Goal: Task Accomplishment & Management: Use online tool/utility

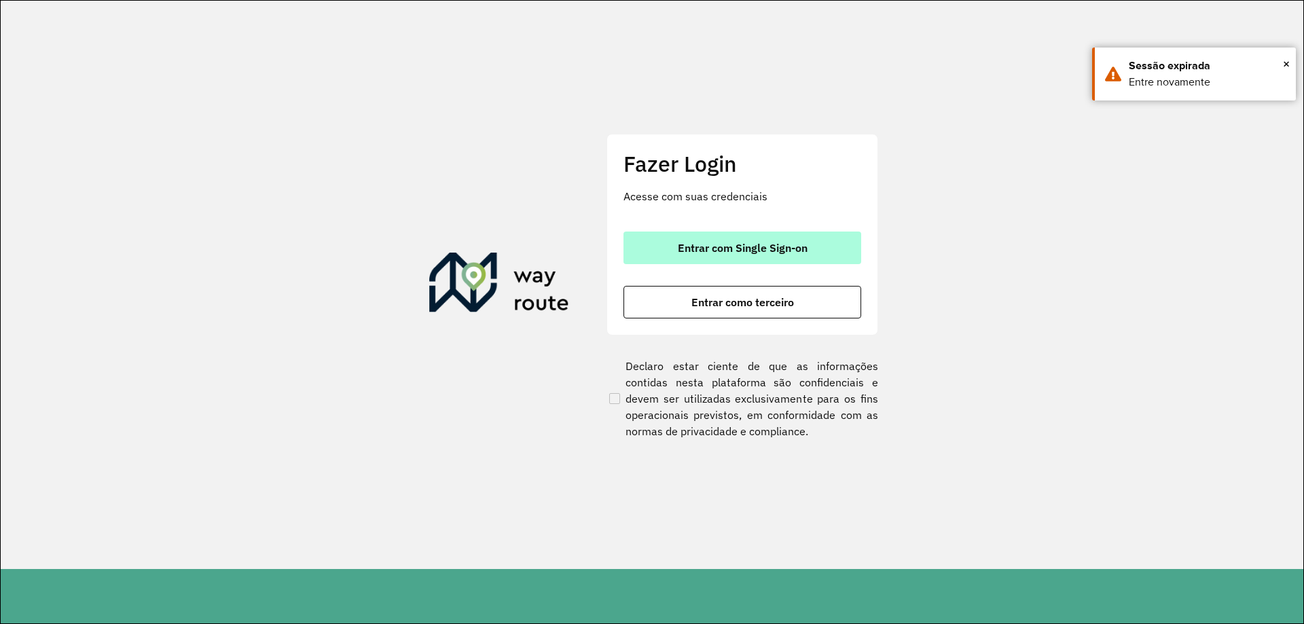
click at [705, 242] on span "Entrar com Single Sign-on" at bounding box center [743, 247] width 130 height 11
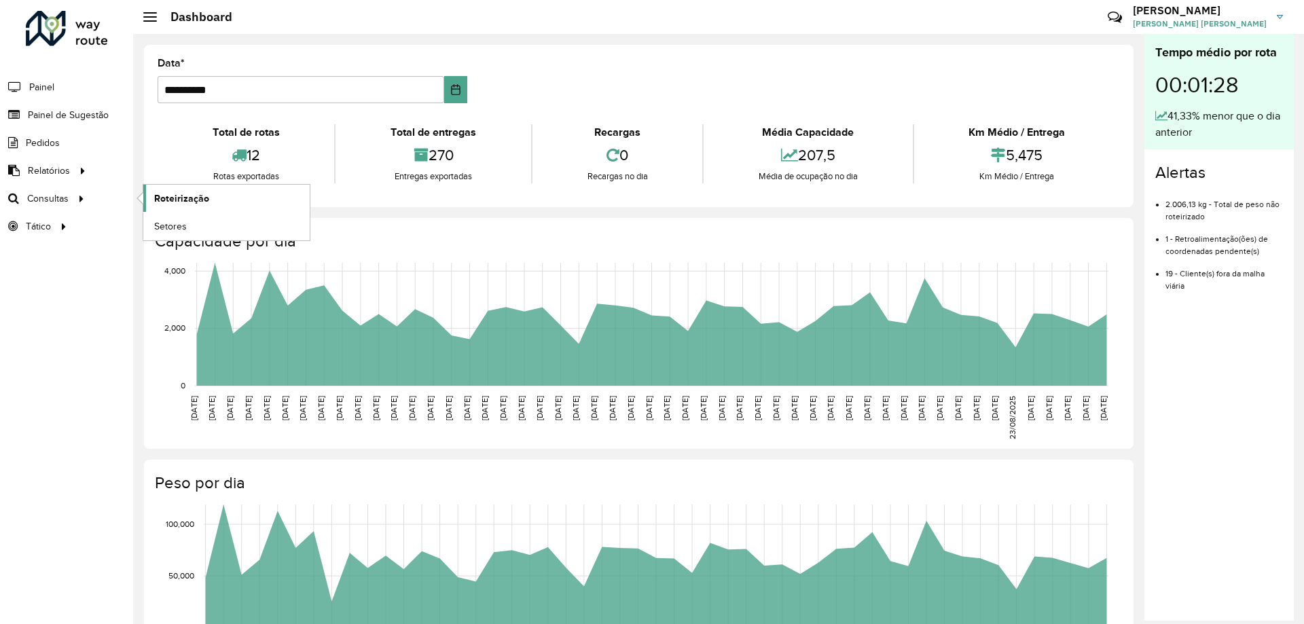
click at [168, 192] on span "Roteirização" at bounding box center [181, 199] width 55 height 14
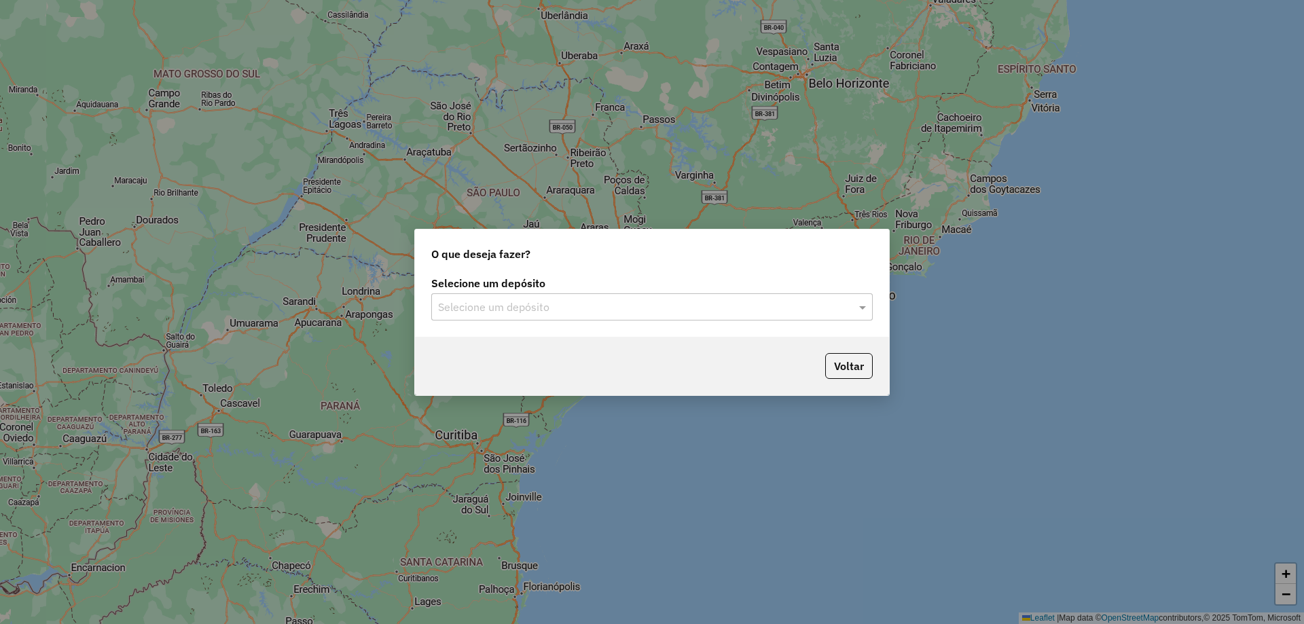
click at [571, 314] on input "text" at bounding box center [638, 308] width 401 height 16
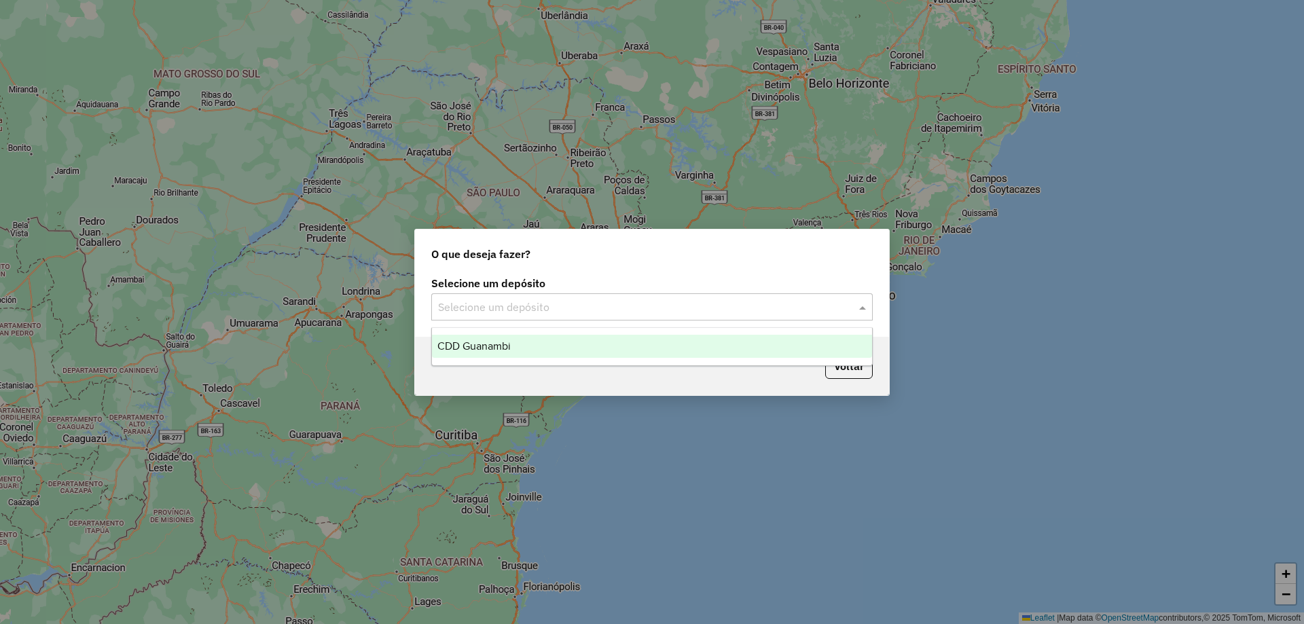
click at [517, 340] on div "CDD Guanambi" at bounding box center [652, 346] width 440 height 23
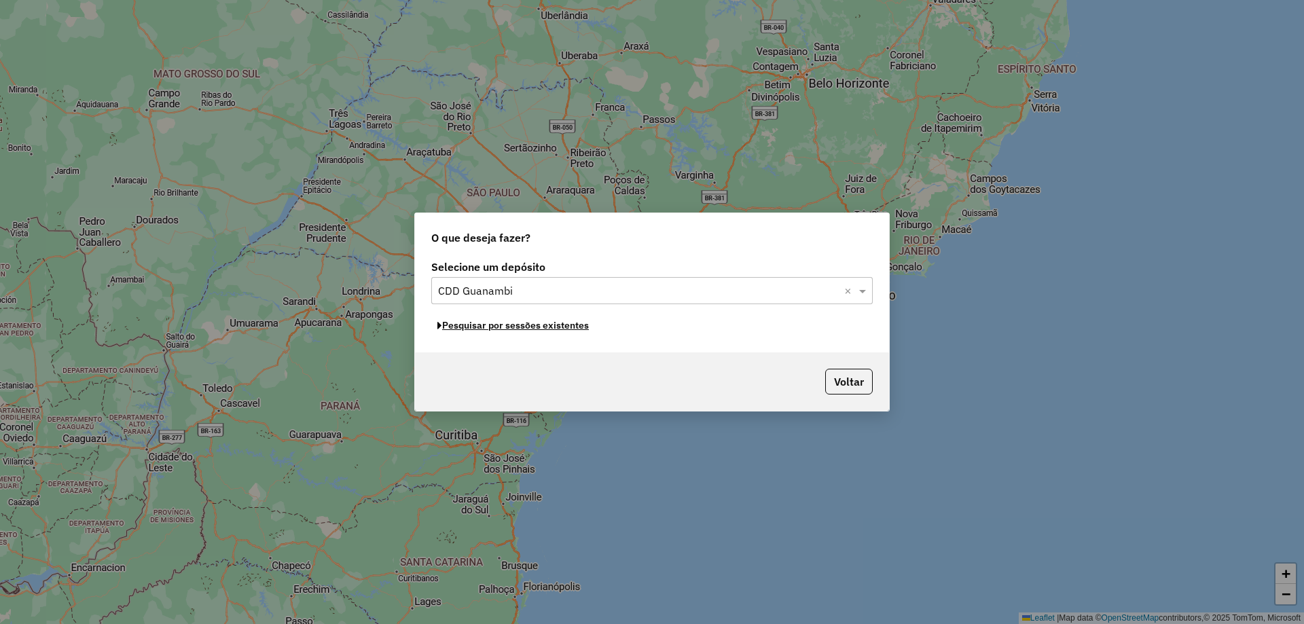
click at [550, 330] on button "Pesquisar por sessões existentes" at bounding box center [513, 325] width 164 height 21
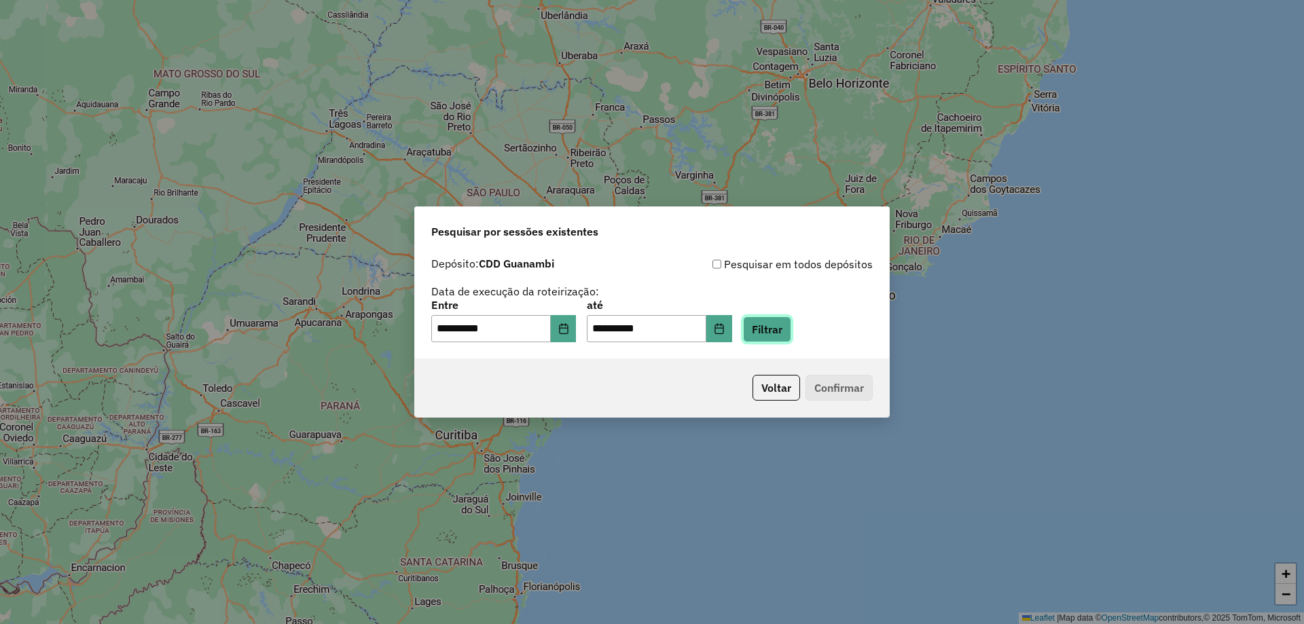
click at [788, 323] on button "Filtrar" at bounding box center [767, 330] width 48 height 26
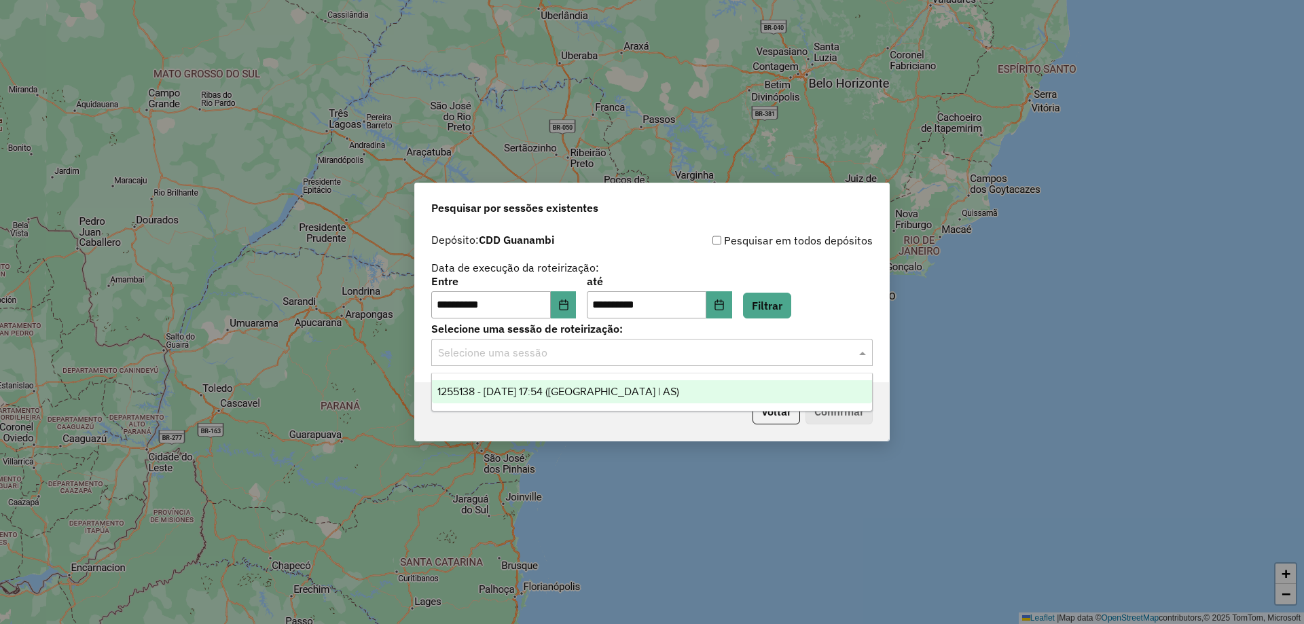
click at [493, 350] on input "text" at bounding box center [638, 353] width 401 height 16
drag, startPoint x: 505, startPoint y: 396, endPoint x: 526, endPoint y: 396, distance: 21.7
click at [505, 396] on span "1255138 - 29/08/2025 17:54 (Rota | AS)" at bounding box center [558, 392] width 242 height 12
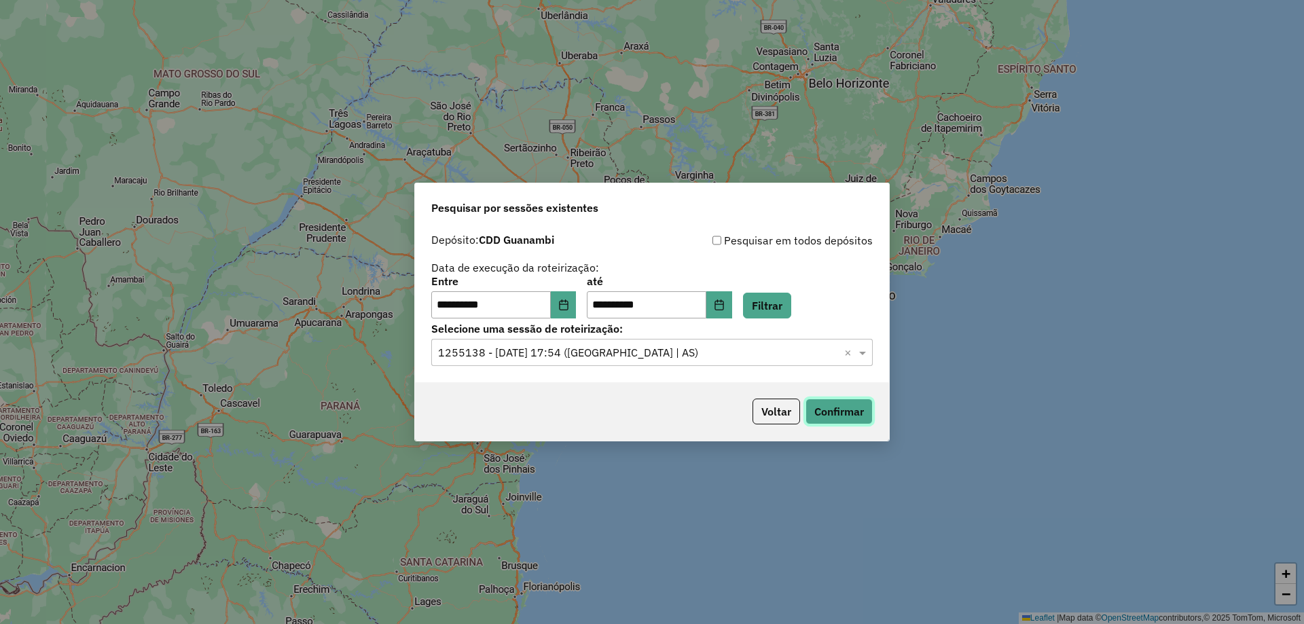
click at [865, 412] on button "Confirmar" at bounding box center [839, 412] width 67 height 26
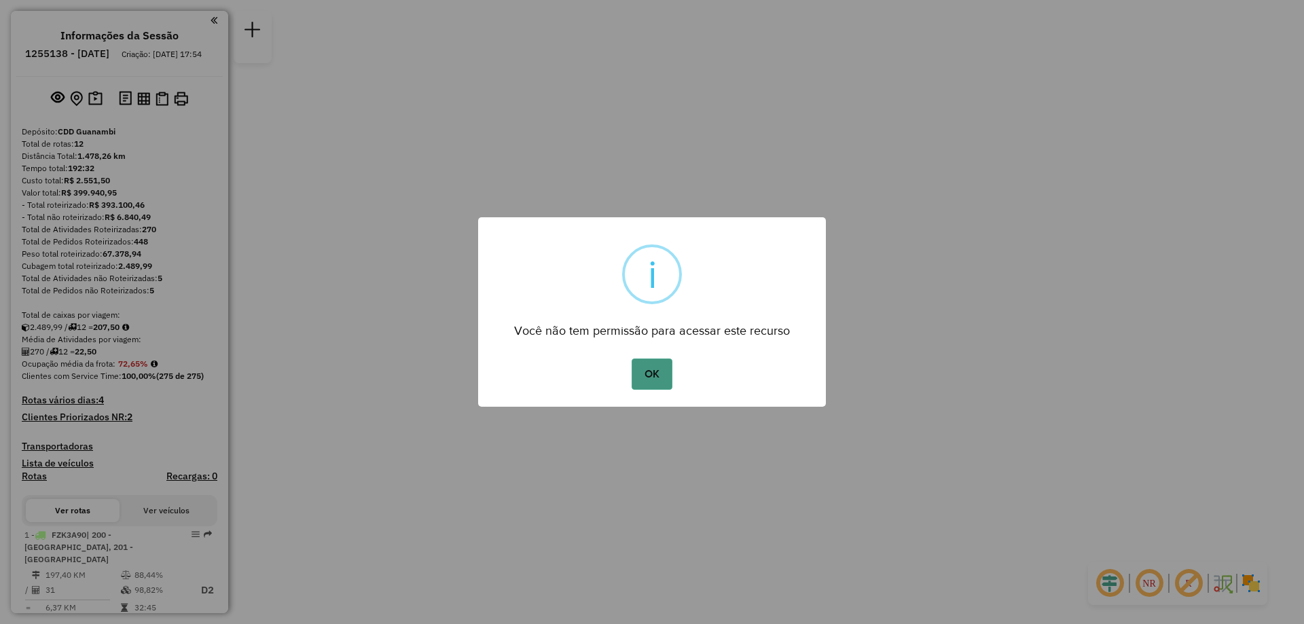
click at [672, 376] on button "OK" at bounding box center [652, 374] width 40 height 31
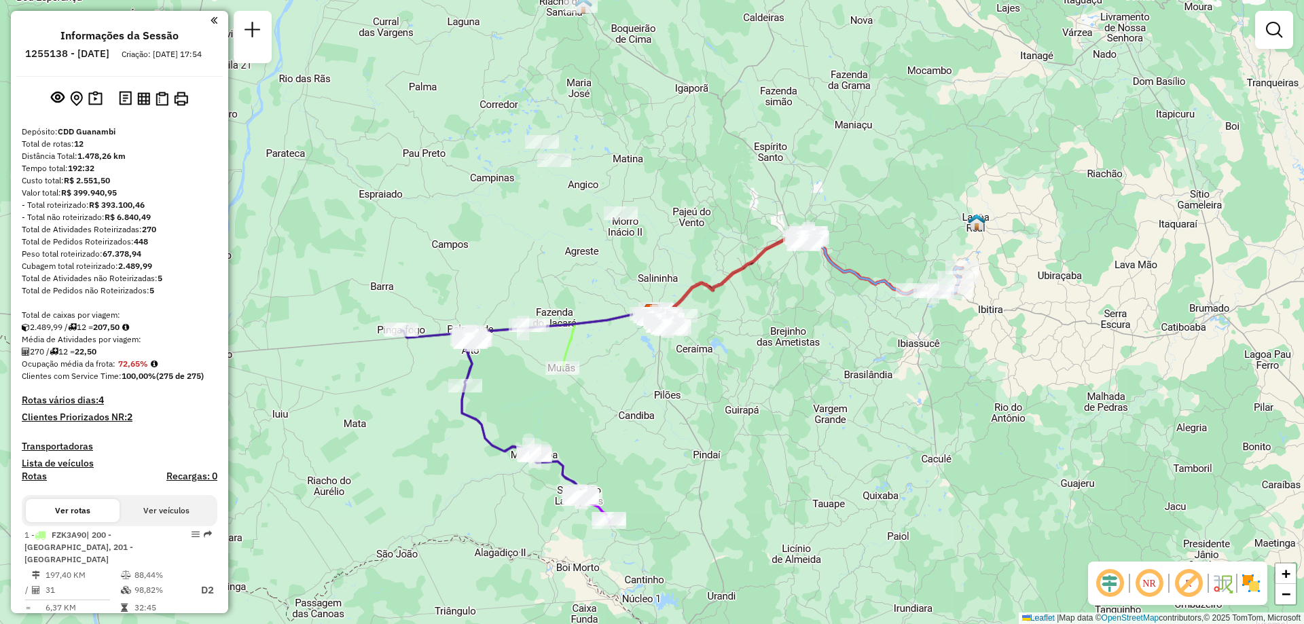
scroll to position [136, 0]
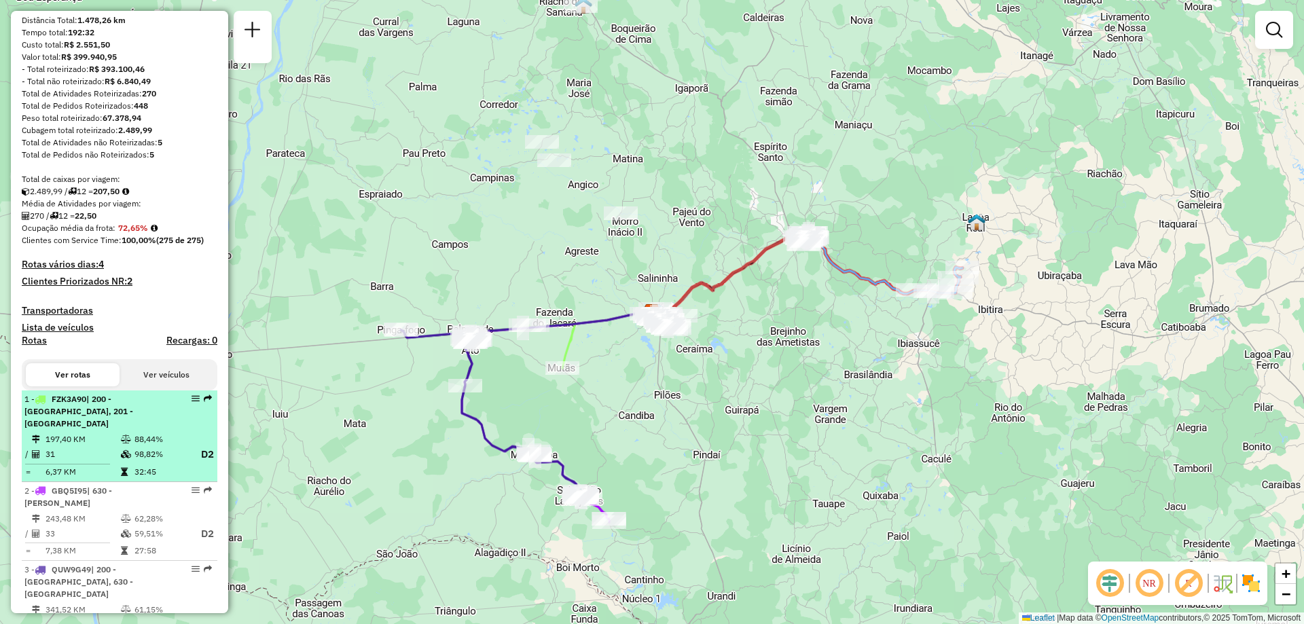
select select "**********"
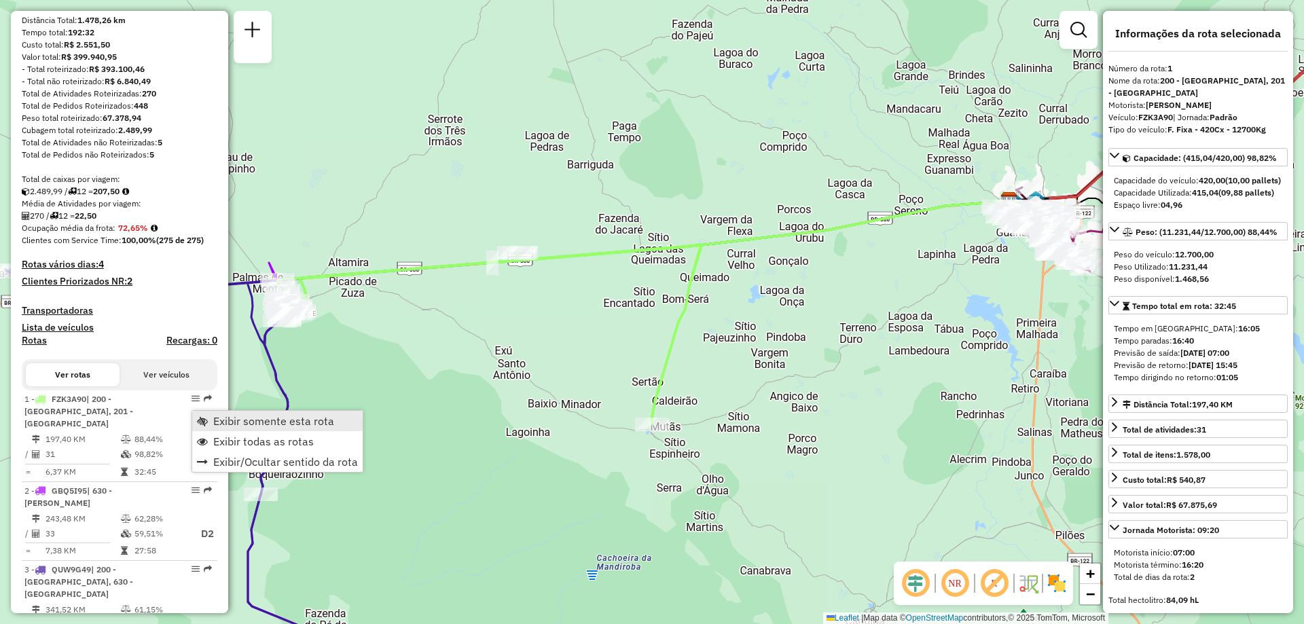
click at [280, 427] on span "Exibir somente esta rota" at bounding box center [273, 421] width 121 height 11
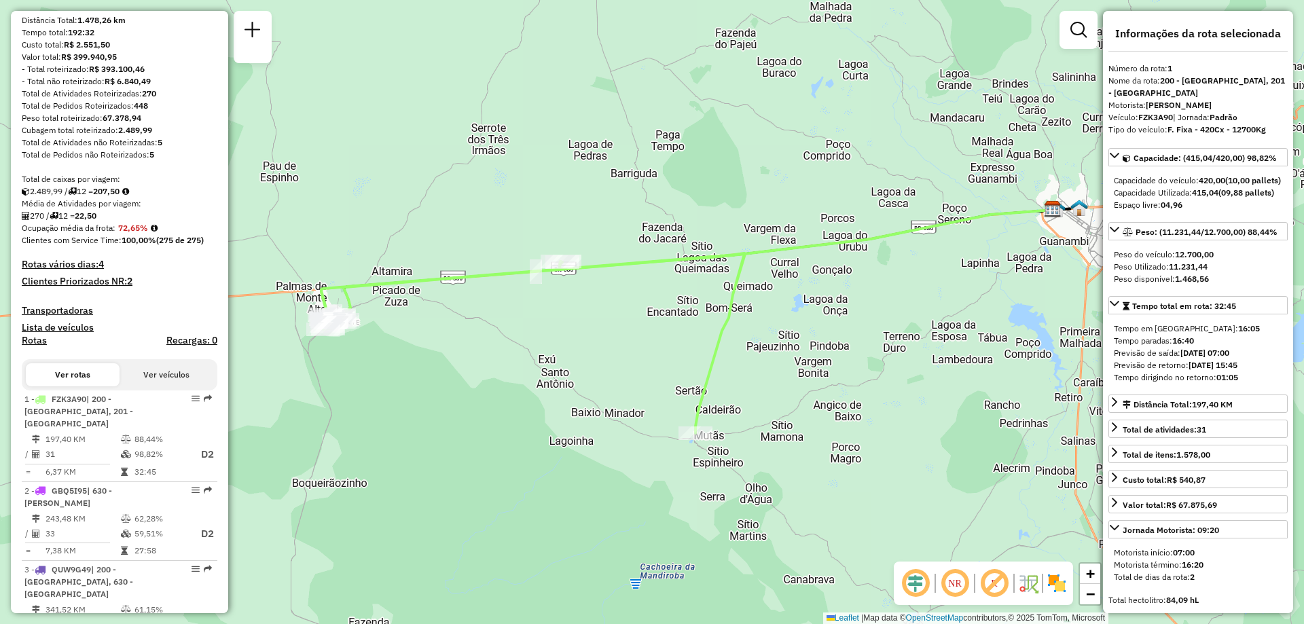
drag, startPoint x: 518, startPoint y: 444, endPoint x: 561, endPoint y: 452, distance: 44.4
click at [561, 452] on div "Janela de atendimento Grade de atendimento Capacidade Transportadoras Veículos …" at bounding box center [652, 312] width 1304 height 624
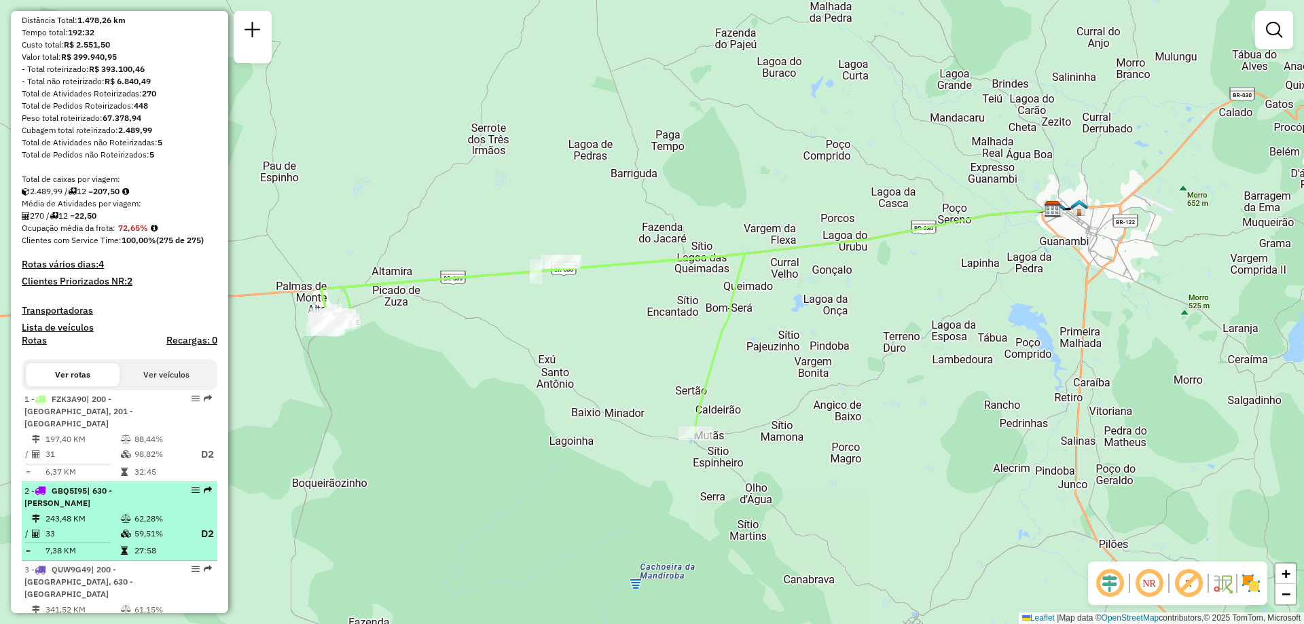
click at [130, 509] on div "2 - GBQ5I95 | 630 - [PERSON_NAME]" at bounding box center [96, 497] width 144 height 24
select select "**********"
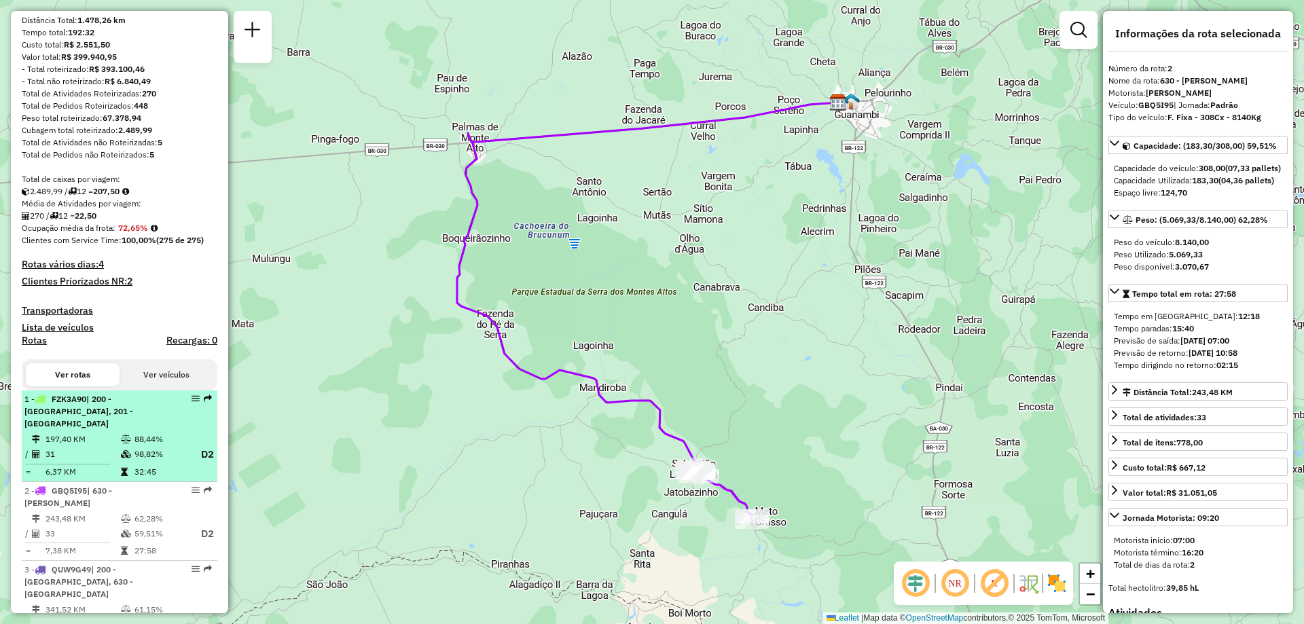
click at [117, 450] on td "31" at bounding box center [82, 454] width 75 height 17
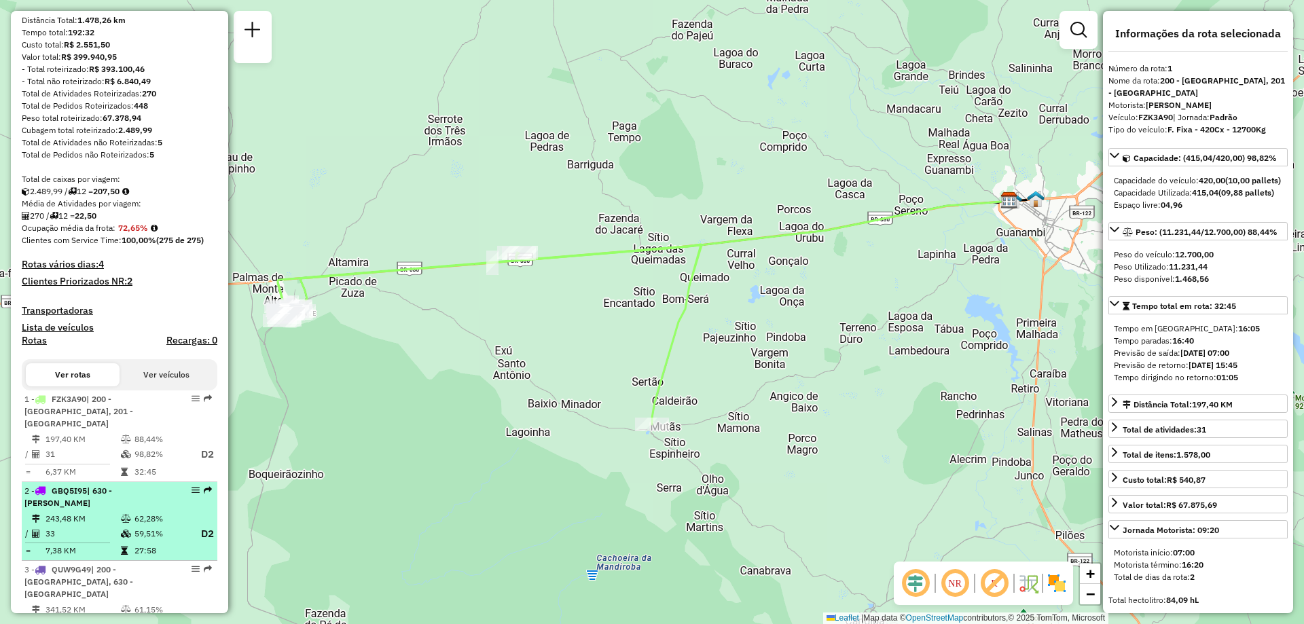
click at [121, 517] on icon at bounding box center [126, 519] width 10 height 8
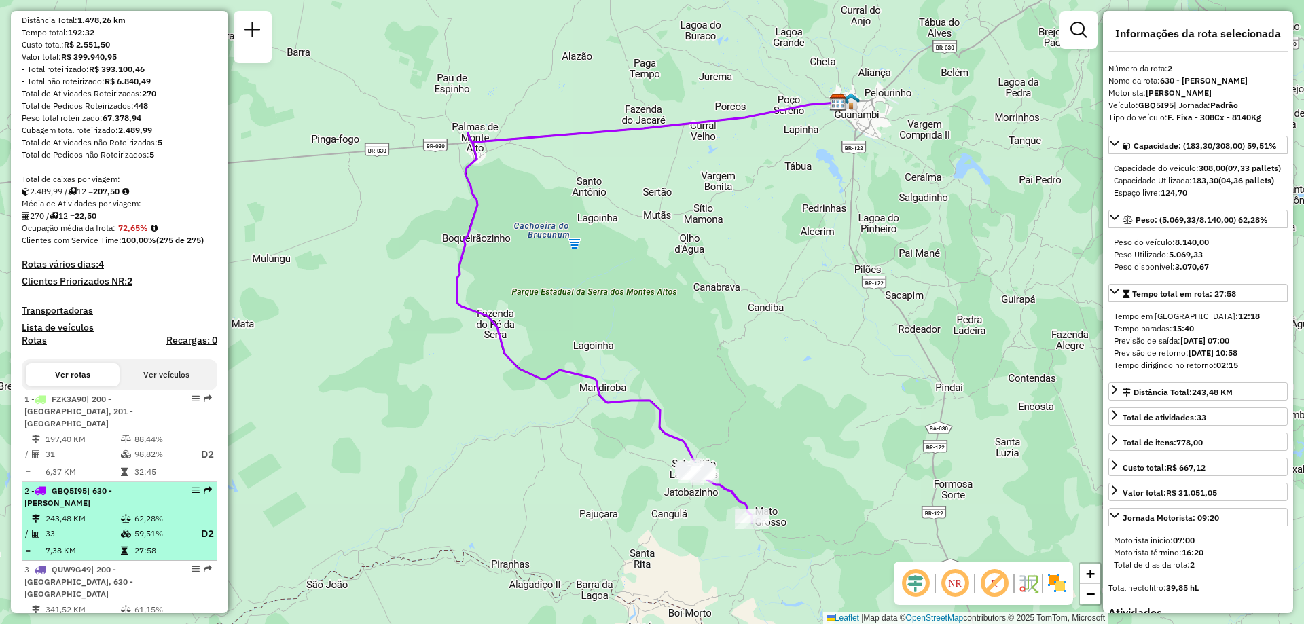
scroll to position [272, 0]
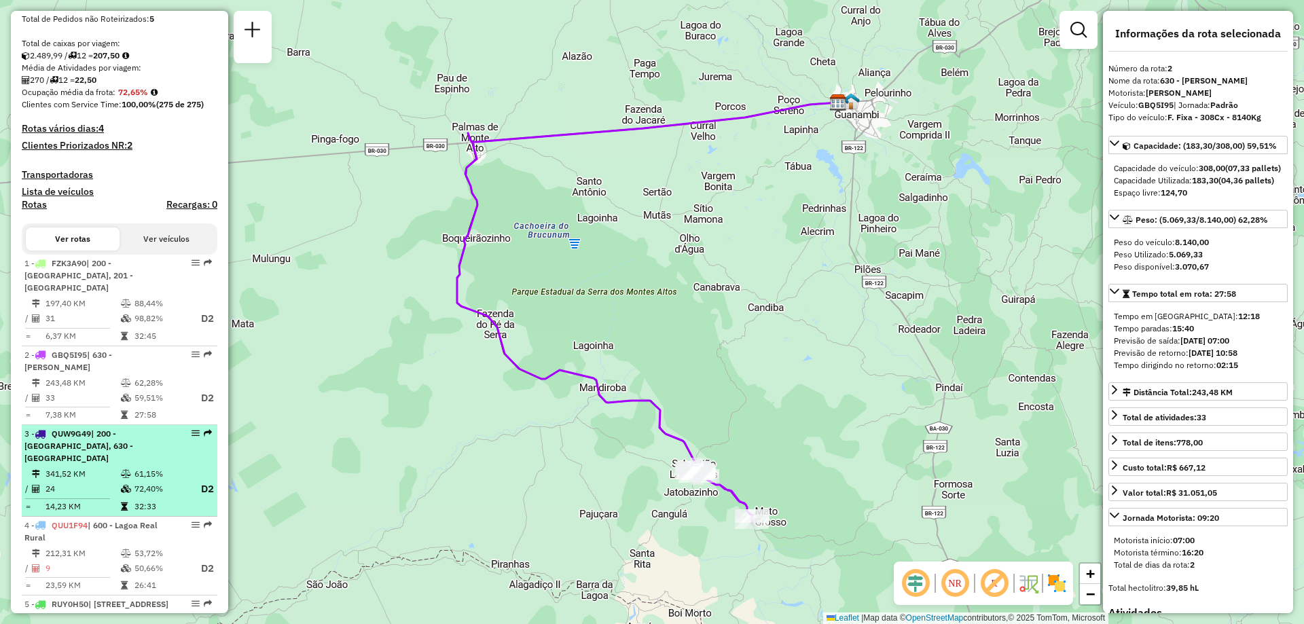
click at [105, 468] on td "341,52 KM" at bounding box center [82, 474] width 75 height 14
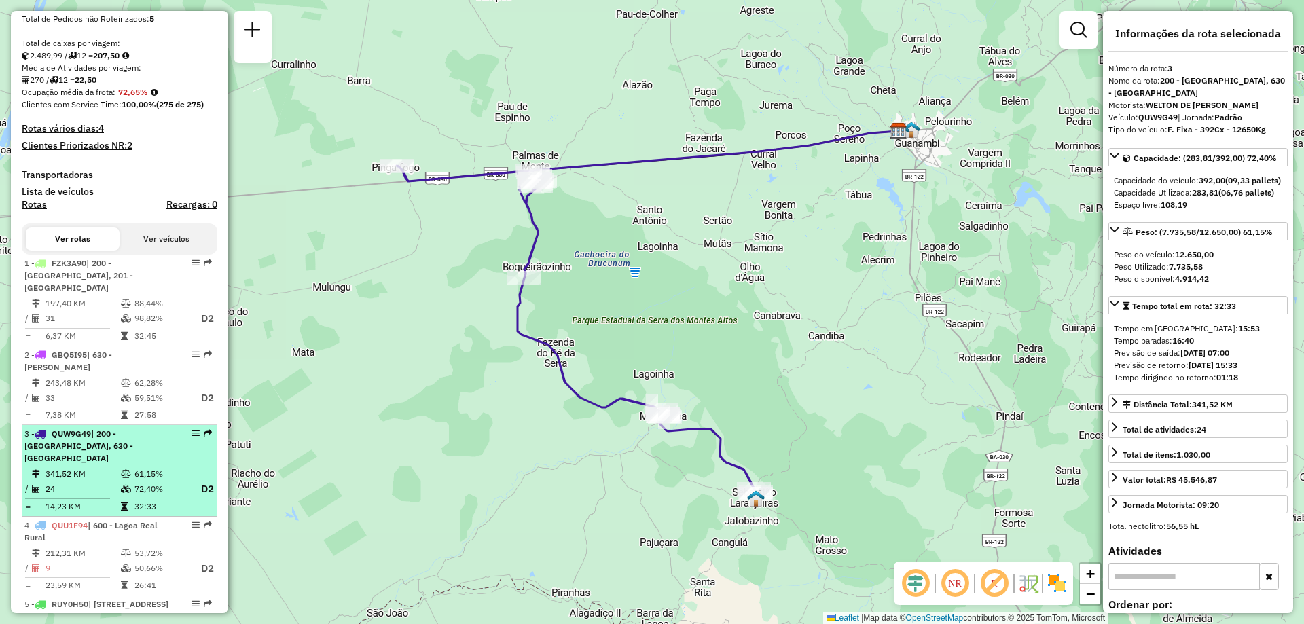
click at [126, 522] on span "| 600 - Lagoa Real Rural" at bounding box center [90, 531] width 133 height 22
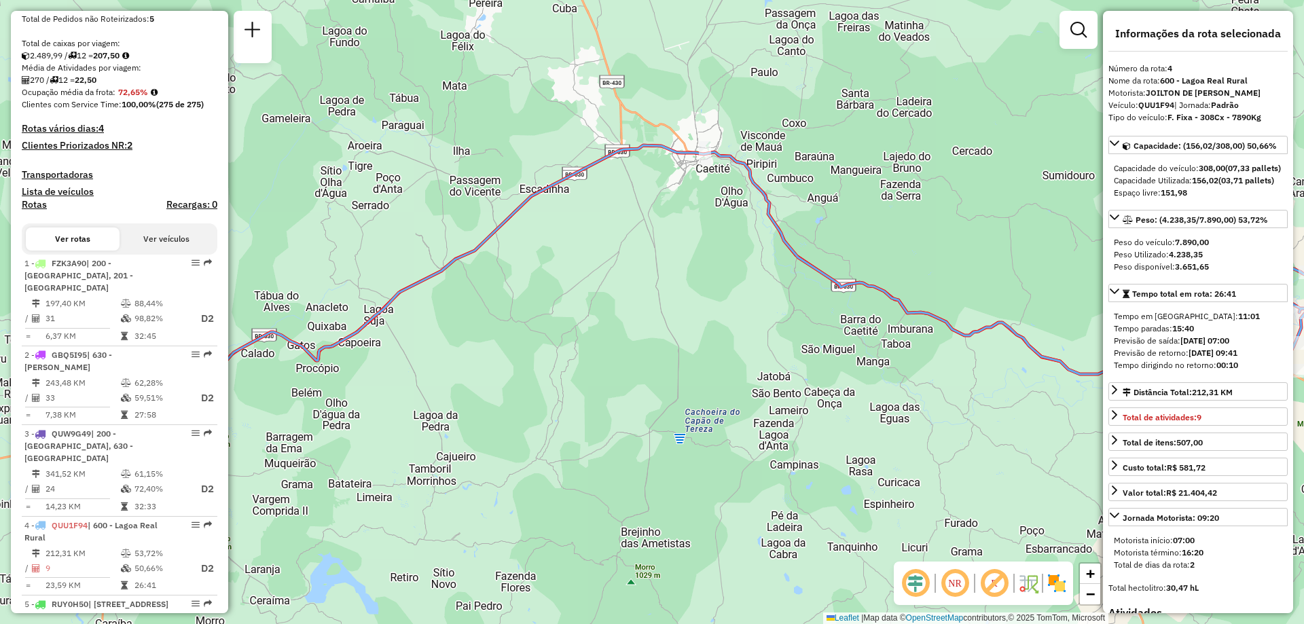
drag, startPoint x: 558, startPoint y: 257, endPoint x: 522, endPoint y: 249, distance: 36.9
click at [522, 249] on div "Janela de atendimento Grade de atendimento Capacidade Transportadoras Veículos …" at bounding box center [652, 312] width 1304 height 624
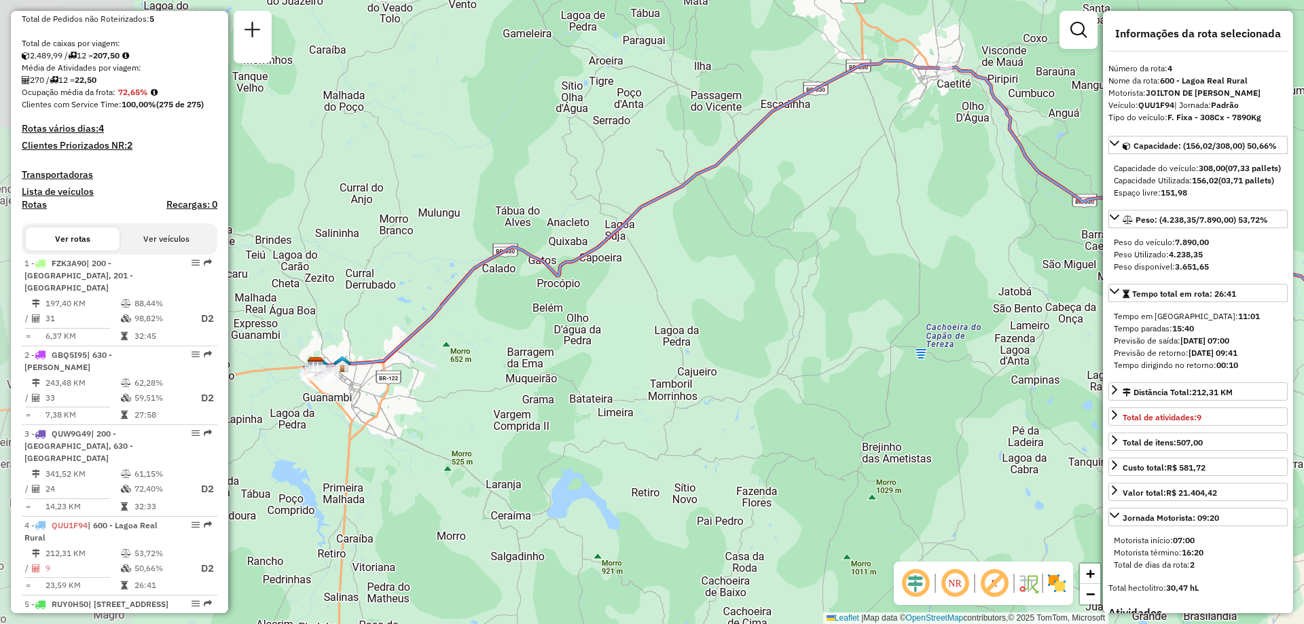
drag, startPoint x: 388, startPoint y: 315, endPoint x: 703, endPoint y: 228, distance: 326.8
click at [703, 228] on div "Janela de atendimento Grade de atendimento Capacidade Transportadoras Veículos …" at bounding box center [652, 312] width 1304 height 624
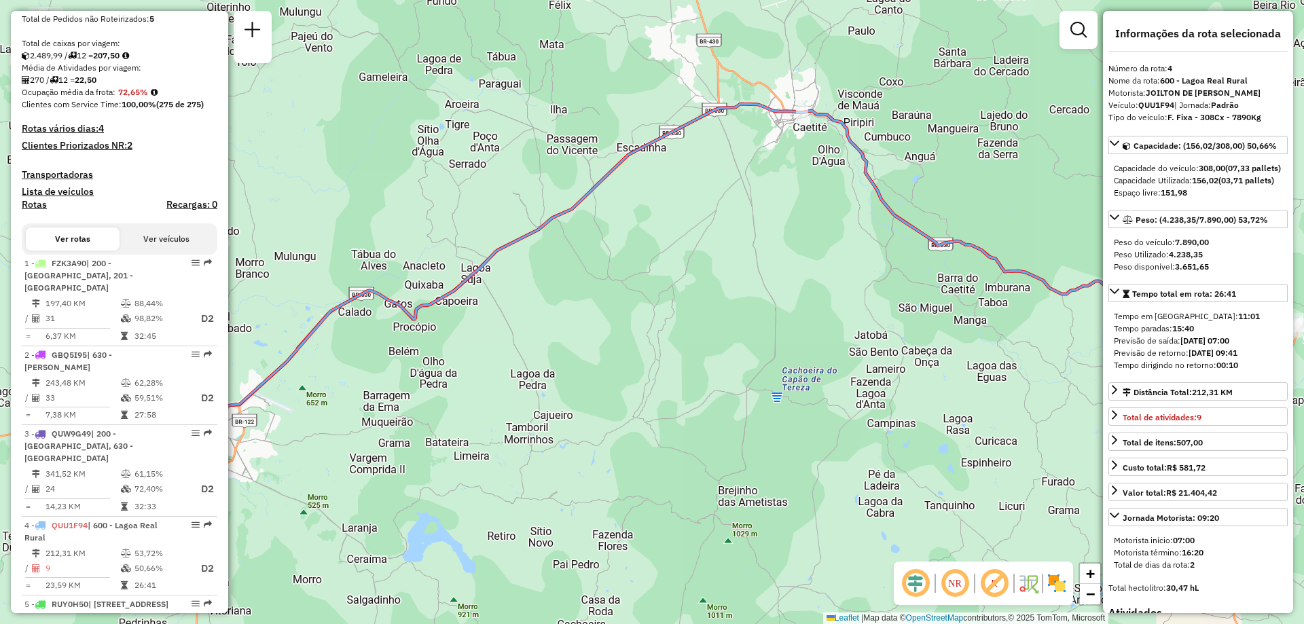
drag, startPoint x: 716, startPoint y: 264, endPoint x: 501, endPoint y: 317, distance: 221.1
click at [501, 317] on div "Janela de atendimento Grade de atendimento Capacidade Transportadoras Veículos …" at bounding box center [652, 312] width 1304 height 624
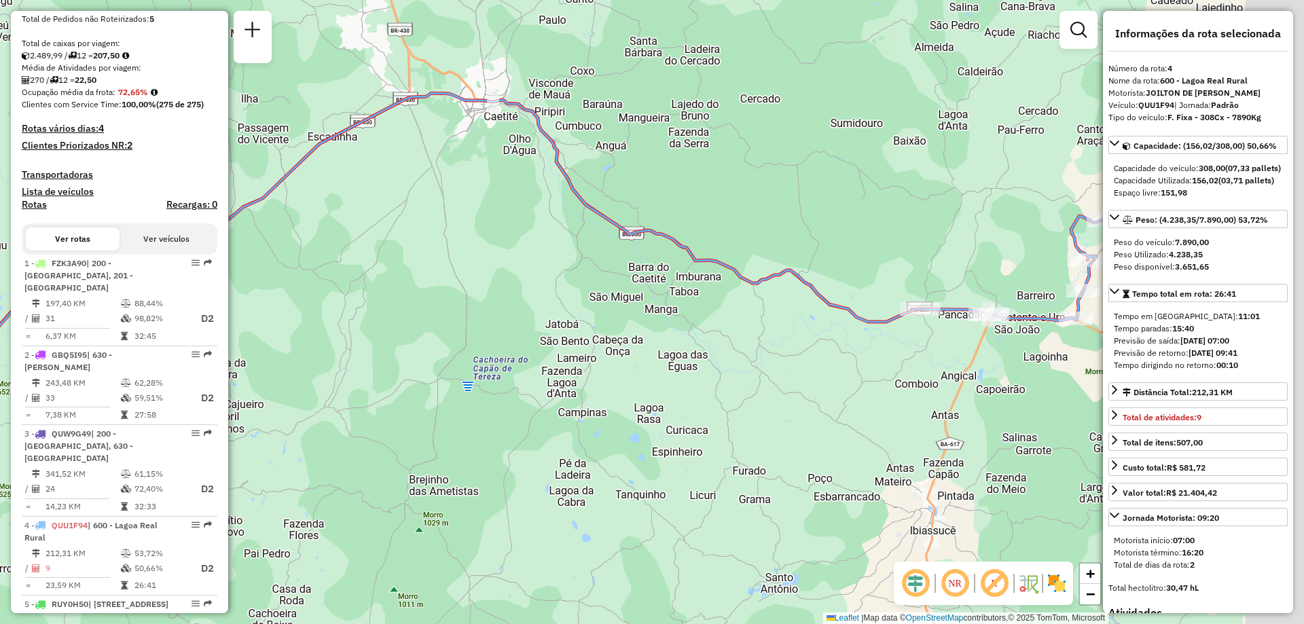
drag, startPoint x: 836, startPoint y: 338, endPoint x: 597, endPoint y: 318, distance: 240.0
click at [598, 318] on div "Janela de atendimento Grade de atendimento Capacidade Transportadoras Veículos …" at bounding box center [652, 312] width 1304 height 624
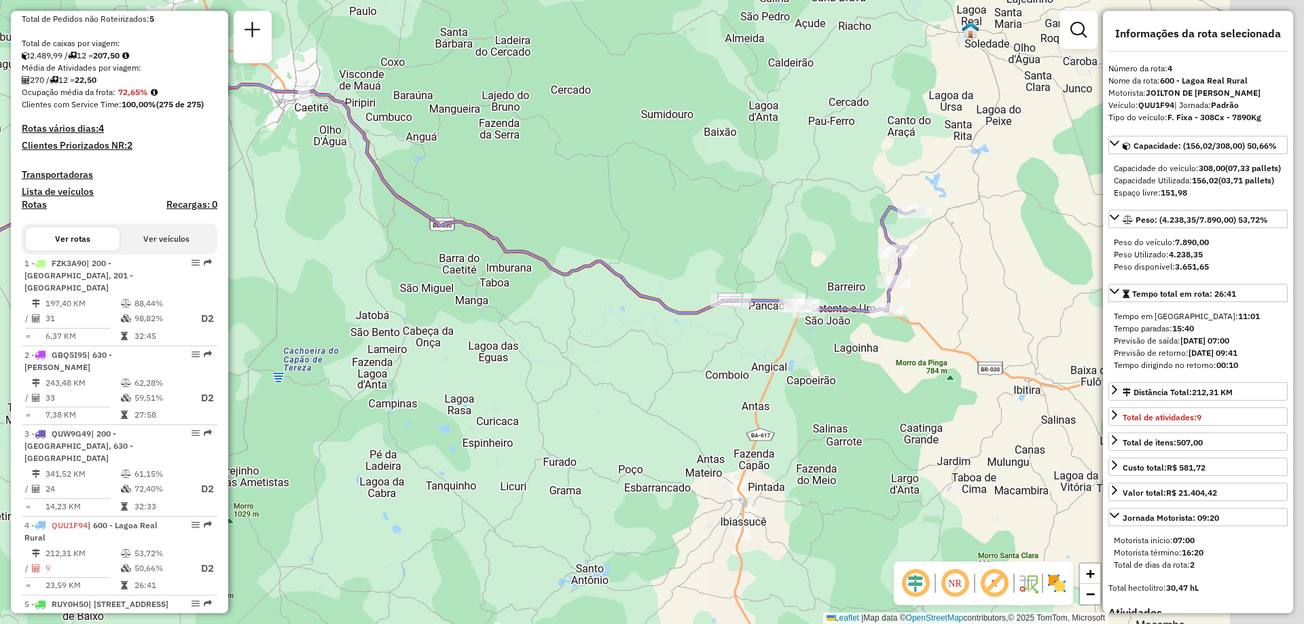
drag, startPoint x: 860, startPoint y: 317, endPoint x: 677, endPoint y: 310, distance: 183.6
click at [677, 310] on icon at bounding box center [301, 237] width 1226 height 306
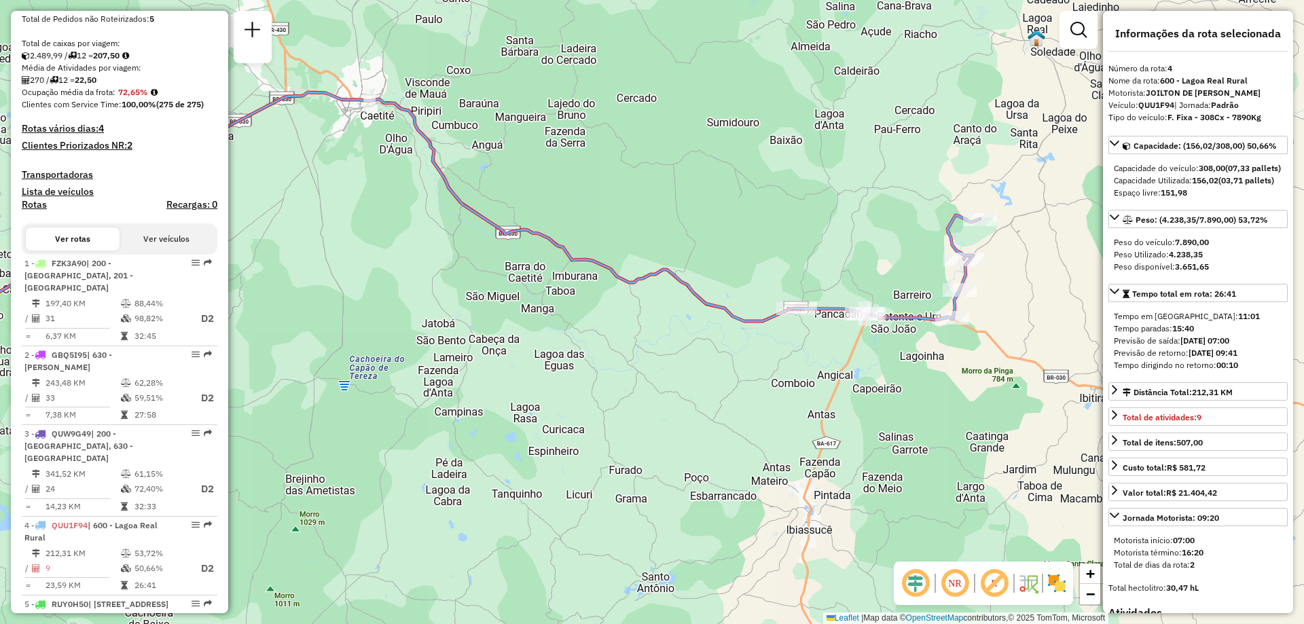
drag, startPoint x: 676, startPoint y: 310, endPoint x: 797, endPoint y: 319, distance: 121.9
click at [797, 319] on icon at bounding box center [459, 206] width 1041 height 229
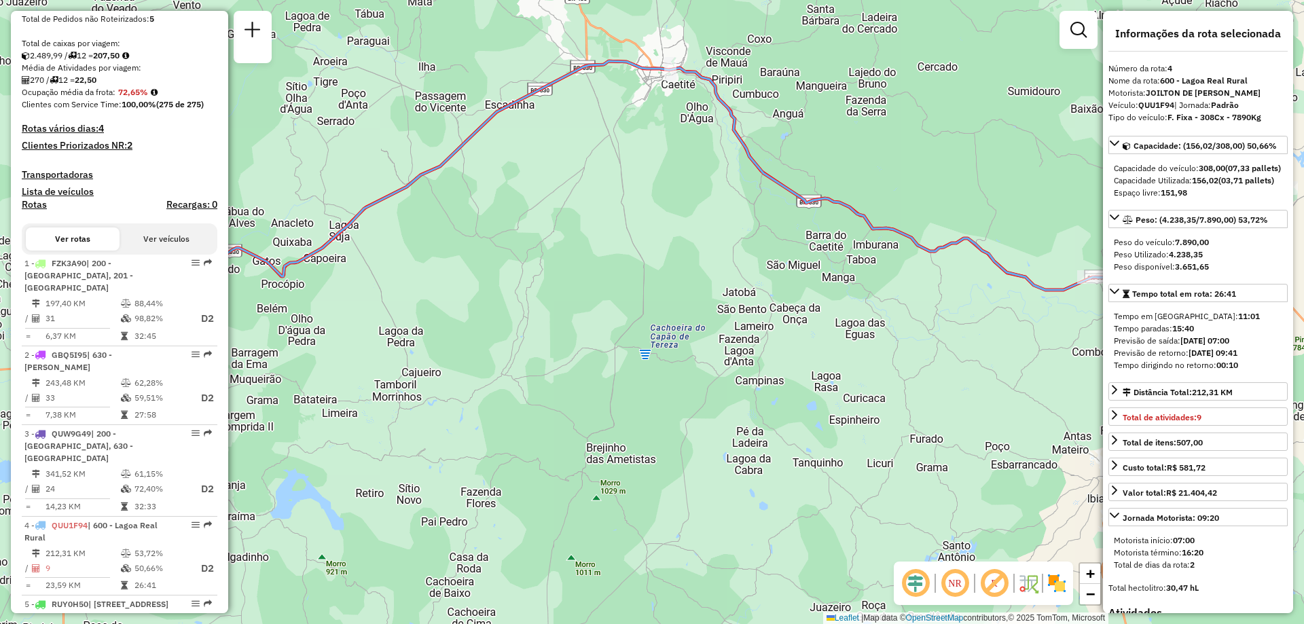
drag, startPoint x: 523, startPoint y: 299, endPoint x: 767, endPoint y: 261, distance: 246.8
click at [767, 261] on div "Janela de atendimento Grade de atendimento Capacidade Transportadoras Veículos …" at bounding box center [652, 312] width 1304 height 624
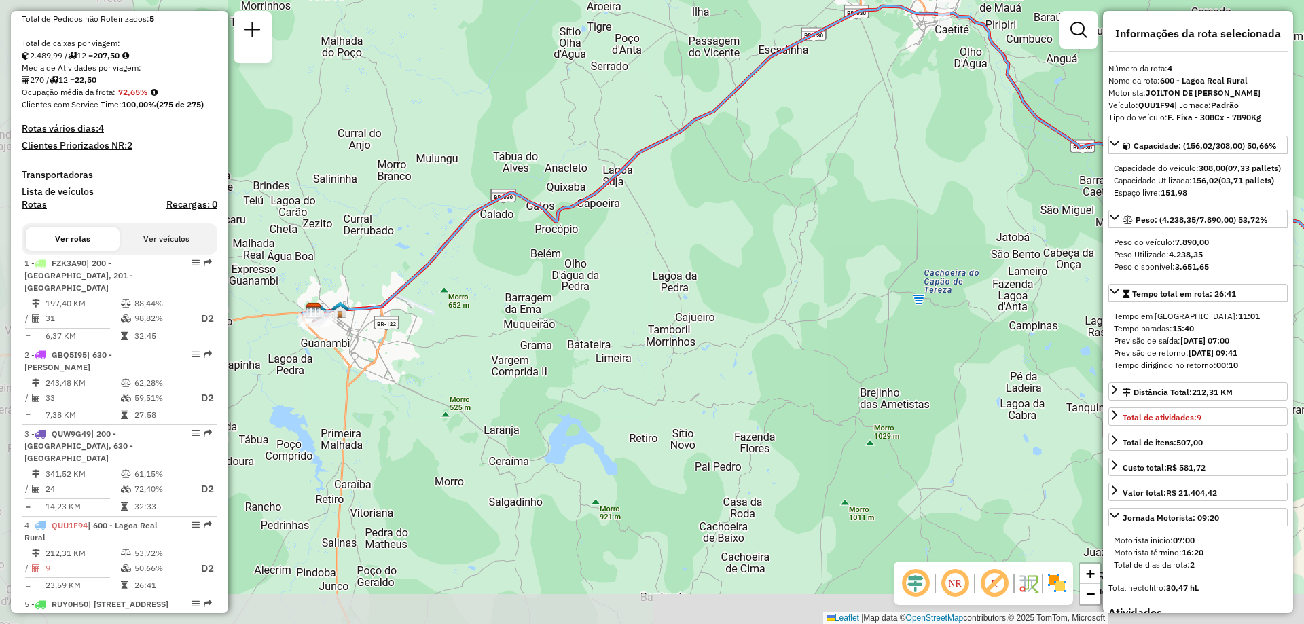
drag, startPoint x: 460, startPoint y: 305, endPoint x: 722, endPoint y: 254, distance: 267.1
click at [722, 254] on div "Janela de atendimento Grade de atendimento Capacidade Transportadoras Veículos …" at bounding box center [652, 312] width 1304 height 624
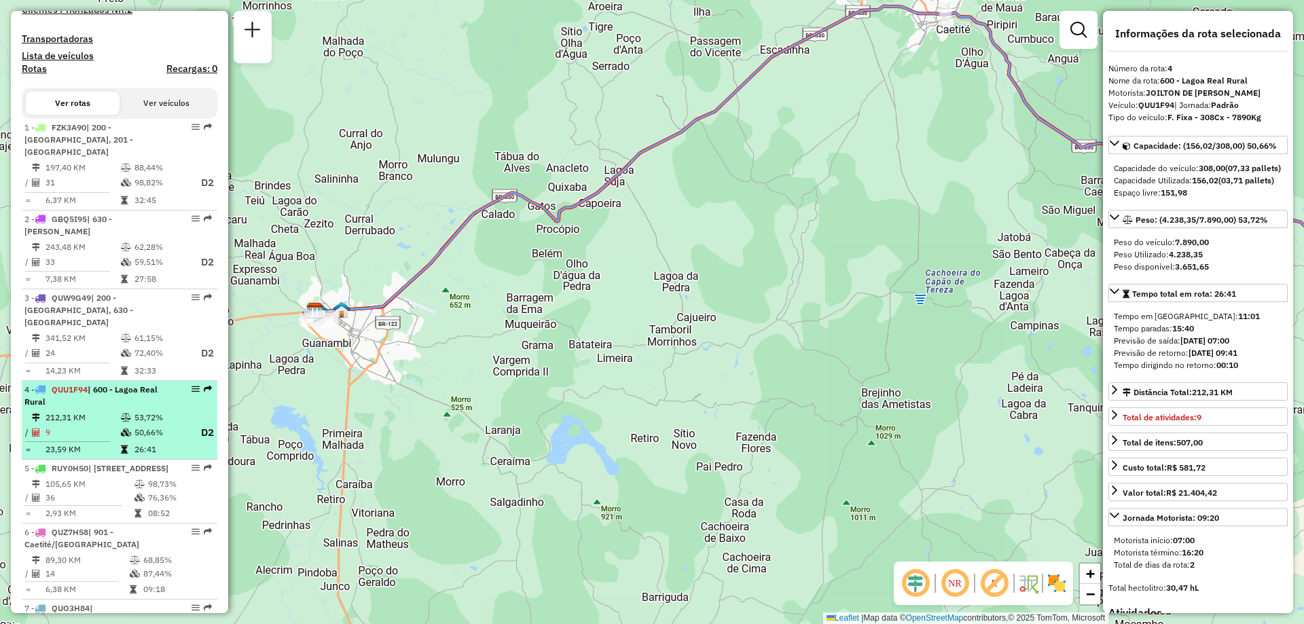
scroll to position [475, 0]
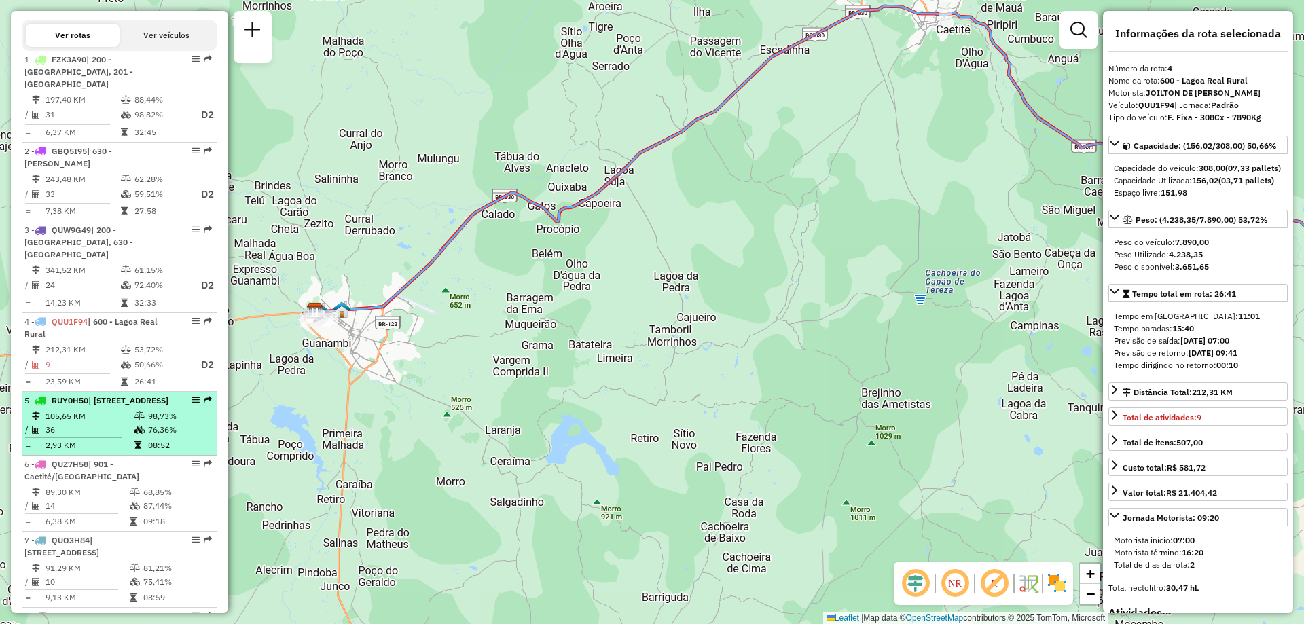
click at [117, 406] on span "| [STREET_ADDRESS]" at bounding box center [128, 400] width 80 height 10
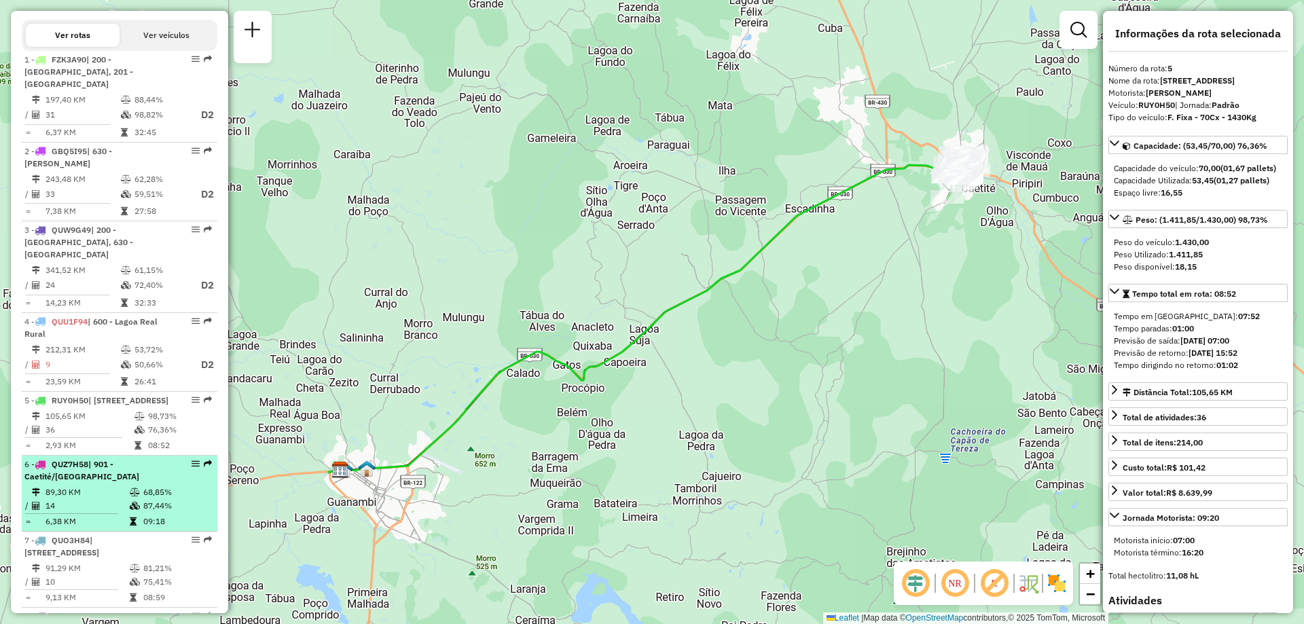
click at [83, 482] on span "| 901 - Caetité/[GEOGRAPHIC_DATA]" at bounding box center [81, 470] width 115 height 22
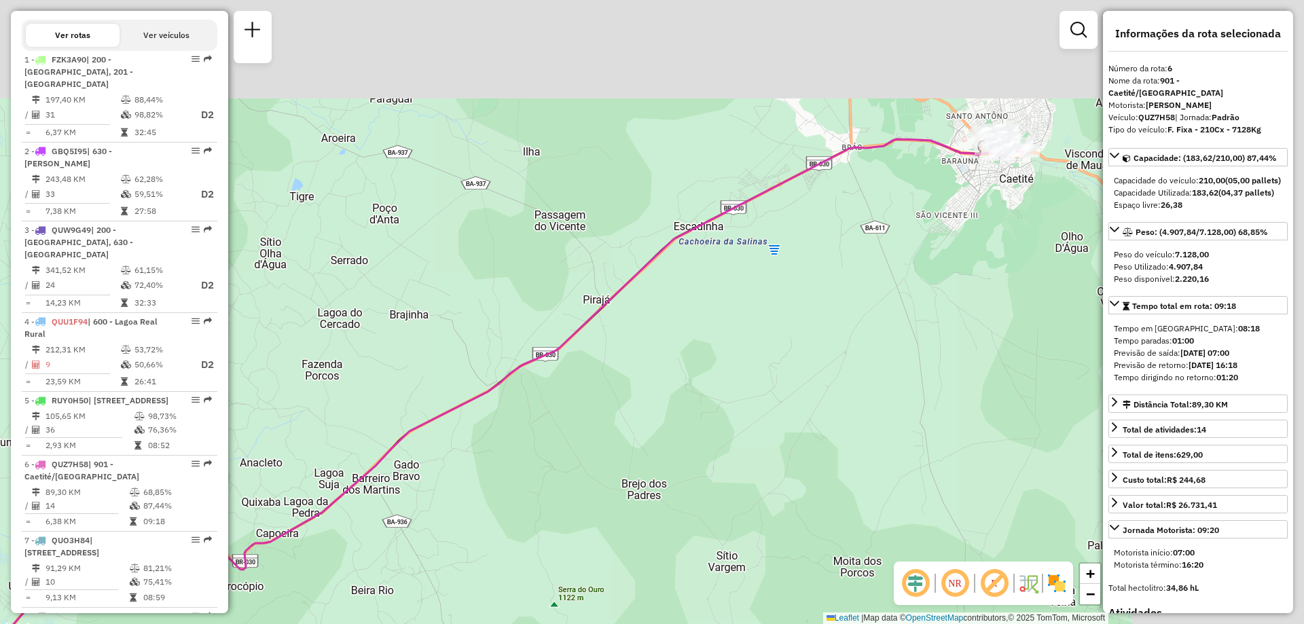
drag, startPoint x: 532, startPoint y: 362, endPoint x: 223, endPoint y: 490, distance: 334.4
click at [224, 490] on hb-router-mapa "Informações da Sessão 1255138 - [DATE] Criação: [DATE] 17:54 Depósito: CDD Guan…" at bounding box center [652, 312] width 1304 height 624
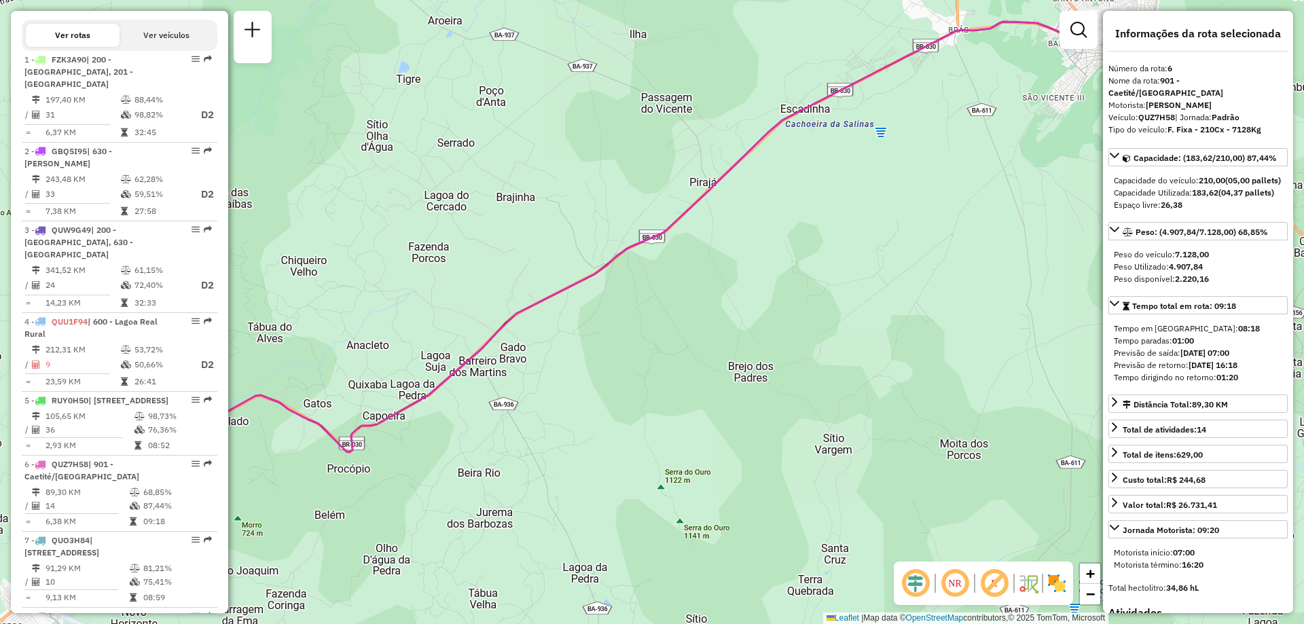
drag, startPoint x: 659, startPoint y: 357, endPoint x: 864, endPoint y: 212, distance: 251.4
click at [864, 212] on div "Janela de atendimento Grade de atendimento Capacidade Transportadoras Veículos …" at bounding box center [652, 312] width 1304 height 624
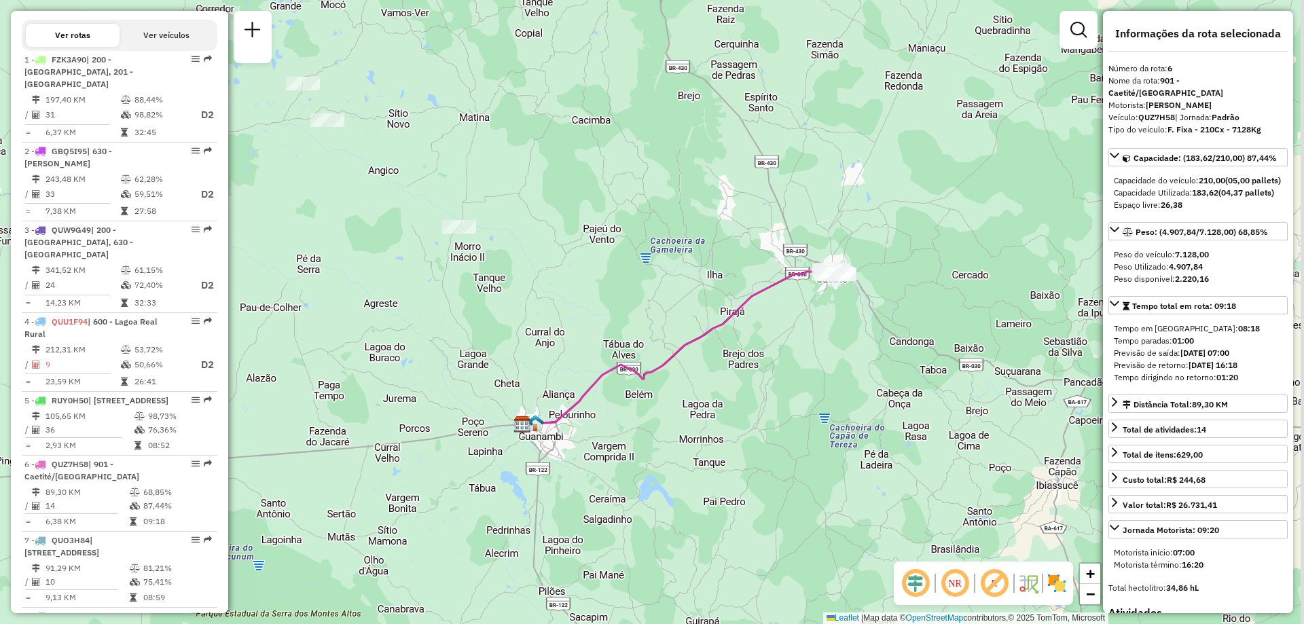
drag, startPoint x: 797, startPoint y: 246, endPoint x: 702, endPoint y: 355, distance: 144.4
click at [702, 355] on div "Janela de atendimento Grade de atendimento Capacidade Transportadoras Veículos …" at bounding box center [652, 312] width 1304 height 624
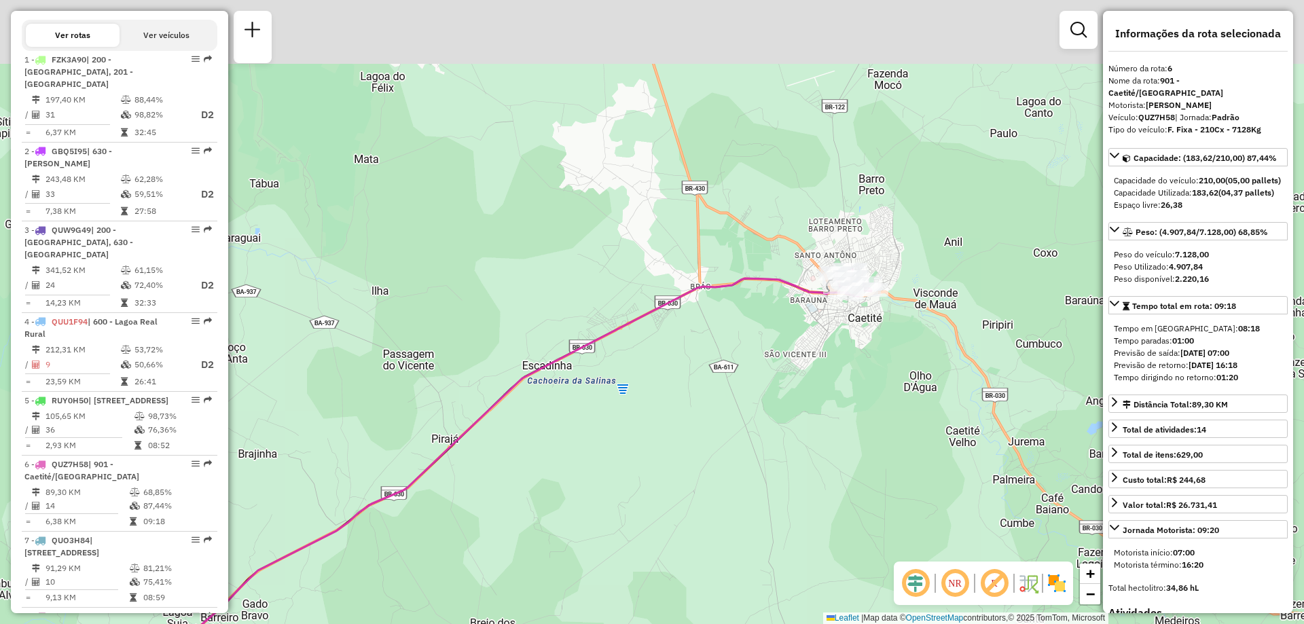
drag, startPoint x: 912, startPoint y: 258, endPoint x: 725, endPoint y: 342, distance: 204.6
click at [758, 331] on div "Janela de atendimento Grade de atendimento Capacidade Transportadoras Veículos …" at bounding box center [652, 312] width 1304 height 624
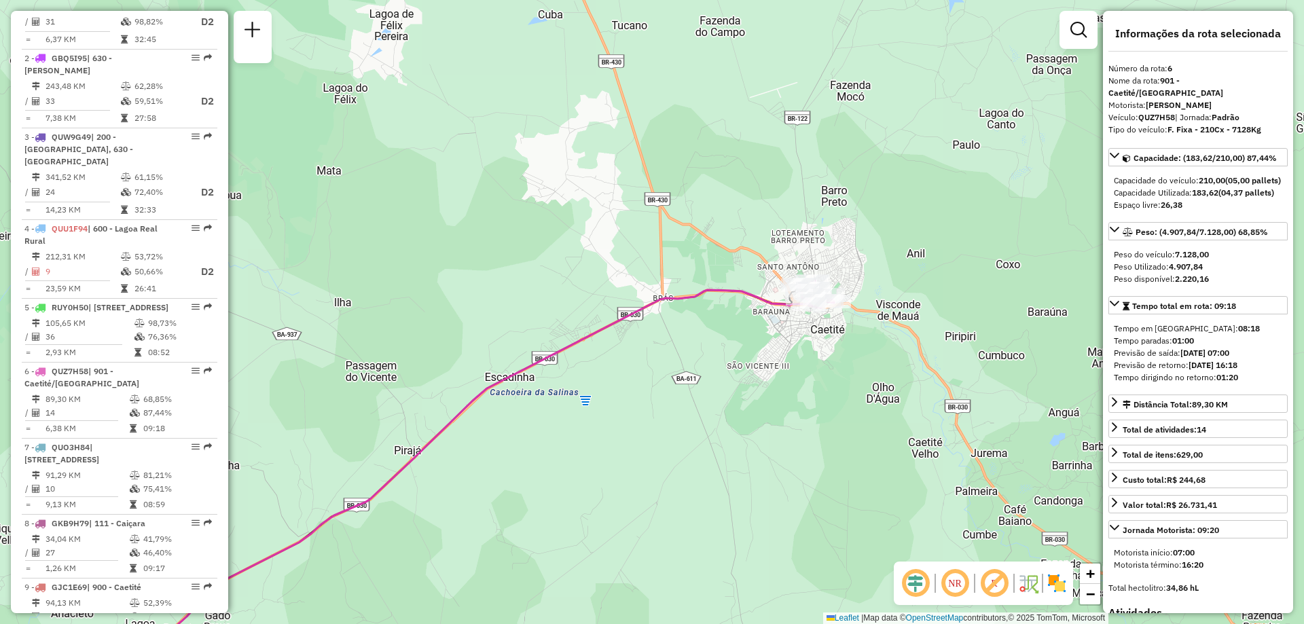
scroll to position [574, 0]
drag, startPoint x: 221, startPoint y: 382, endPoint x: 221, endPoint y: 408, distance: 25.1
click at [221, 408] on div "Informações da Sessão 1255138 - [DATE] Criação: [DATE] 17:54 Depósito: CDD Guan…" at bounding box center [119, 312] width 217 height 603
click at [230, 393] on div "Janela de atendimento Grade de atendimento Capacidade Transportadoras Veículos …" at bounding box center [652, 312] width 1304 height 624
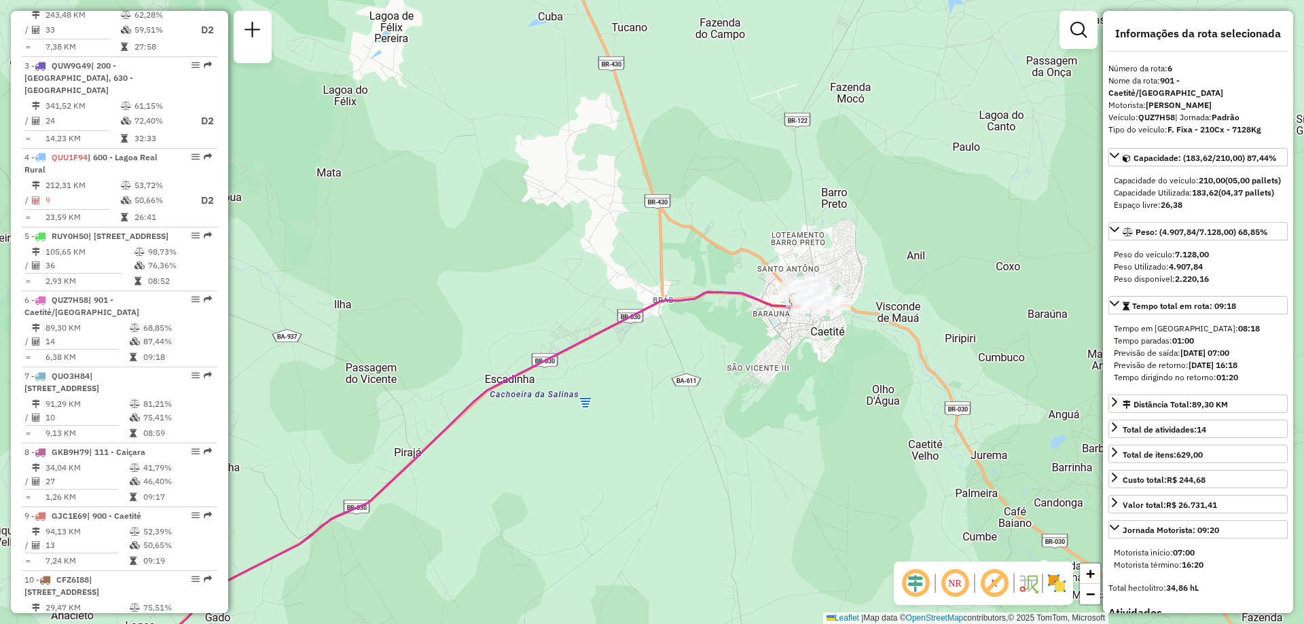
scroll to position [643, 0]
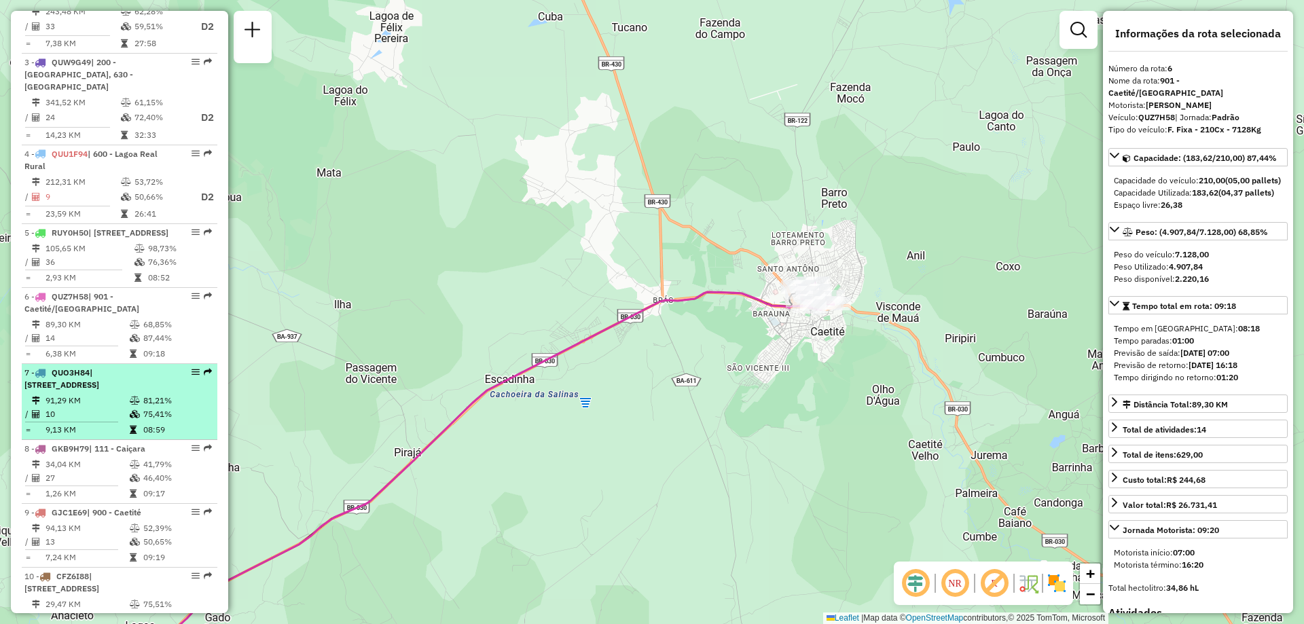
click at [162, 390] on div "7 - QUO3H84 | 900 - Caetité, 901 - Caetité/[GEOGRAPHIC_DATA]" at bounding box center [96, 379] width 144 height 24
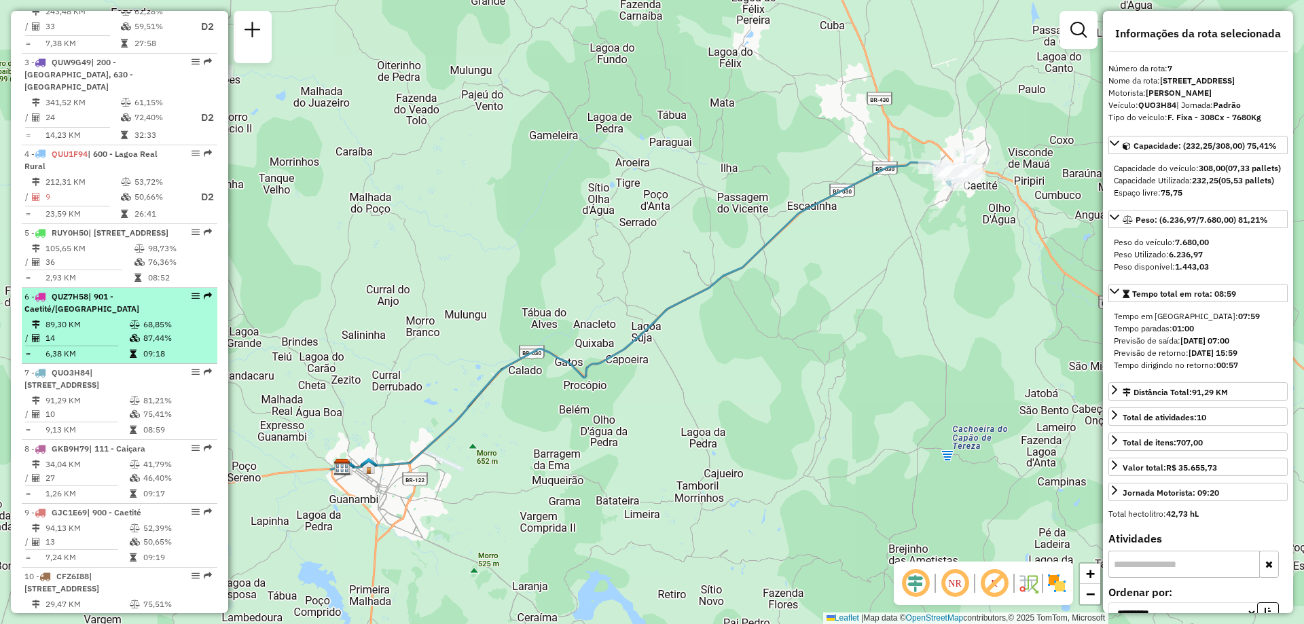
click at [156, 315] on div "6 - QUZ7H58 | 901 - Caetité/[GEOGRAPHIC_DATA]" at bounding box center [96, 303] width 144 height 24
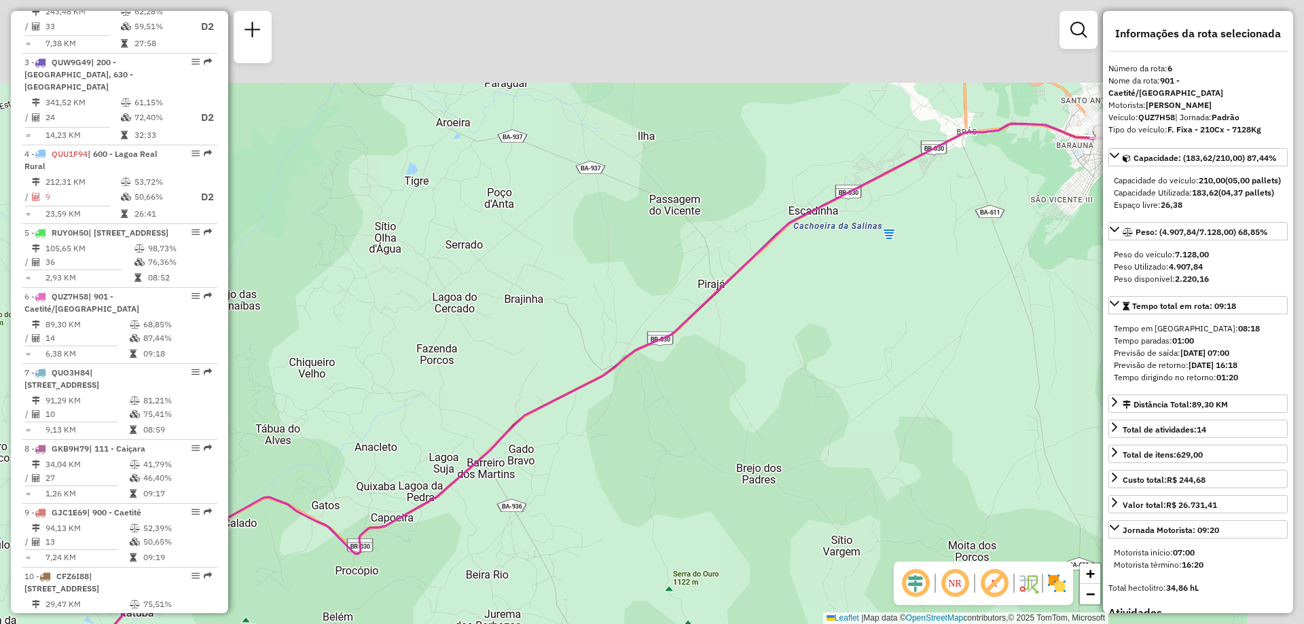
drag, startPoint x: 761, startPoint y: 266, endPoint x: 524, endPoint y: 401, distance: 272.6
click at [524, 401] on icon at bounding box center [483, 430] width 1269 height 617
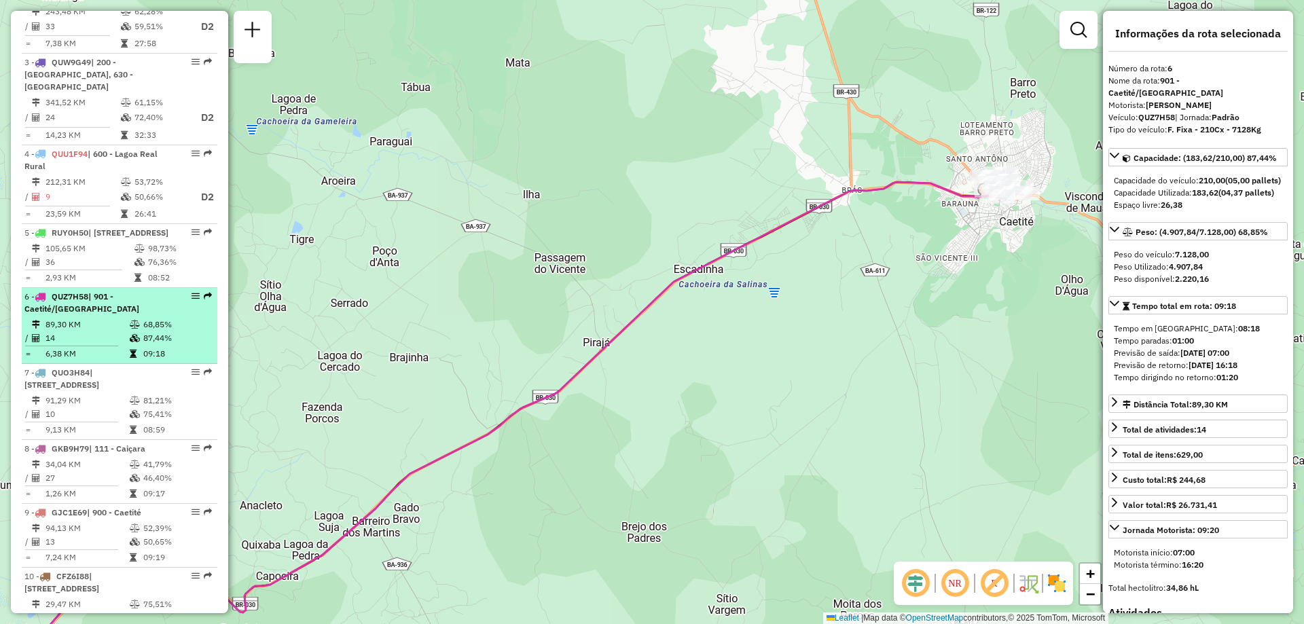
click at [116, 314] on span "| 901 - Caetité/[GEOGRAPHIC_DATA]" at bounding box center [81, 302] width 115 height 22
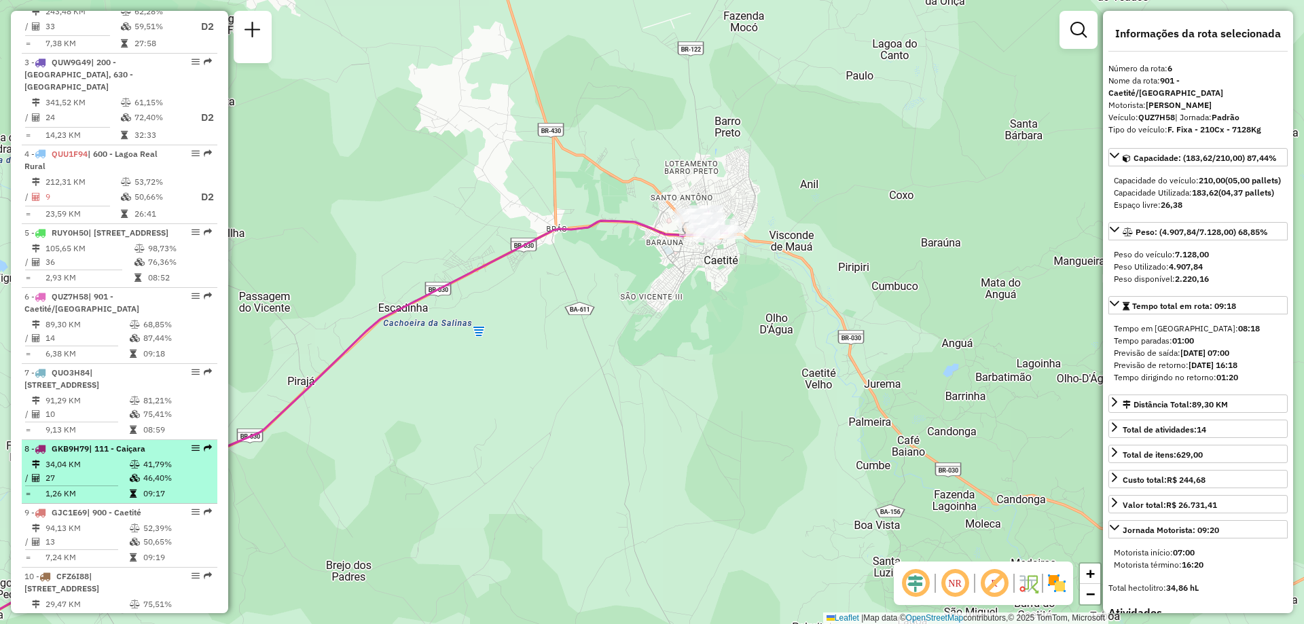
scroll to position [779, 0]
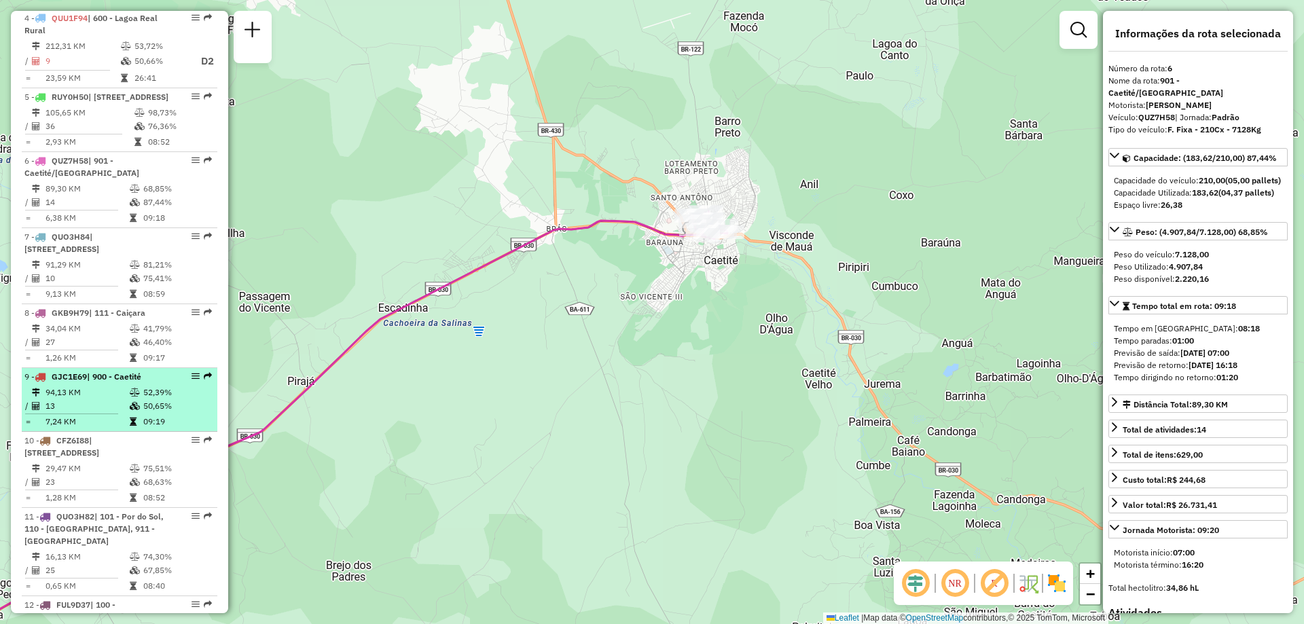
click at [88, 396] on li "9 - GJC1E69 | 900 - Caetité 94,13 KM 52,39% / 13 50,65% = 7,24 KM 09:19" at bounding box center [120, 400] width 196 height 64
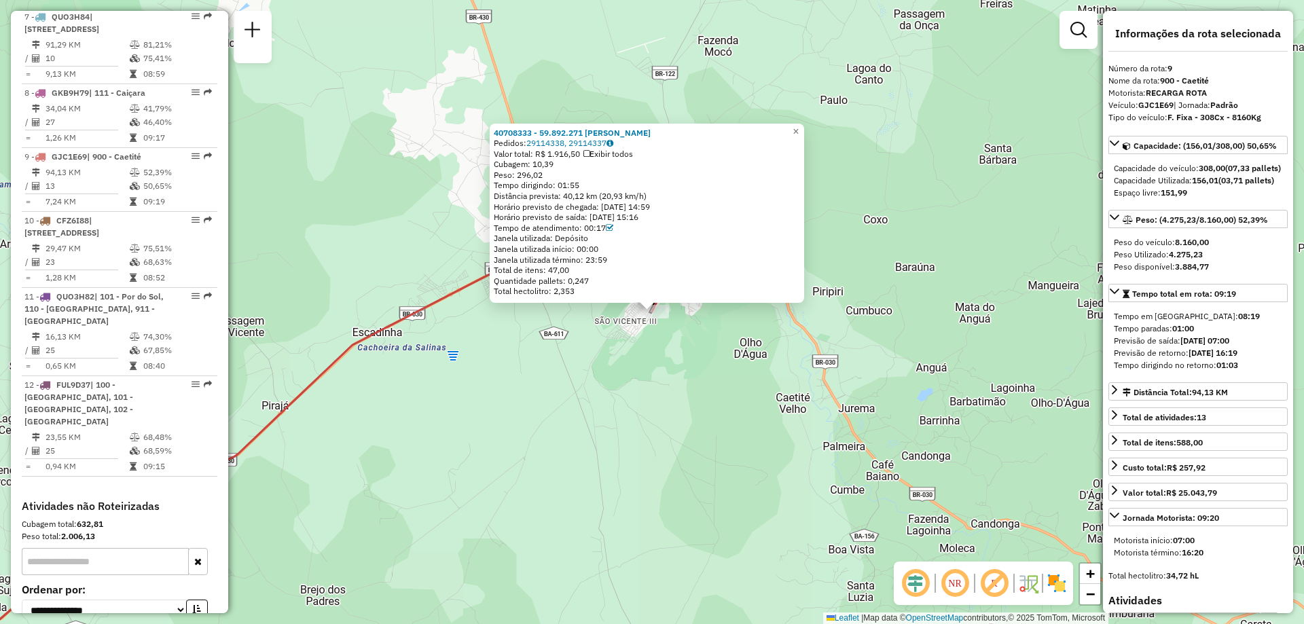
scroll to position [1149, 0]
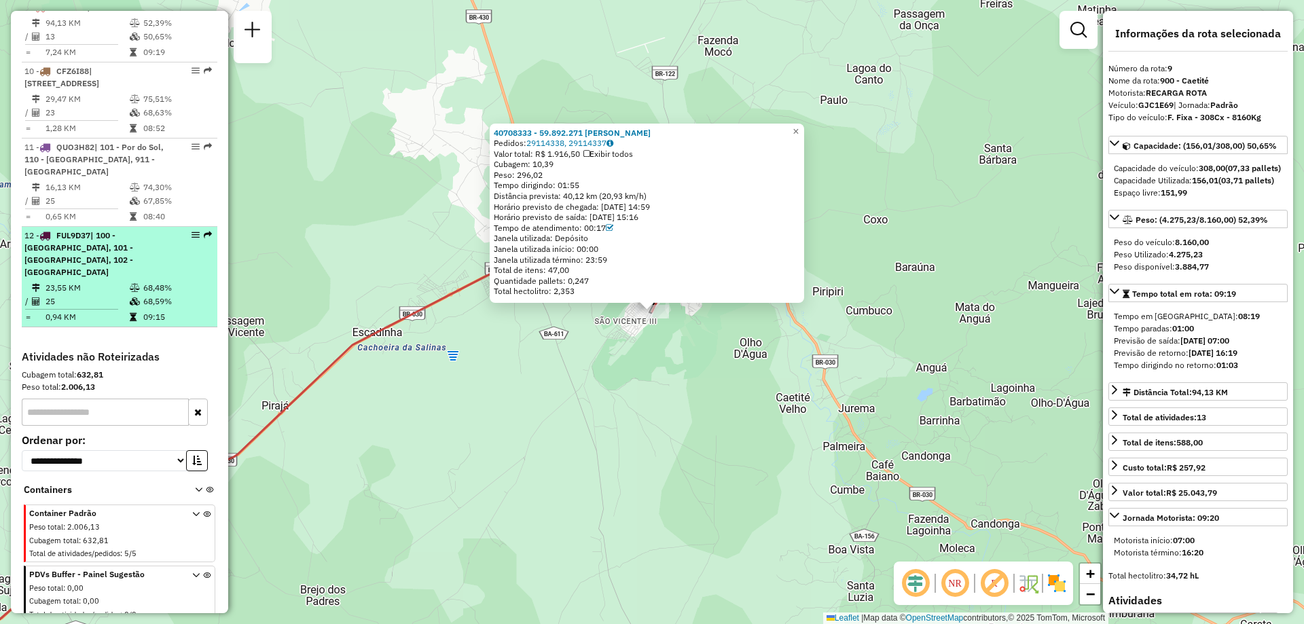
click at [175, 292] on td "68,48%" at bounding box center [177, 288] width 69 height 14
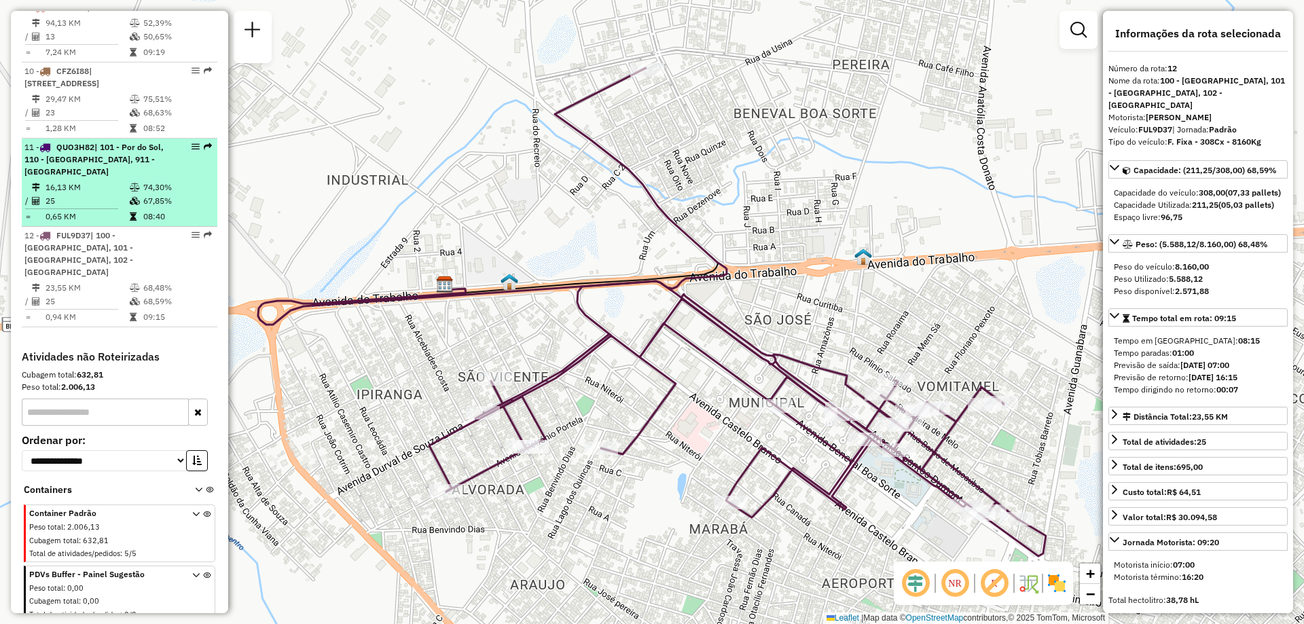
click at [143, 178] on div "11 - QUO3H82 | 101 - Por do Sol, 110 - [GEOGRAPHIC_DATA], 911 - [GEOGRAPHIC_DAT…" at bounding box center [96, 159] width 144 height 37
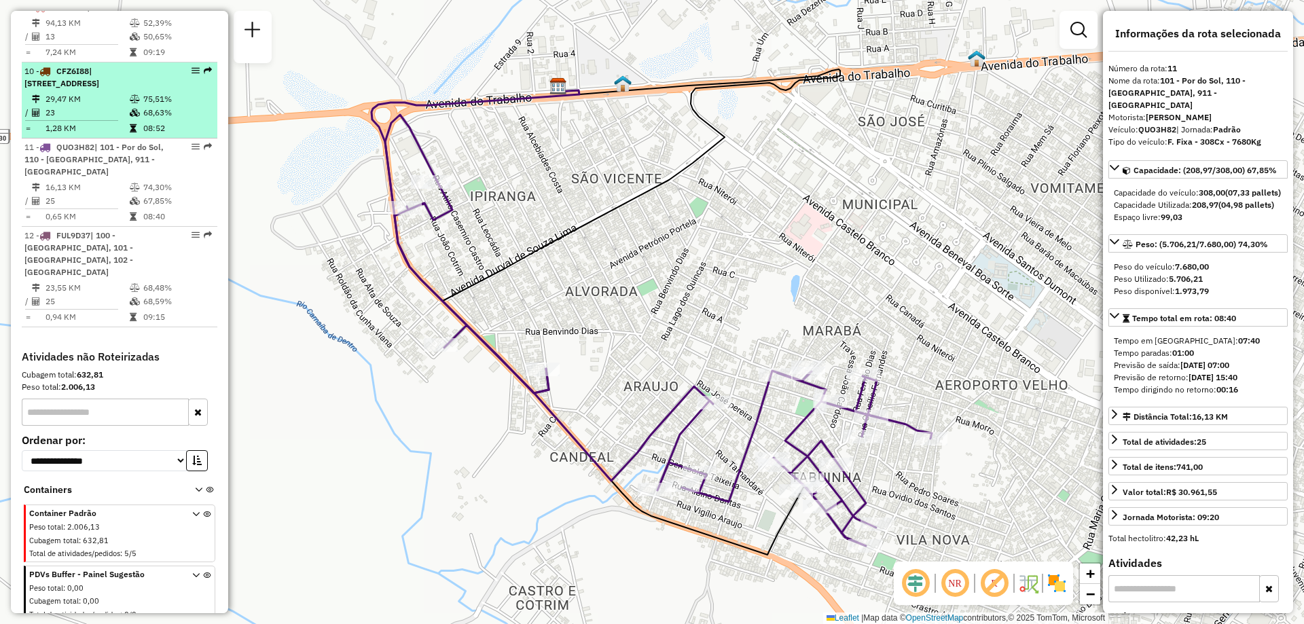
click at [109, 134] on td "1,28 KM" at bounding box center [87, 129] width 84 height 14
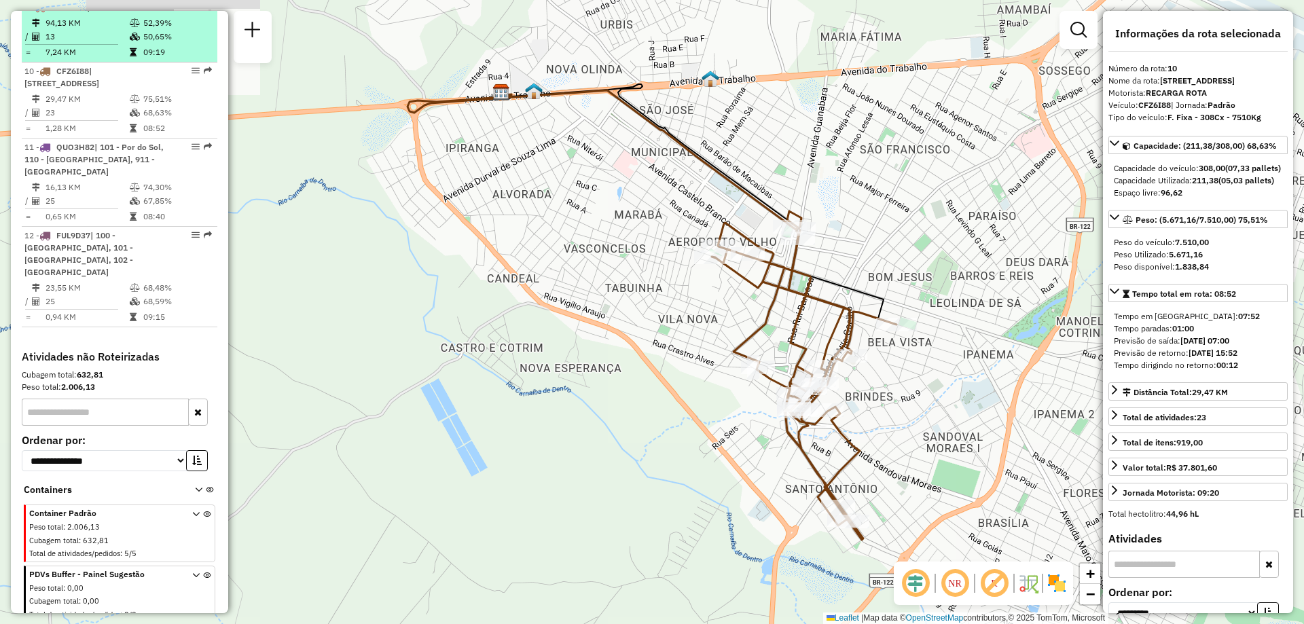
click at [114, 43] on td "13" at bounding box center [87, 37] width 84 height 14
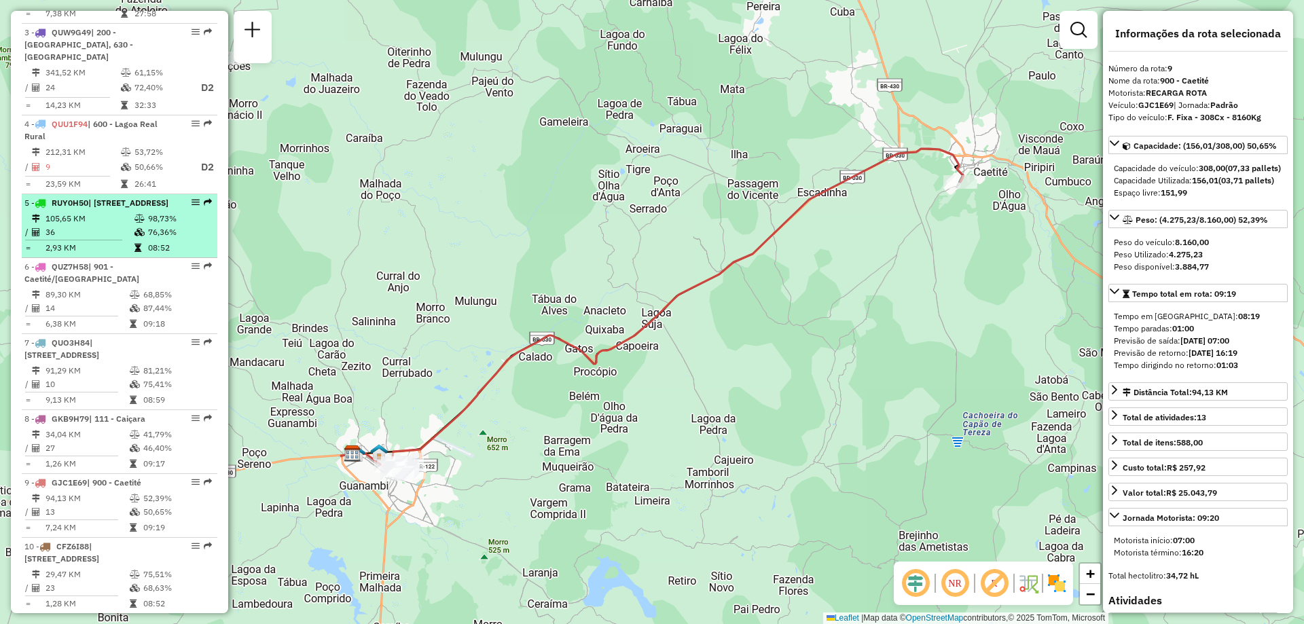
scroll to position [605, 0]
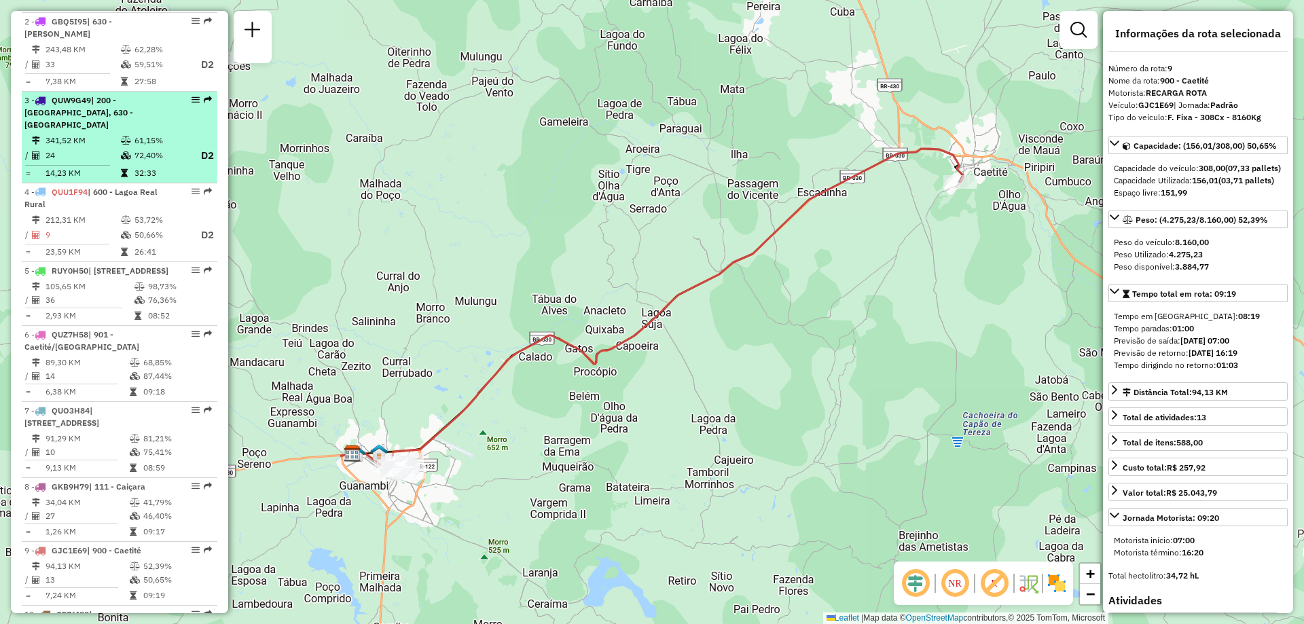
click at [101, 105] on span "| 200 - [GEOGRAPHIC_DATA], 630 - [GEOGRAPHIC_DATA]" at bounding box center [78, 112] width 109 height 35
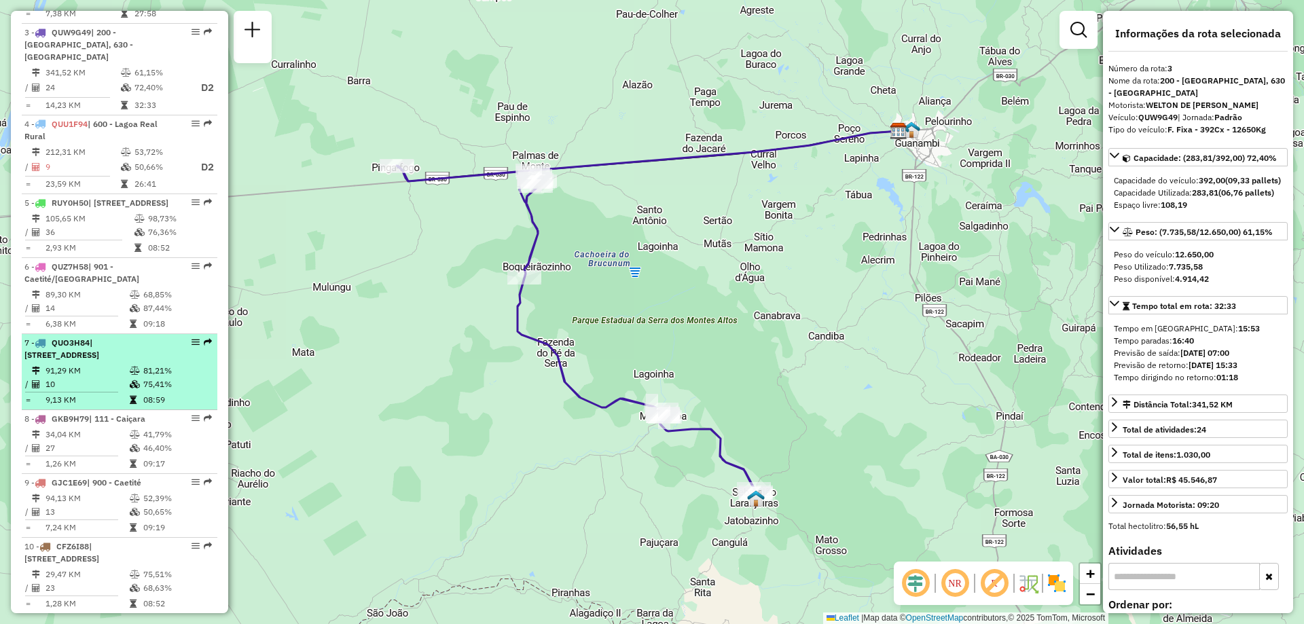
scroll to position [741, 0]
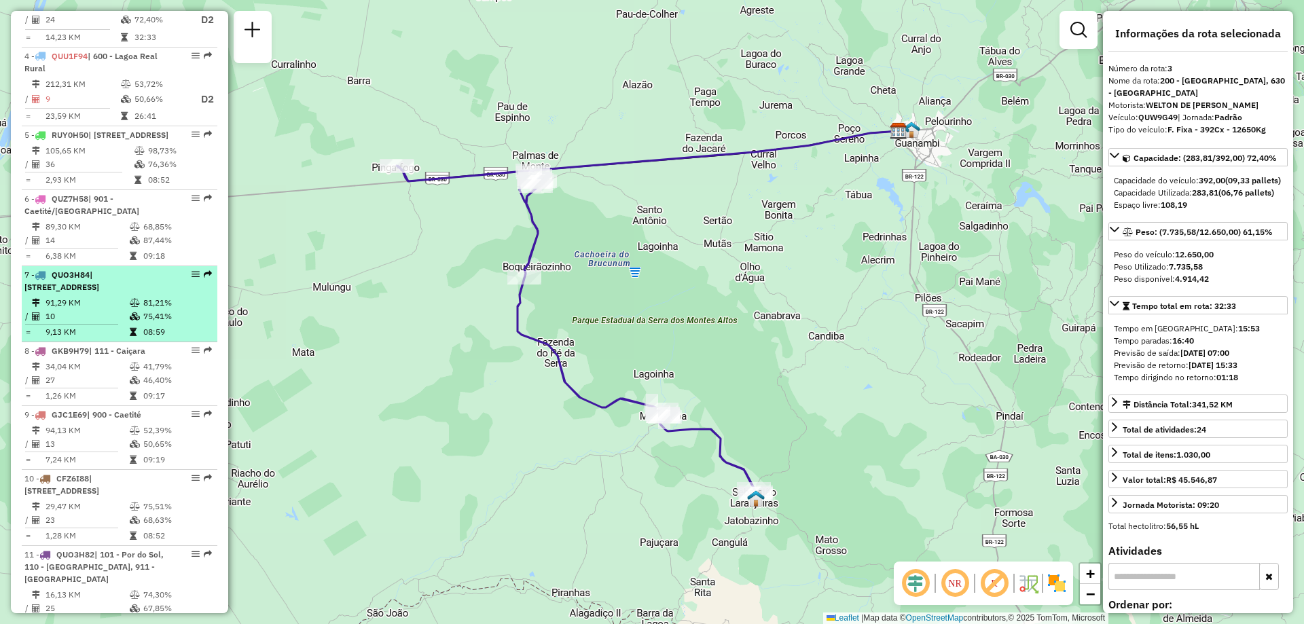
click at [122, 293] on div "7 - QUO3H84 | 900 - Caetité, 901 - Caetité/[GEOGRAPHIC_DATA]" at bounding box center [96, 281] width 144 height 24
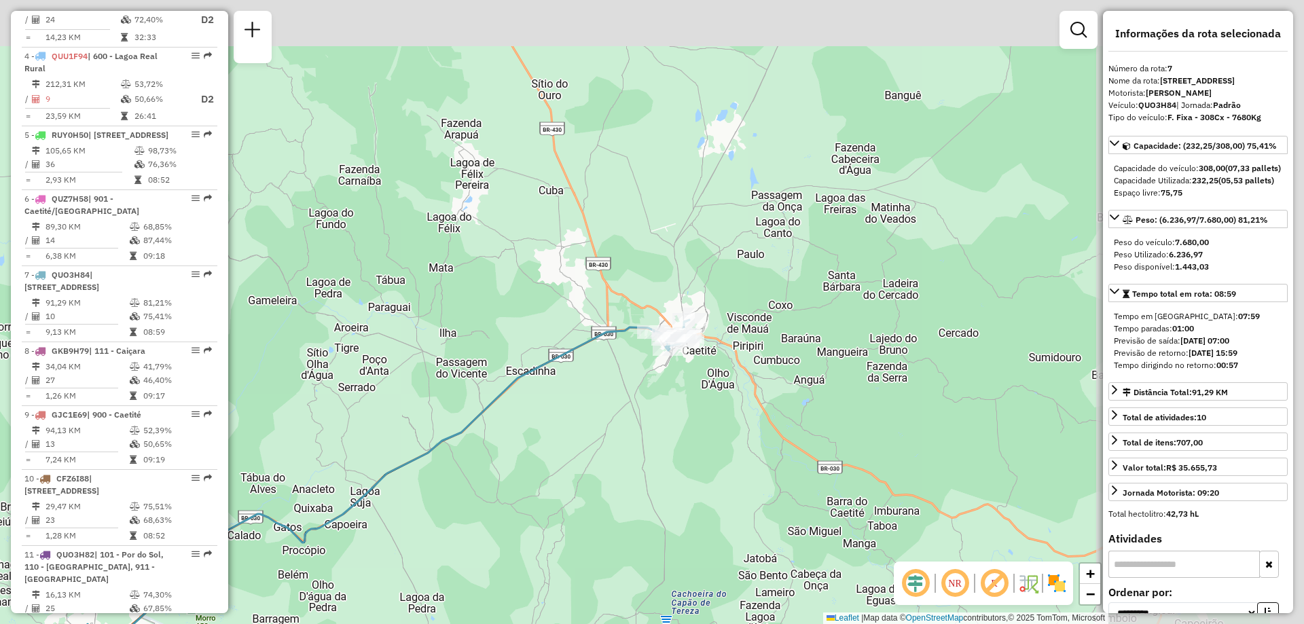
drag, startPoint x: 845, startPoint y: 258, endPoint x: 526, endPoint y: 437, distance: 365.2
click at [526, 437] on div "Janela de atendimento Grade de atendimento Capacidade Transportadoras Veículos …" at bounding box center [652, 312] width 1304 height 624
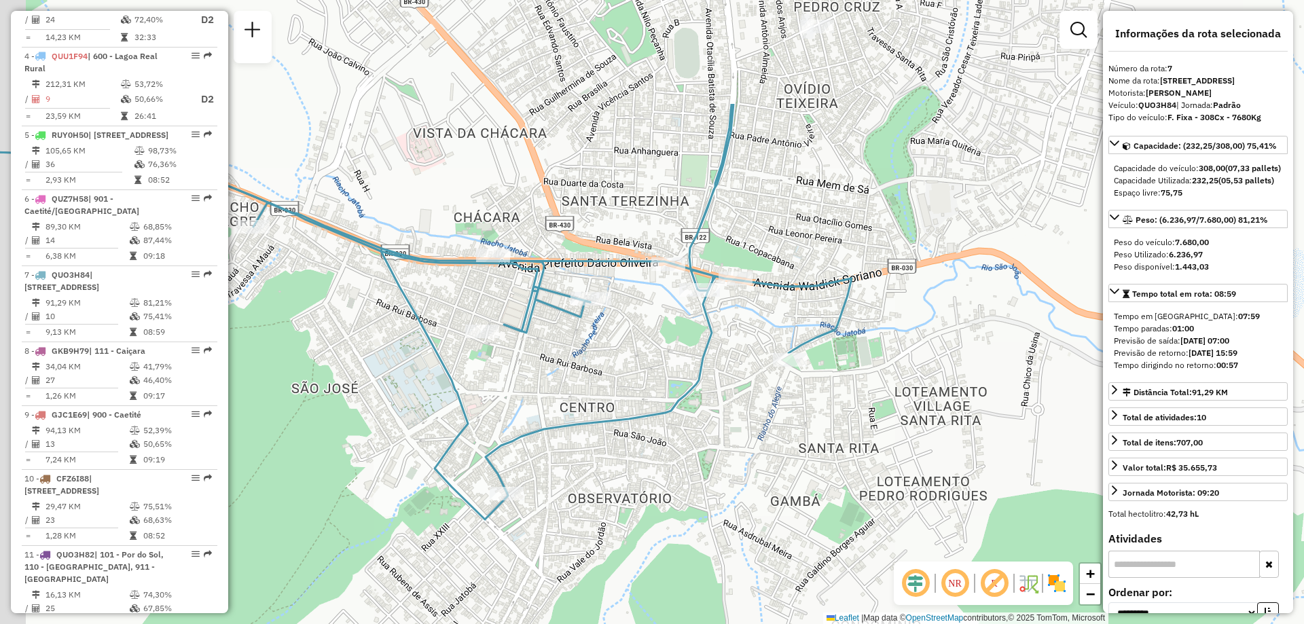
drag, startPoint x: 574, startPoint y: 363, endPoint x: 672, endPoint y: 499, distance: 167.4
click at [672, 499] on div "Janela de atendimento Grade de atendimento Capacidade Transportadoras Veículos …" at bounding box center [652, 312] width 1304 height 624
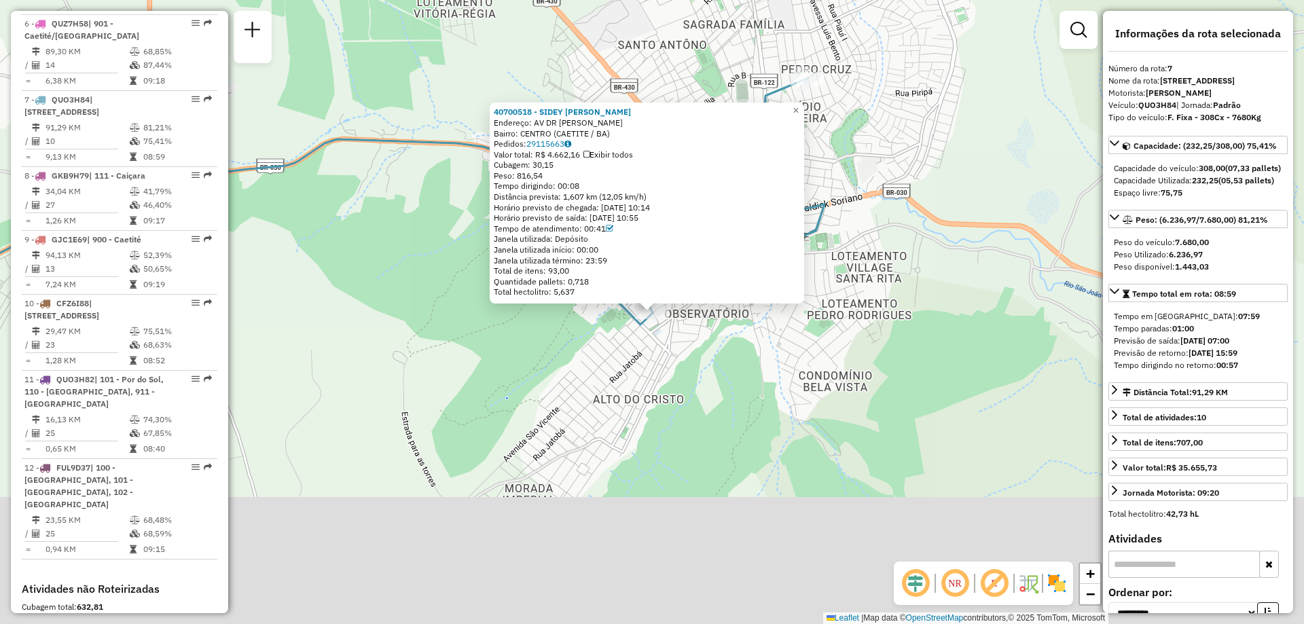
scroll to position [1009, 0]
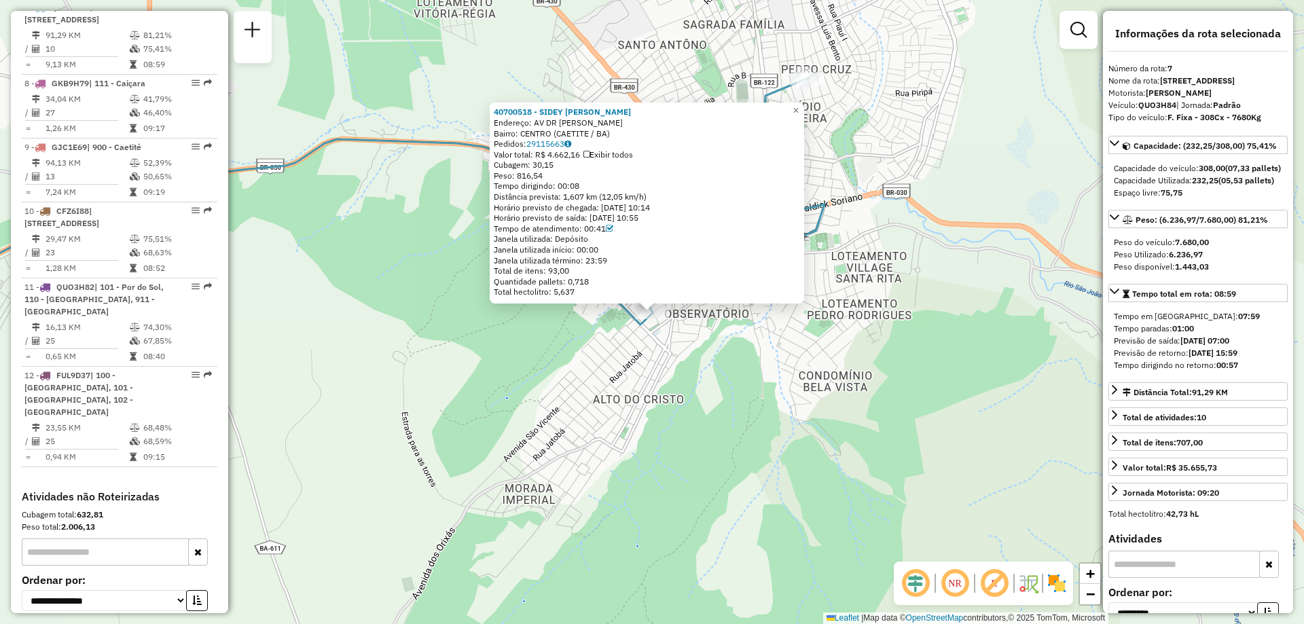
click at [405, 357] on div "40700518 - SIDEY [PERSON_NAME]: AV DR [PERSON_NAME]: CENTRO (CAETITE / BA) Pedi…" at bounding box center [652, 312] width 1304 height 624
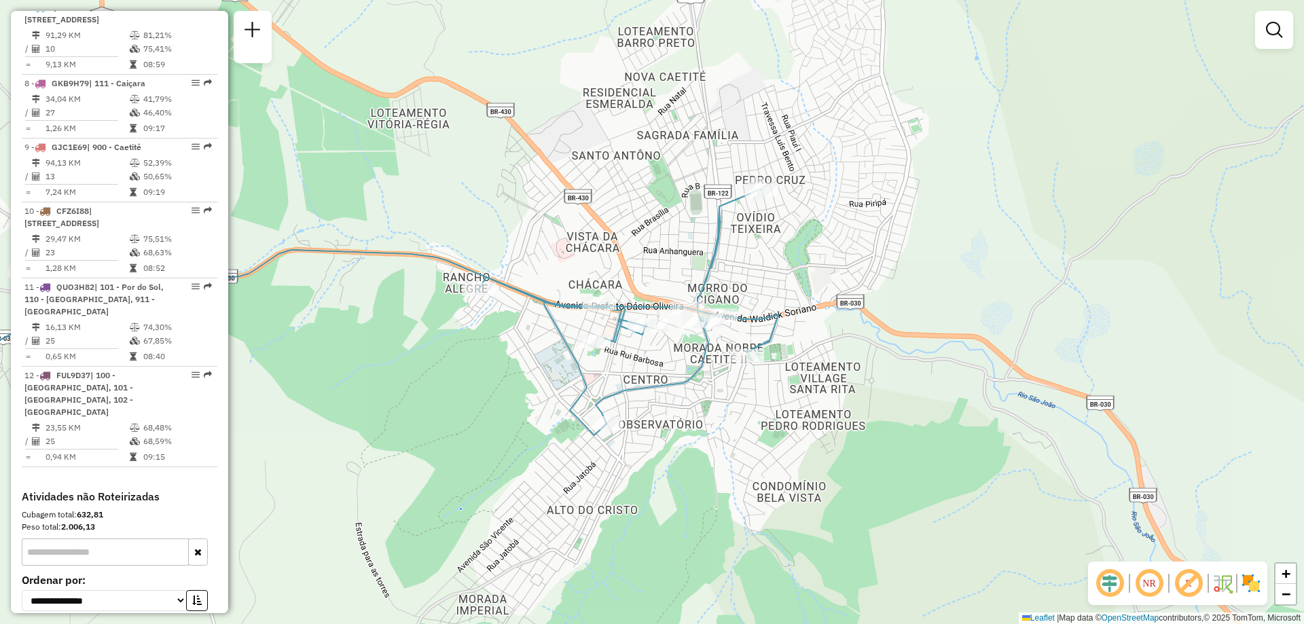
drag, startPoint x: 564, startPoint y: 298, endPoint x: 524, endPoint y: 439, distance: 146.9
click at [524, 439] on div "Janela de atendimento Grade de atendimento Capacidade Transportadoras Veículos …" at bounding box center [652, 312] width 1304 height 624
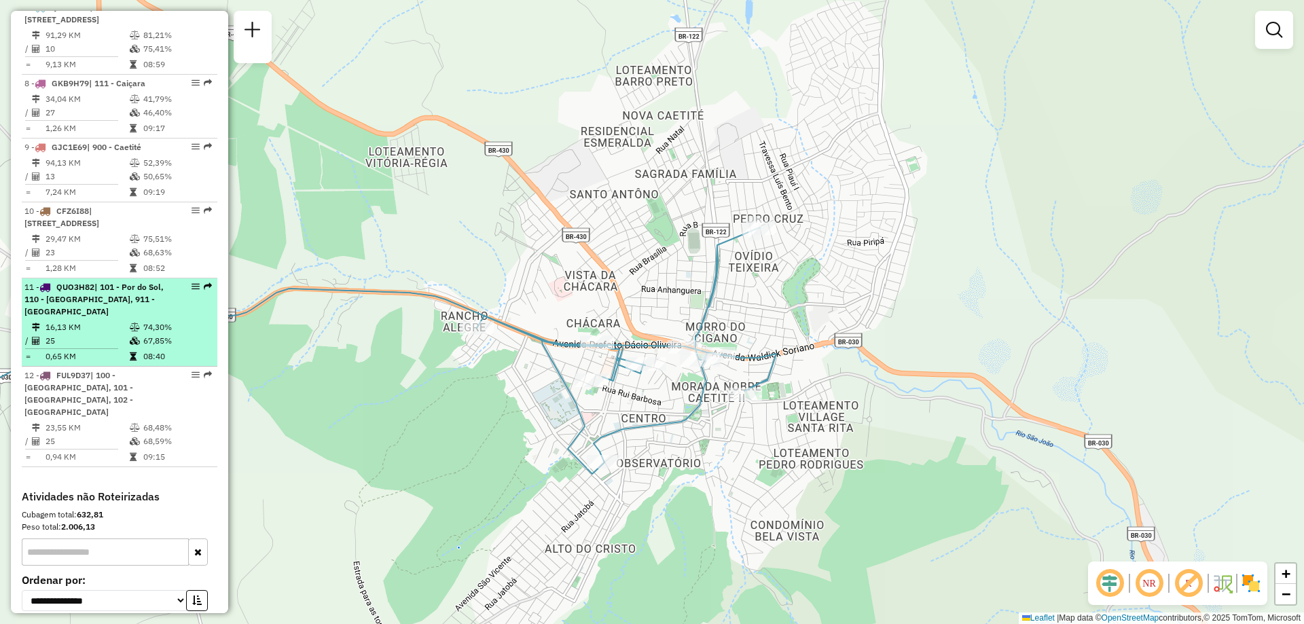
click at [144, 318] on div "11 - QUO3H82 | 101 - Por do Sol, 110 - [GEOGRAPHIC_DATA], 911 - [GEOGRAPHIC_DAT…" at bounding box center [96, 299] width 144 height 37
select select "**********"
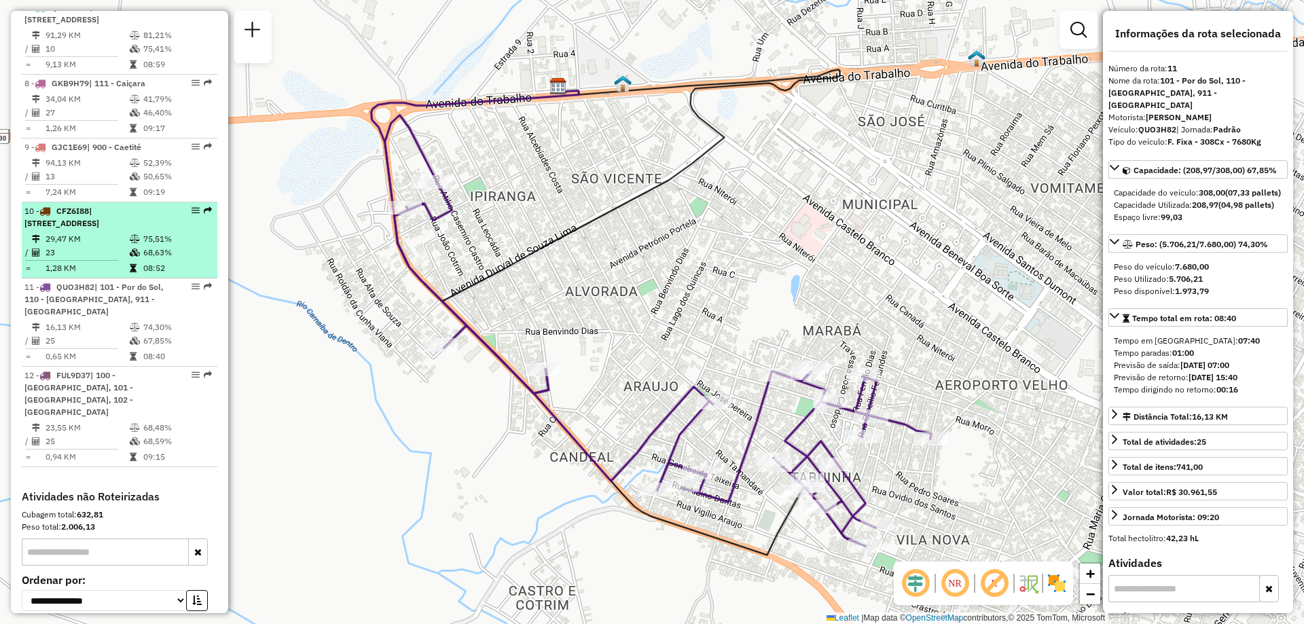
click at [133, 243] on icon at bounding box center [135, 239] width 10 height 8
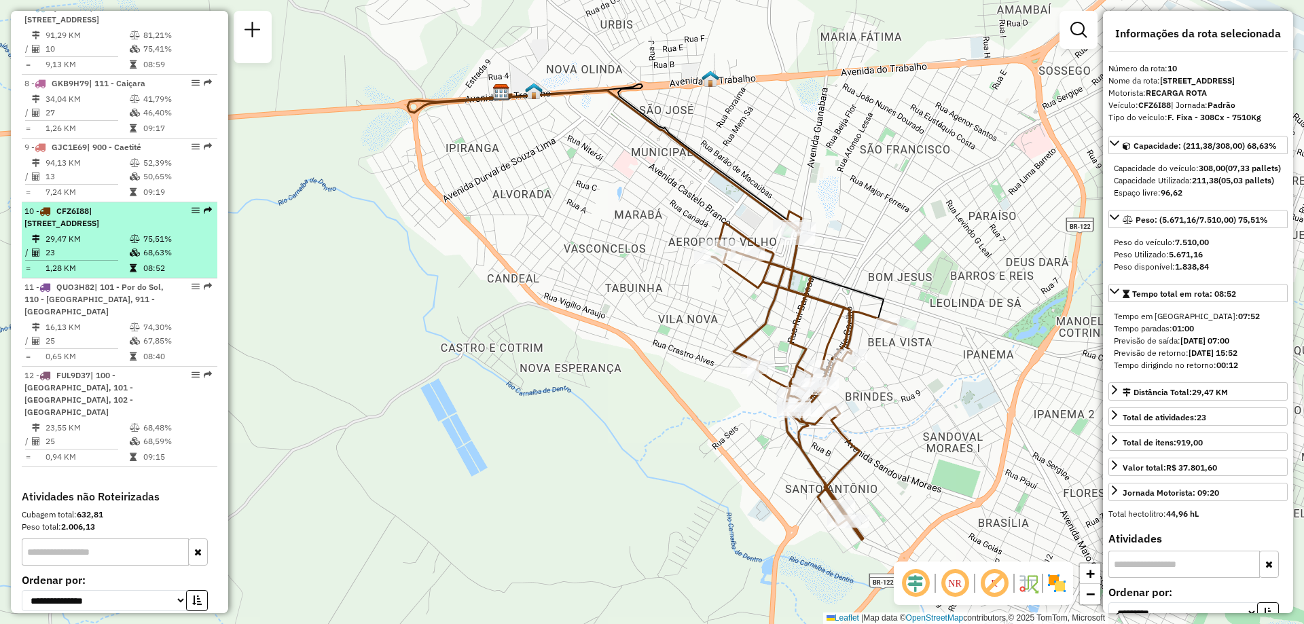
click at [149, 246] on td "75,51%" at bounding box center [177, 239] width 69 height 14
click at [35, 243] on icon at bounding box center [36, 239] width 8 height 8
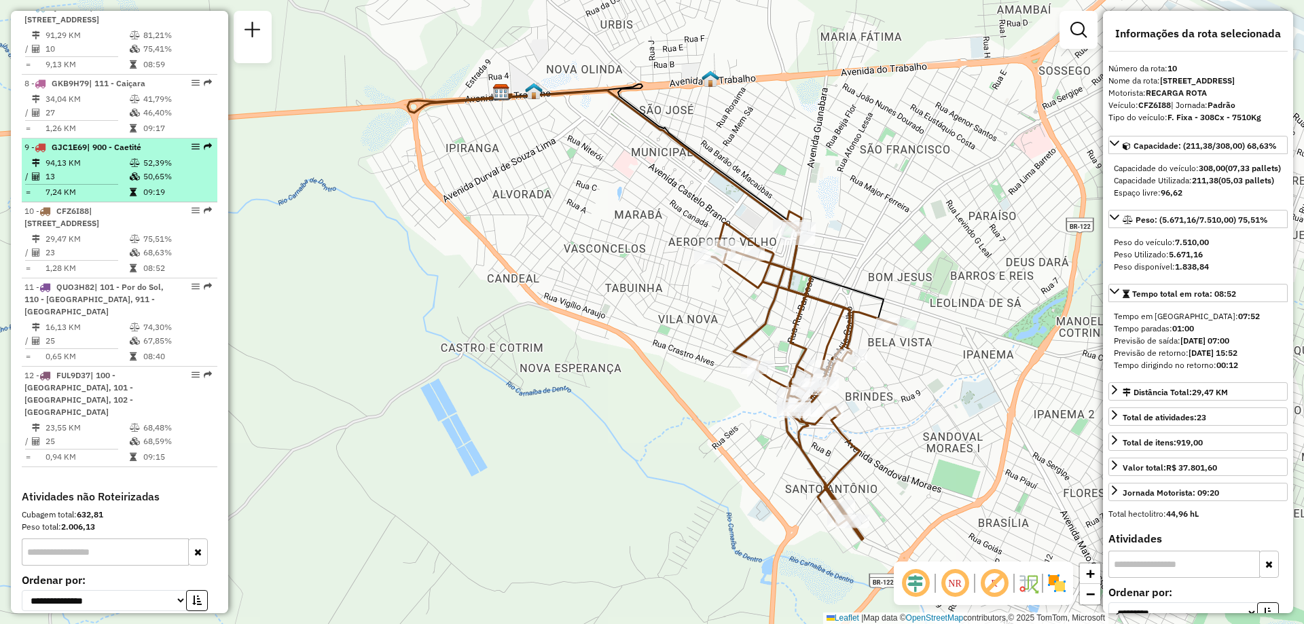
click at [79, 154] on div "9 - GJC1E69 | 900 - Caetité" at bounding box center [96, 147] width 144 height 12
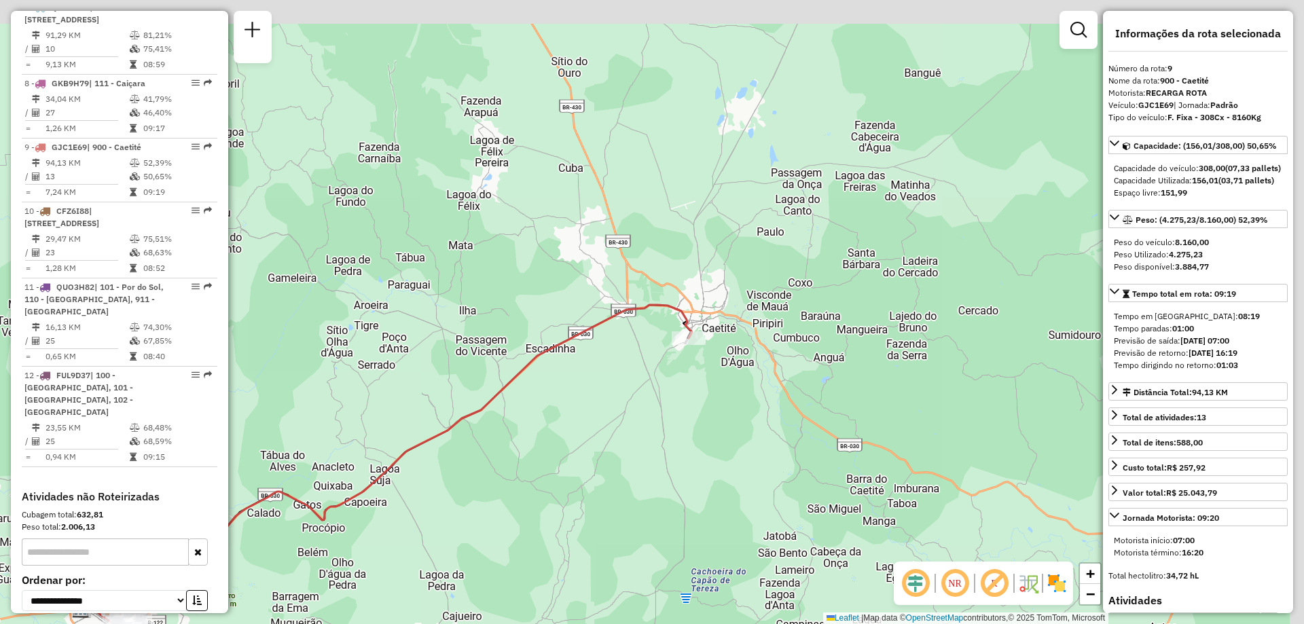
drag, startPoint x: 824, startPoint y: 187, endPoint x: 551, endPoint y: 346, distance: 315.6
click at [551, 346] on icon at bounding box center [405, 468] width 574 height 326
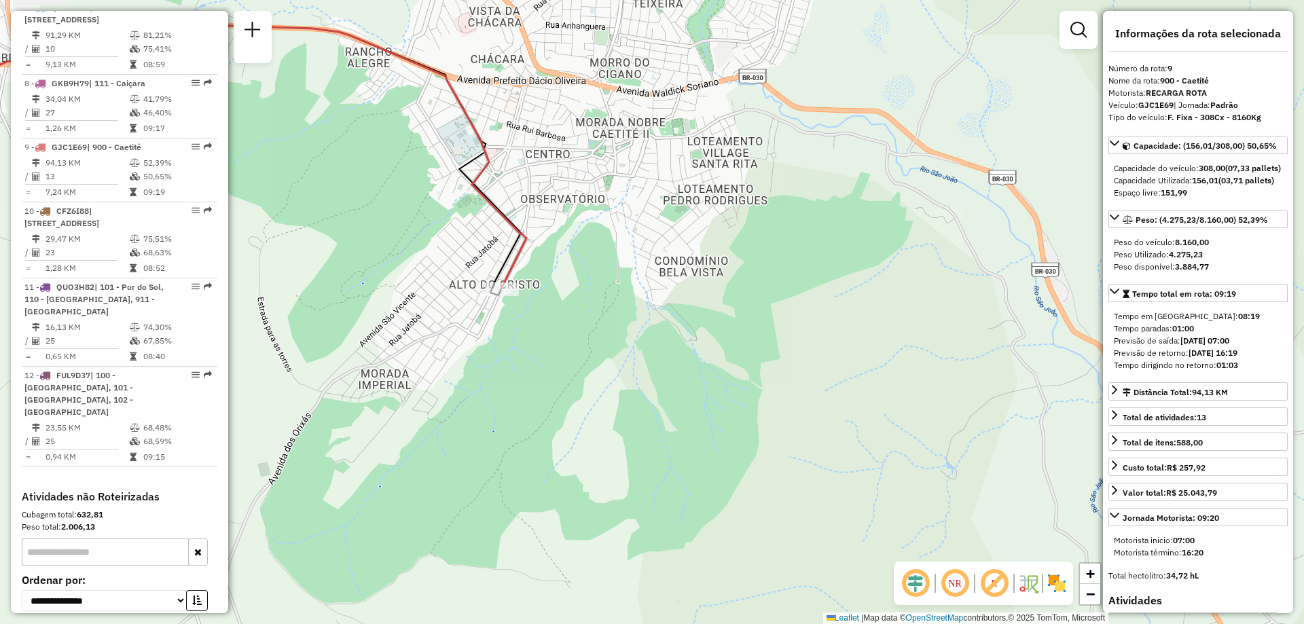
drag, startPoint x: 607, startPoint y: 274, endPoint x: 756, endPoint y: 347, distance: 165.6
click at [756, 347] on div "Janela de atendimento Grade de atendimento Capacidade Transportadoras Veículos …" at bounding box center [652, 312] width 1304 height 624
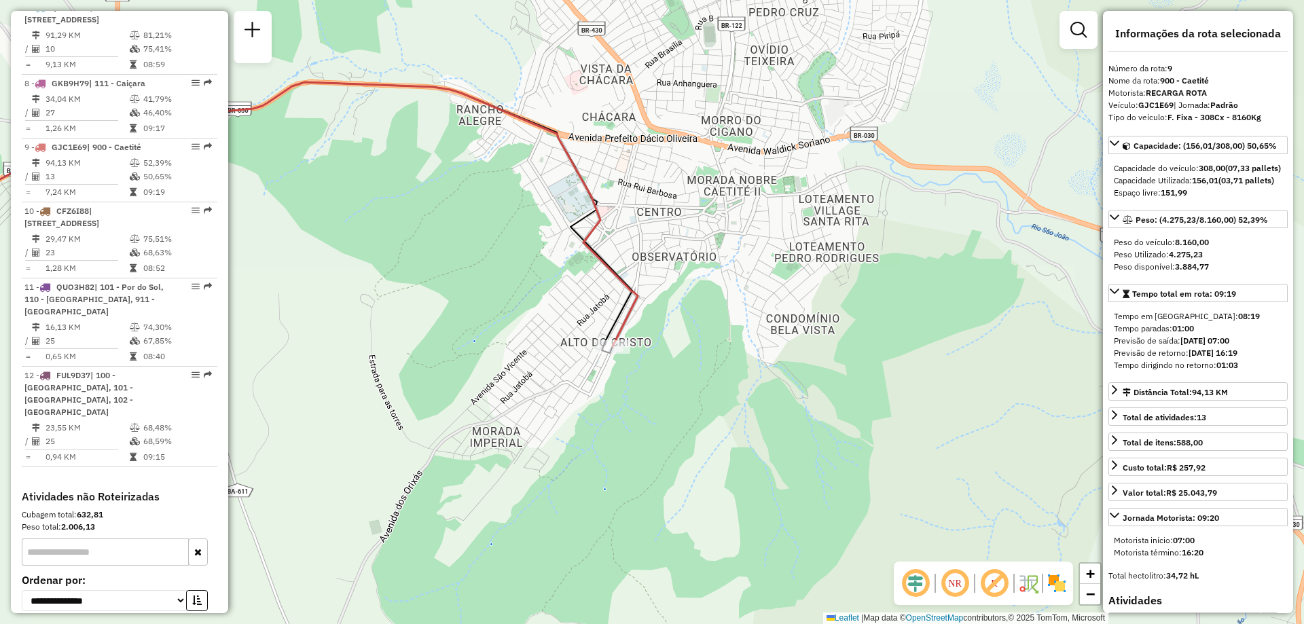
click at [611, 353] on icon at bounding box center [251, 217] width 763 height 271
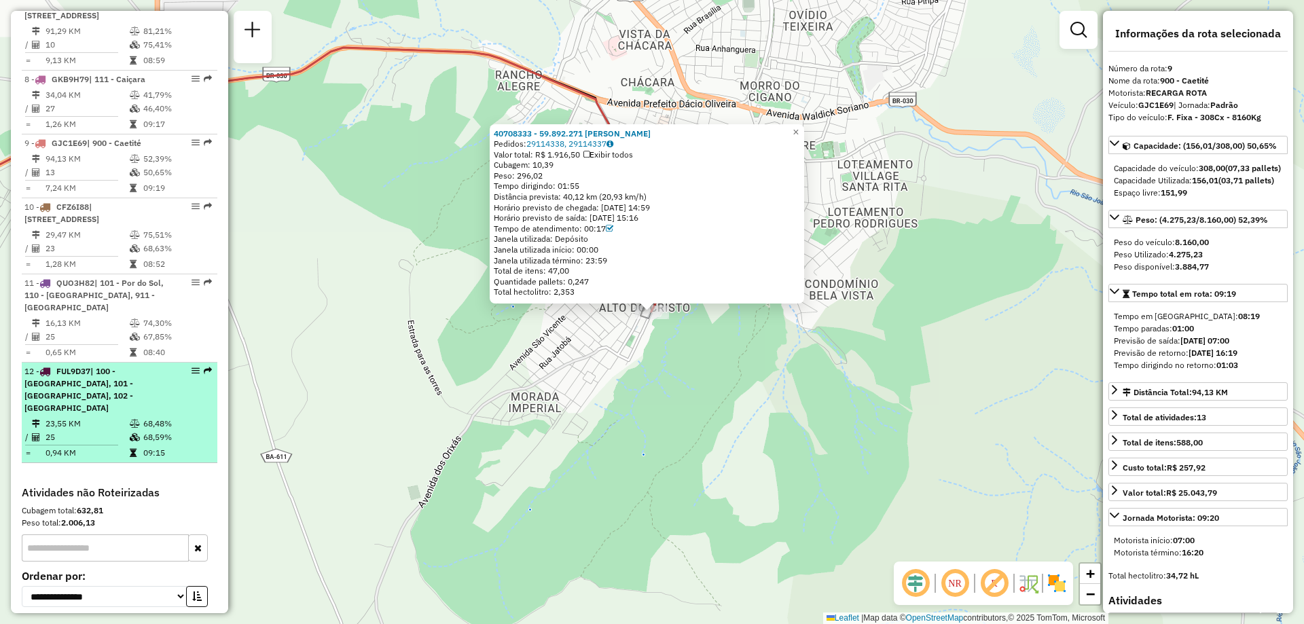
scroll to position [945, 0]
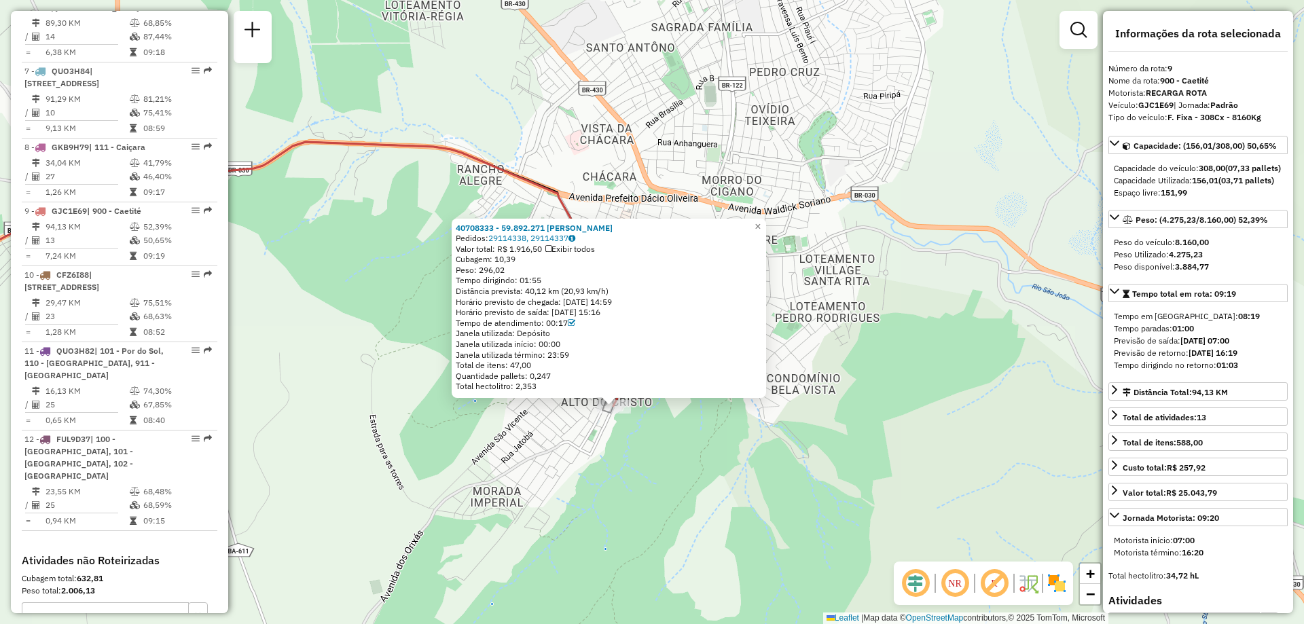
drag, startPoint x: 899, startPoint y: 78, endPoint x: 860, endPoint y: 171, distance: 100.8
click at [860, 171] on div "40708333 - 59.892.271 ISABELA ISIS LEMOS [PERSON_NAME]: 29114338, 29114337 Valo…" at bounding box center [652, 312] width 1304 height 624
click at [927, 418] on div "40708333 - 59.892.271 ISABELA ISIS LEMOS [PERSON_NAME]: 29114338, 29114337 Valo…" at bounding box center [652, 312] width 1304 height 624
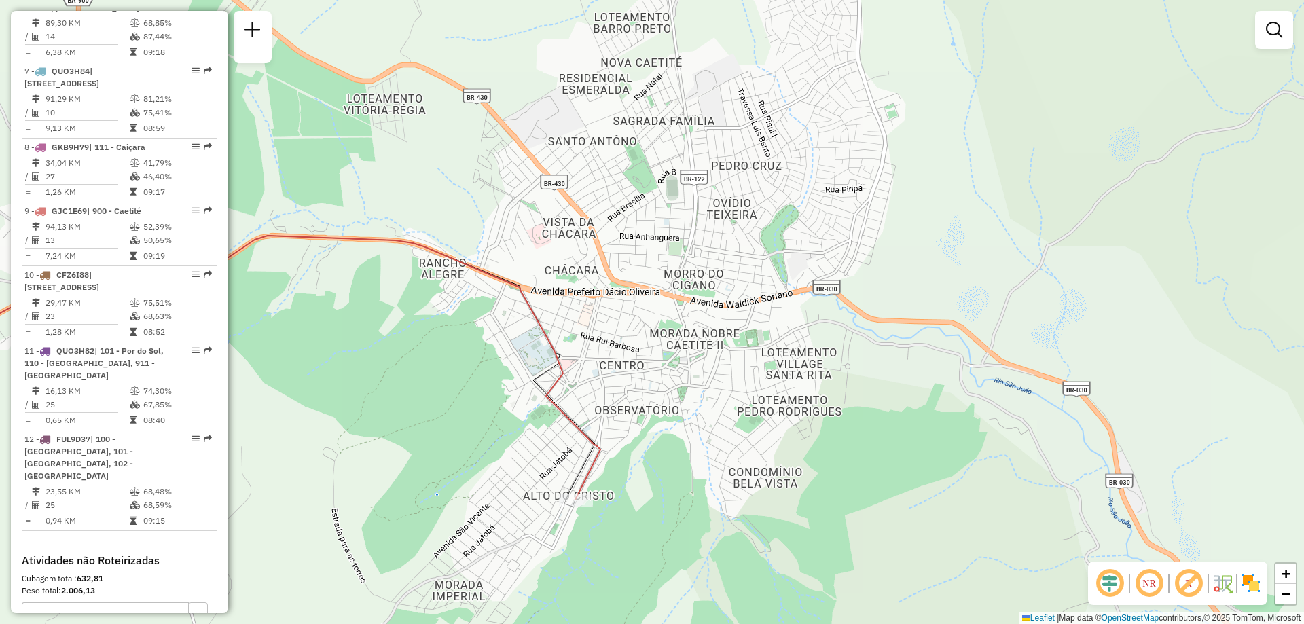
drag, startPoint x: 948, startPoint y: 305, endPoint x: 911, endPoint y: 398, distance: 100.3
click at [911, 398] on div "Janela de atendimento Grade de atendimento Capacidade Transportadoras Veículos …" at bounding box center [652, 312] width 1304 height 624
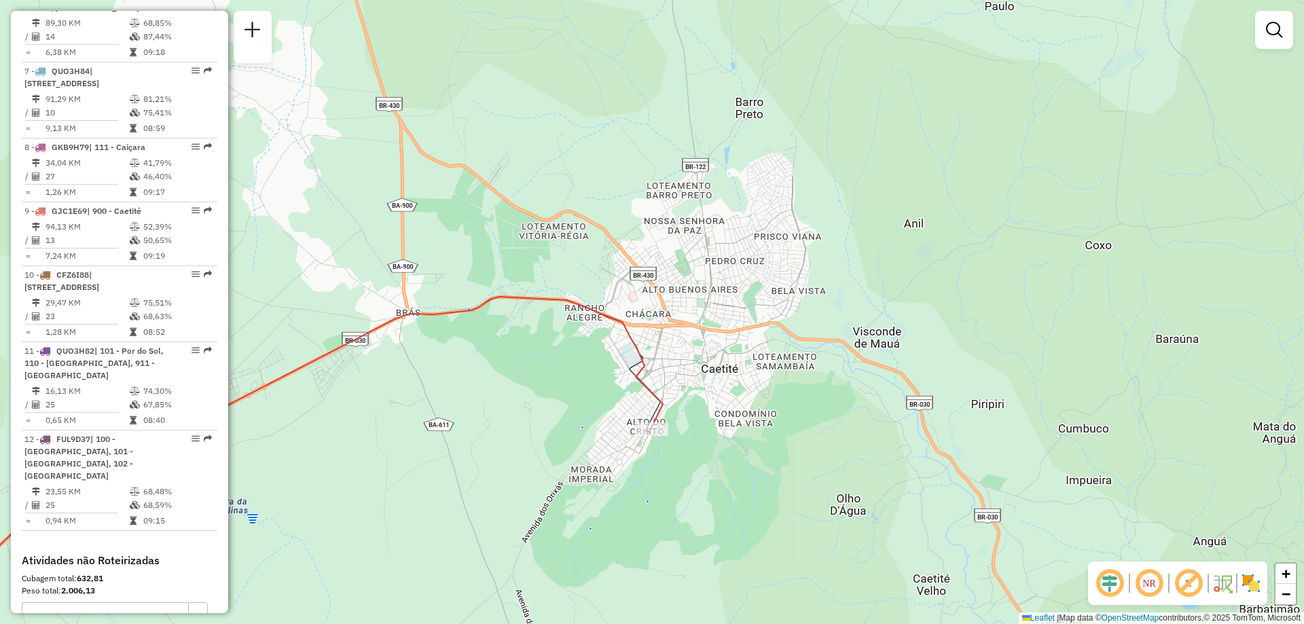
drag, startPoint x: 914, startPoint y: 391, endPoint x: 822, endPoint y: 371, distance: 93.8
click at [822, 371] on div "Janela de atendimento Grade de atendimento Capacidade Transportadoras Veículos …" at bounding box center [652, 312] width 1304 height 624
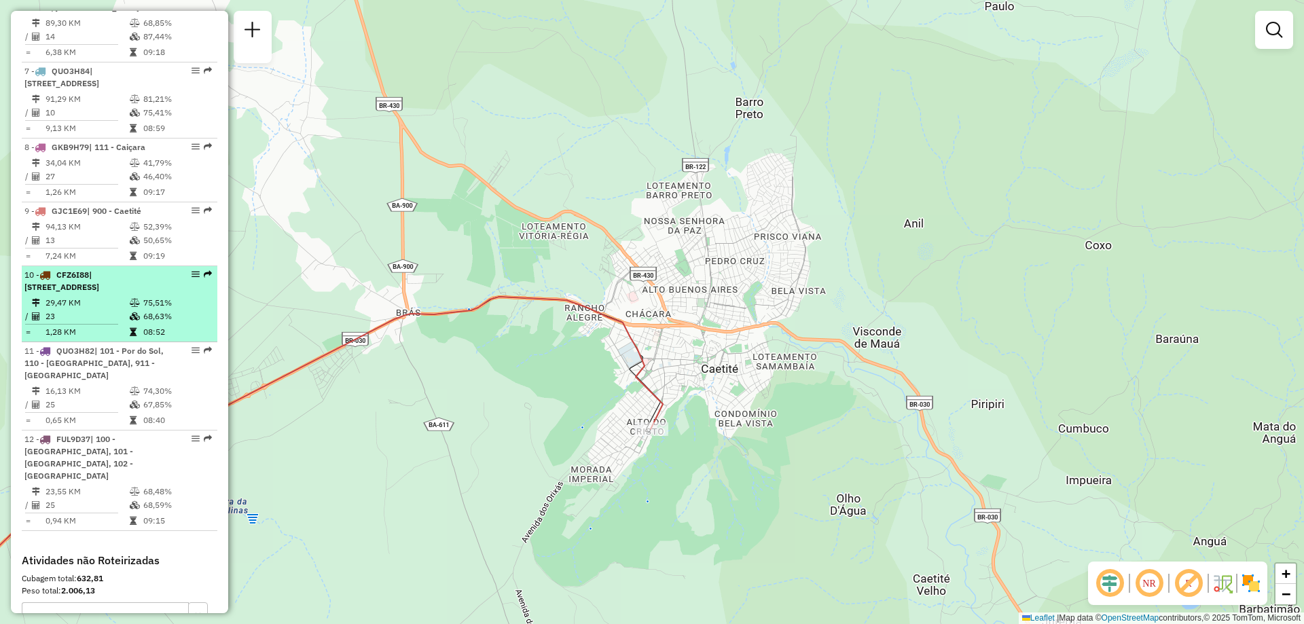
click at [75, 310] on td "29,47 KM" at bounding box center [87, 303] width 84 height 14
select select "**********"
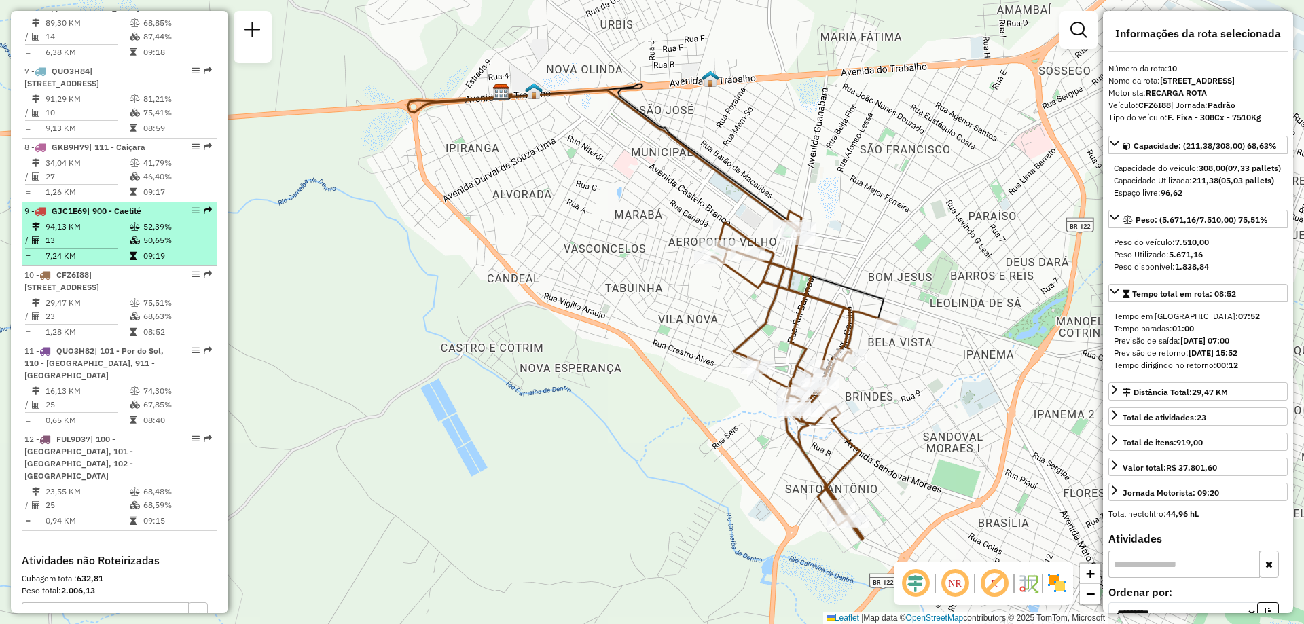
click at [125, 234] on td "94,13 KM" at bounding box center [87, 227] width 84 height 14
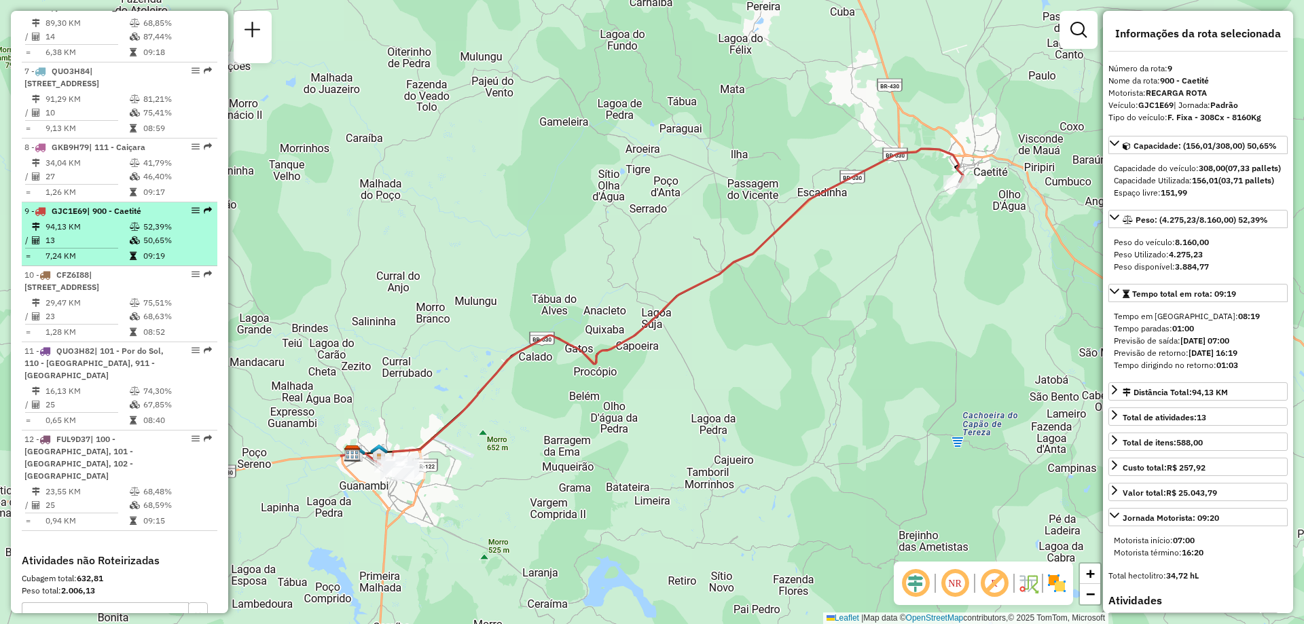
click at [105, 234] on td "94,13 KM" at bounding box center [87, 227] width 84 height 14
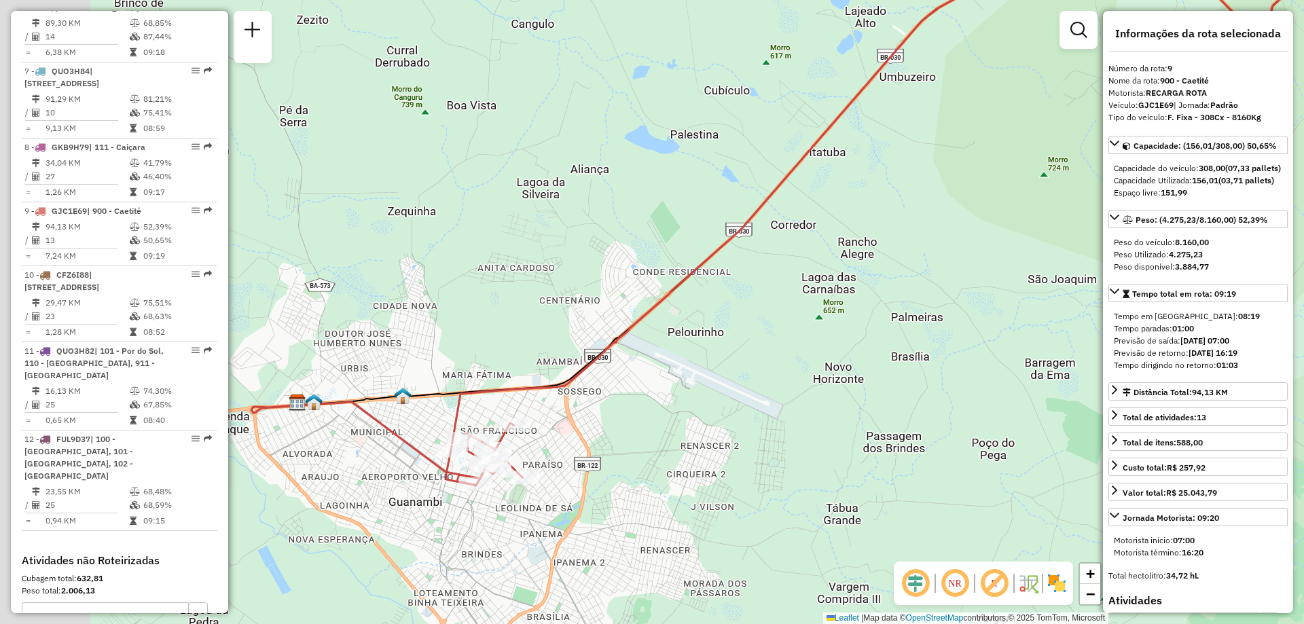
drag, startPoint x: 421, startPoint y: 526, endPoint x: 547, endPoint y: 520, distance: 126.5
click at [547, 520] on div "Janela de atendimento Grade de atendimento Capacidade Transportadoras Veículos …" at bounding box center [652, 312] width 1304 height 624
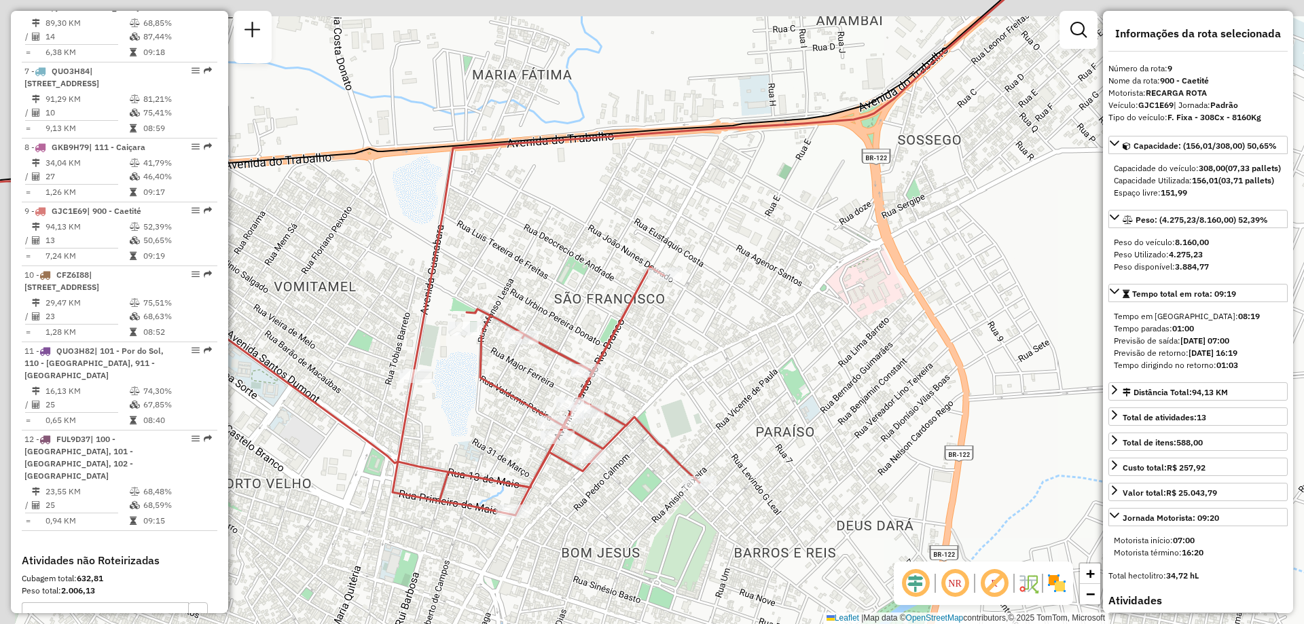
drag, startPoint x: 500, startPoint y: 509, endPoint x: 557, endPoint y: 544, distance: 66.8
click at [557, 544] on div "Janela de atendimento Grade de atendimento Capacidade Transportadoras Veículos …" at bounding box center [652, 312] width 1304 height 624
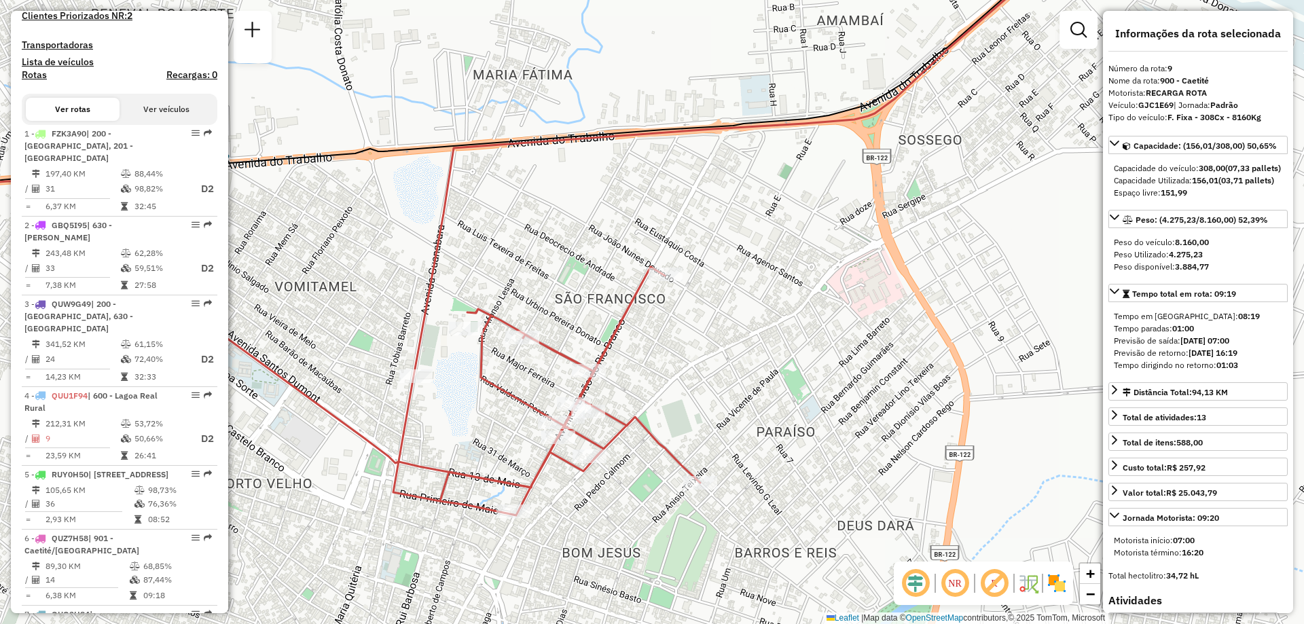
scroll to position [334, 0]
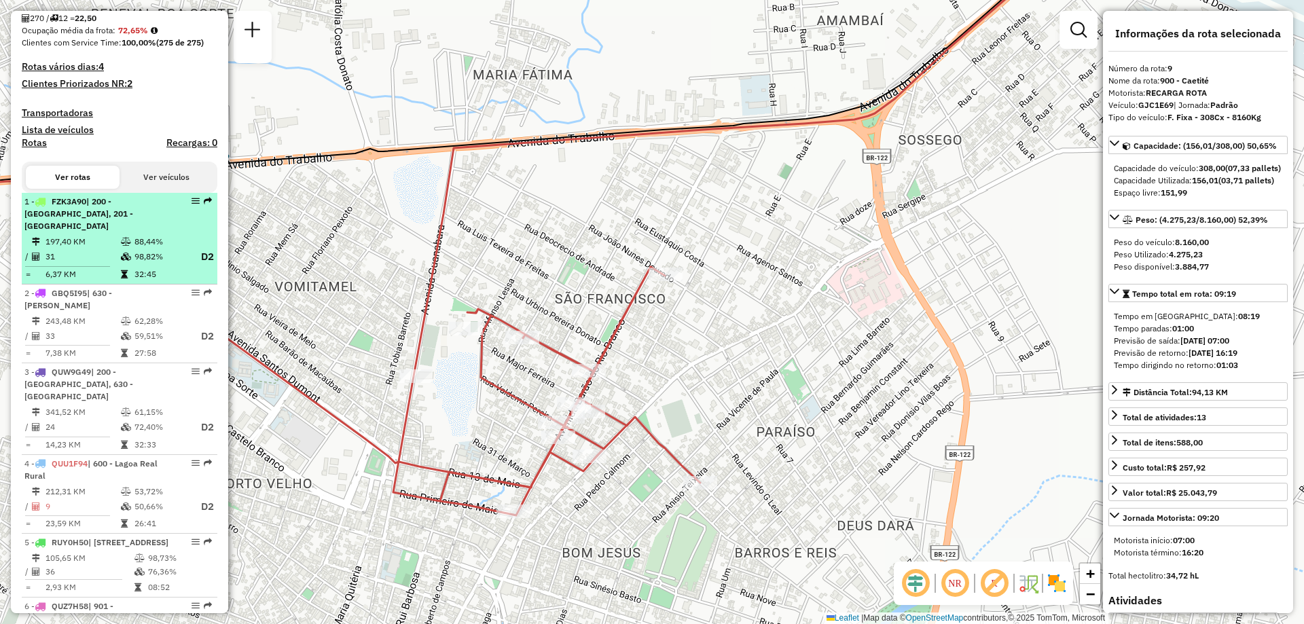
click at [102, 255] on td "31" at bounding box center [82, 257] width 75 height 17
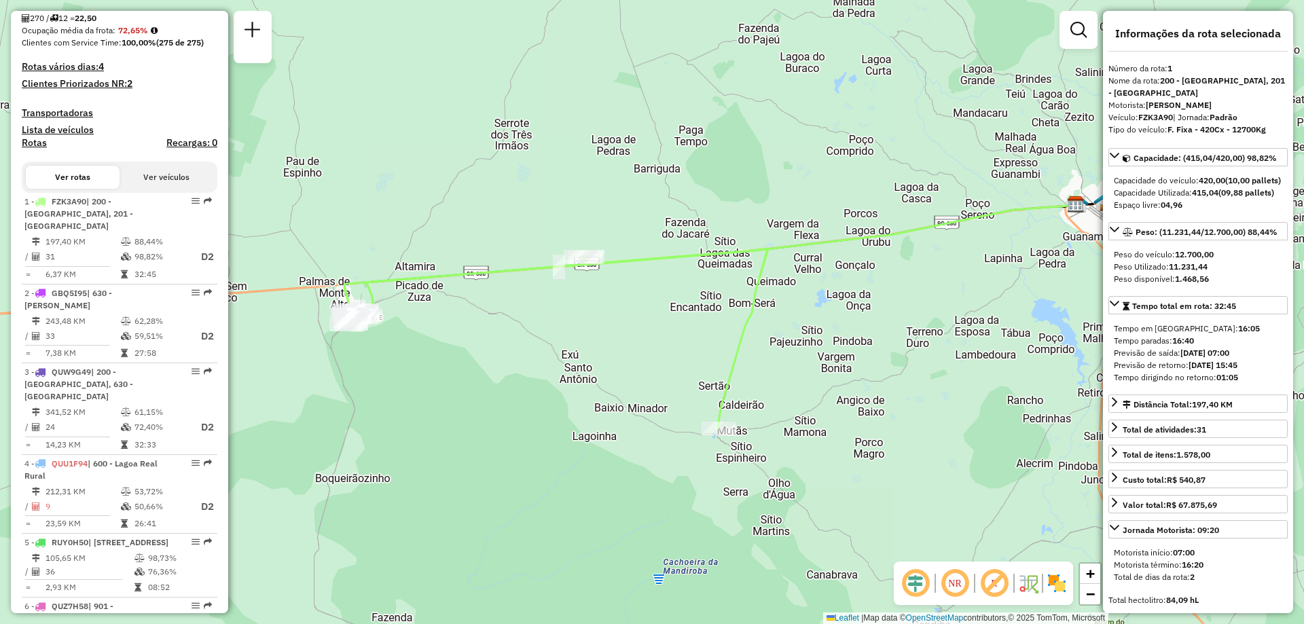
drag, startPoint x: 463, startPoint y: 321, endPoint x: 515, endPoint y: 323, distance: 52.3
click at [515, 323] on div "Janela de atendimento Grade de atendimento Capacidade Transportadoras Veículos …" at bounding box center [652, 312] width 1304 height 624
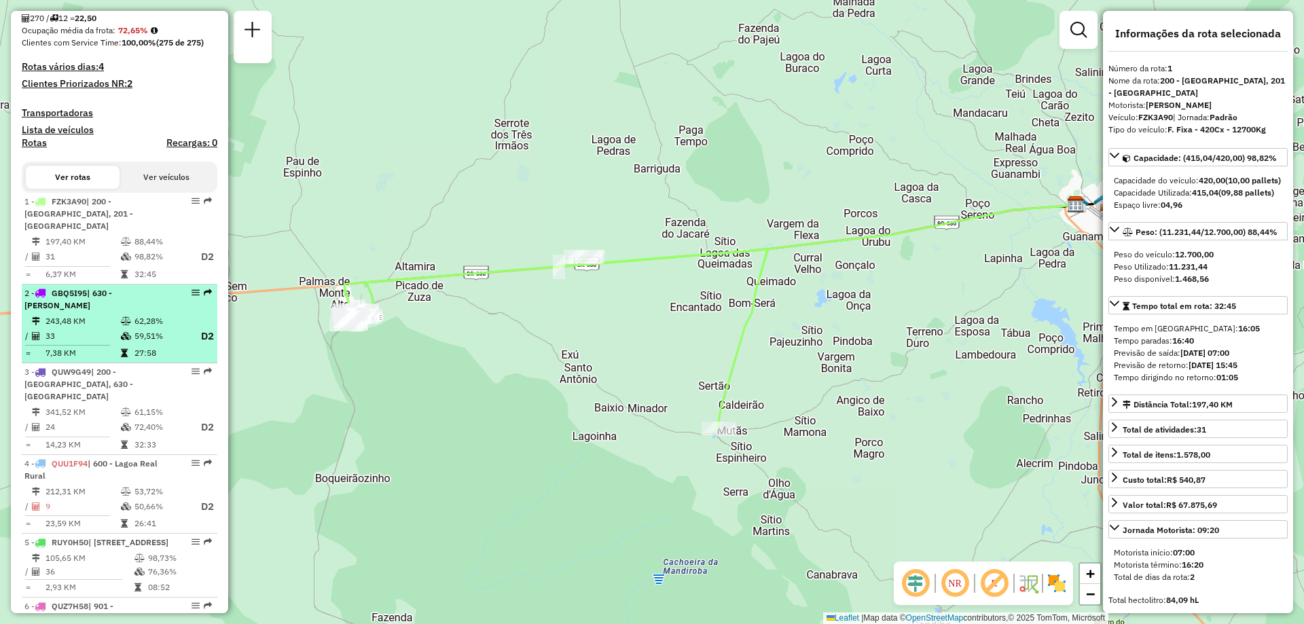
click at [104, 296] on span "| 630 - [PERSON_NAME]" at bounding box center [68, 299] width 88 height 22
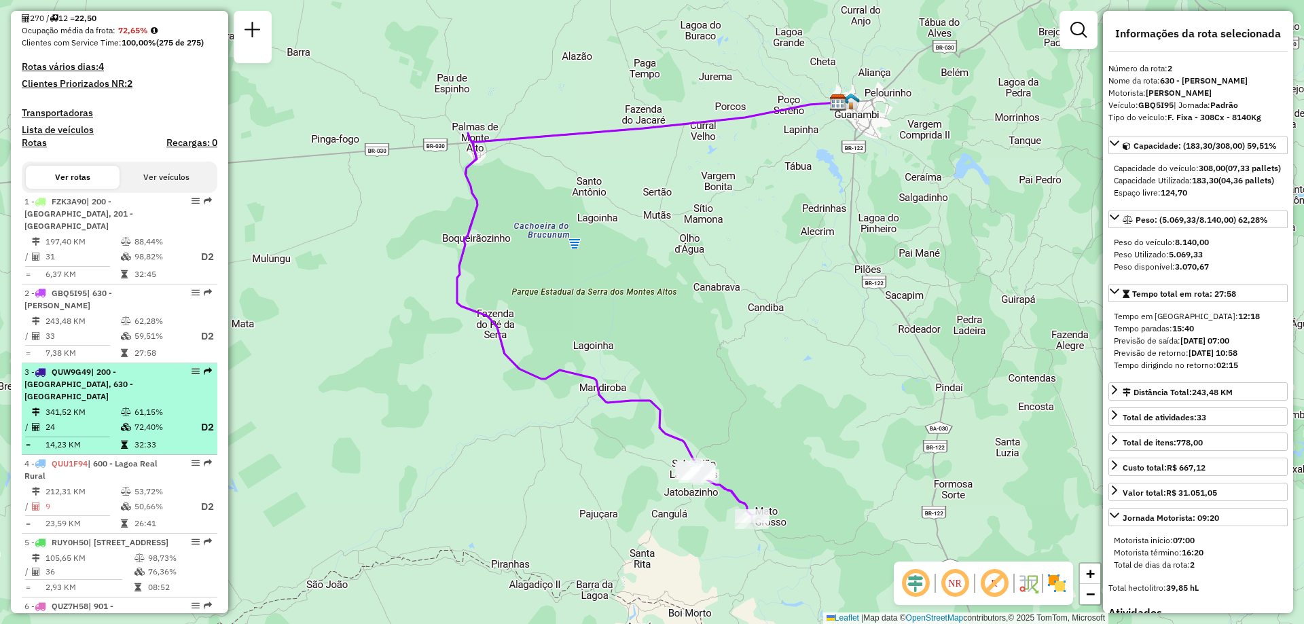
click at [165, 422] on td "72,40%" at bounding box center [161, 427] width 54 height 17
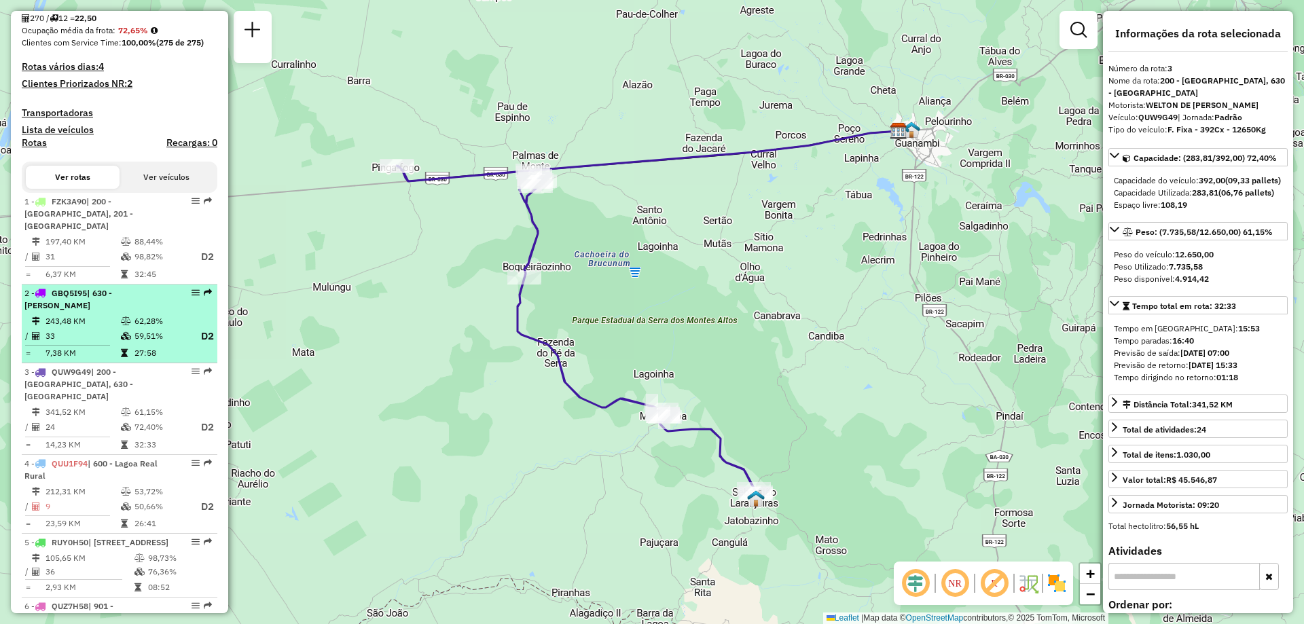
click at [148, 322] on td "62,28%" at bounding box center [161, 322] width 54 height 14
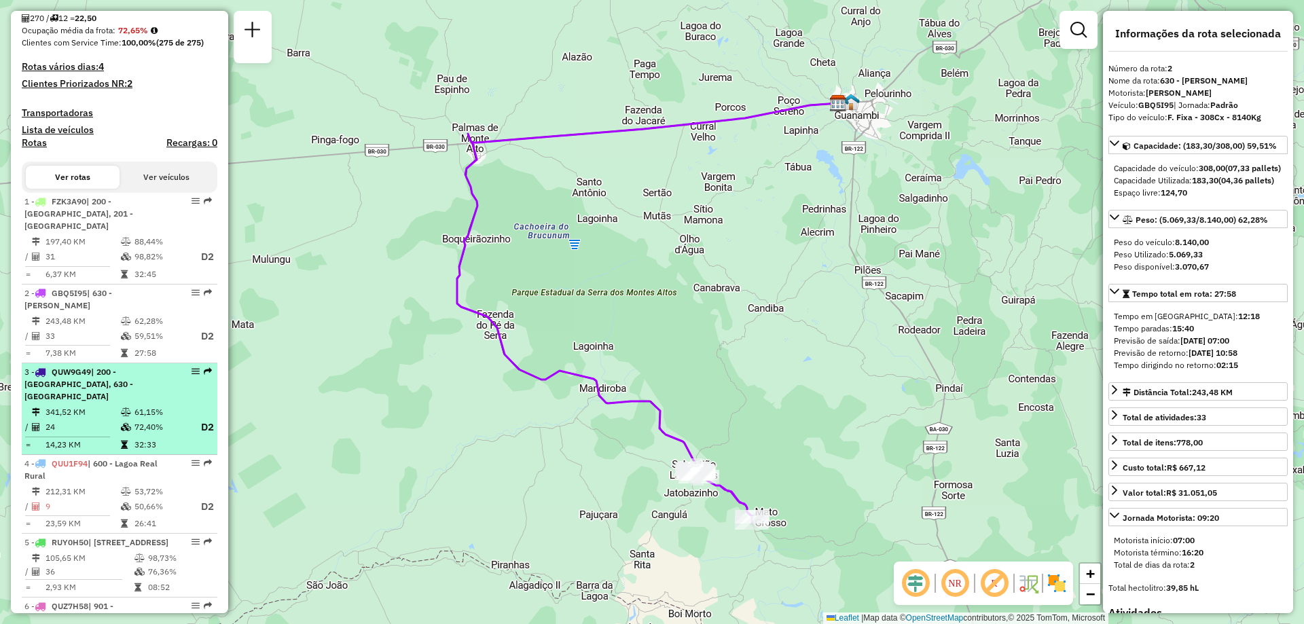
click at [151, 401] on div "3 - QUW9G49 | 200 - [GEOGRAPHIC_DATA], 630 - [GEOGRAPHIC_DATA]" at bounding box center [96, 384] width 144 height 37
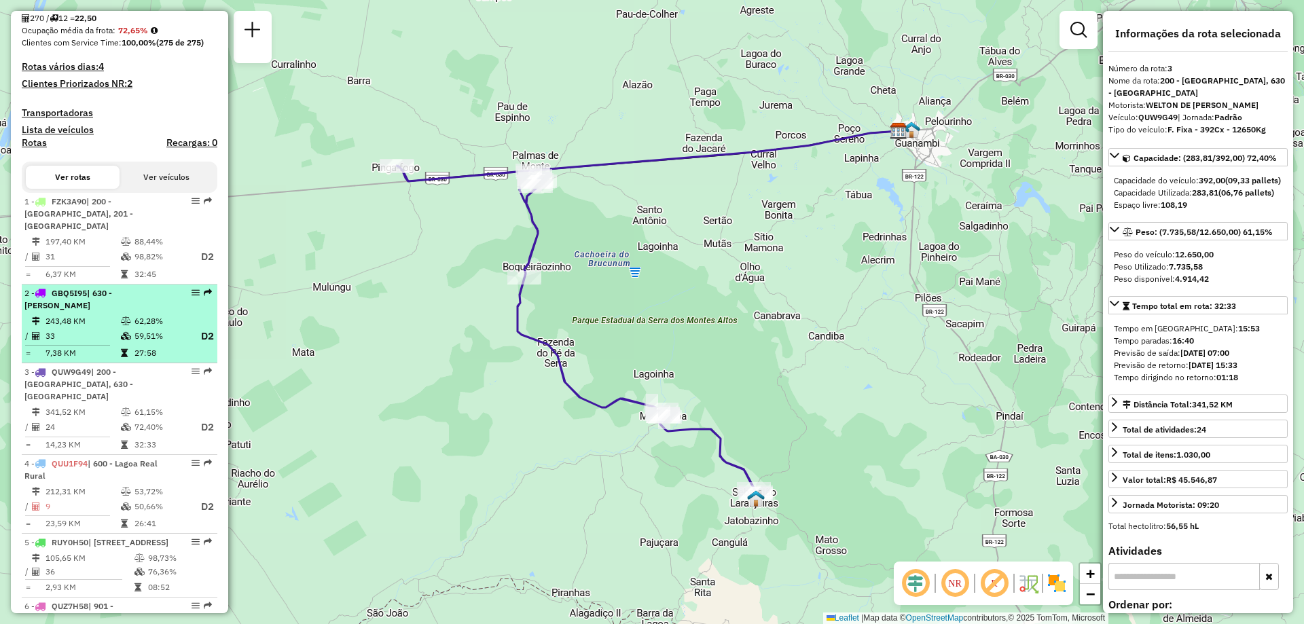
click at [154, 323] on td "62,28%" at bounding box center [161, 322] width 54 height 14
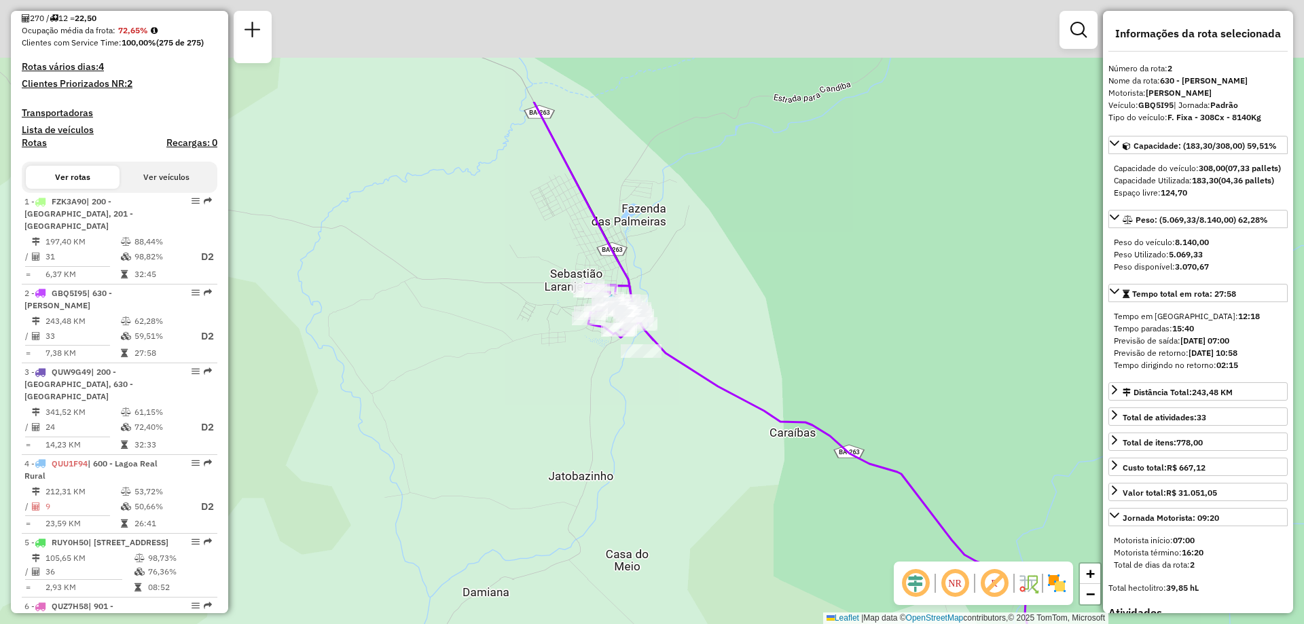
drag, startPoint x: 596, startPoint y: 266, endPoint x: 651, endPoint y: 487, distance: 228.0
click at [651, 486] on div "Janela de atendimento Grade de atendimento Capacidade Transportadoras Veículos …" at bounding box center [652, 312] width 1304 height 624
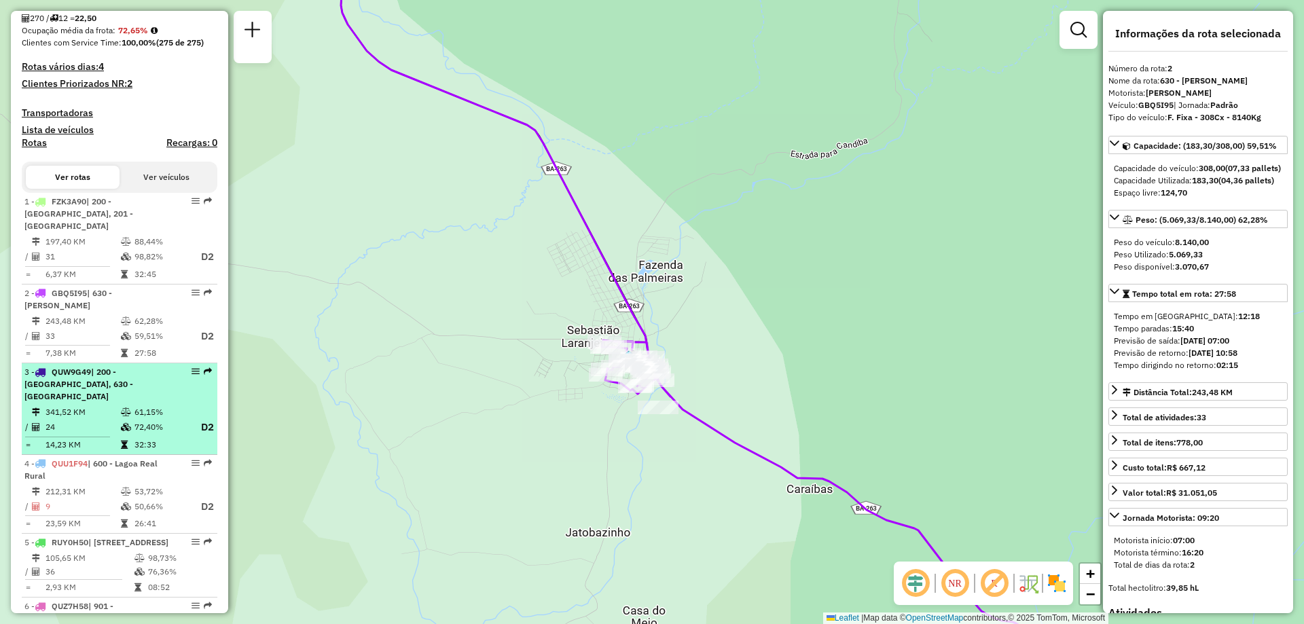
click at [97, 412] on td "341,52 KM" at bounding box center [82, 413] width 75 height 14
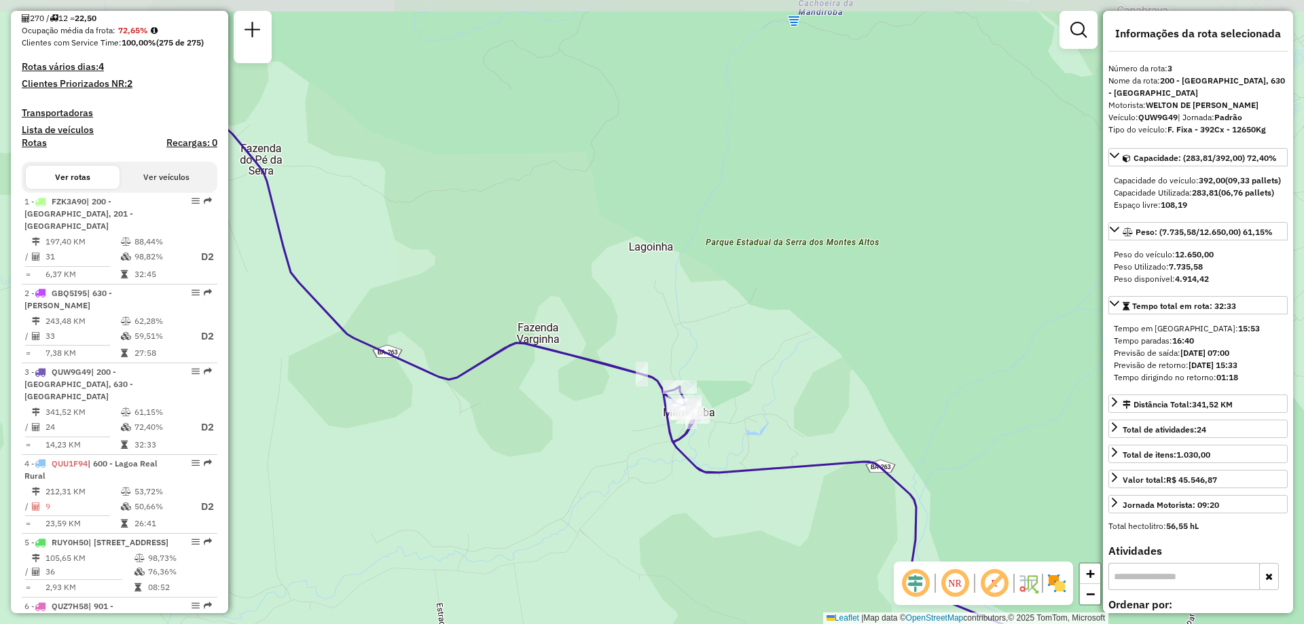
drag, startPoint x: 625, startPoint y: 376, endPoint x: 670, endPoint y: 465, distance: 99.6
click at [670, 465] on div "Janela de atendimento Grade de atendimento Capacidade Transportadoras Veículos …" at bounding box center [652, 312] width 1304 height 624
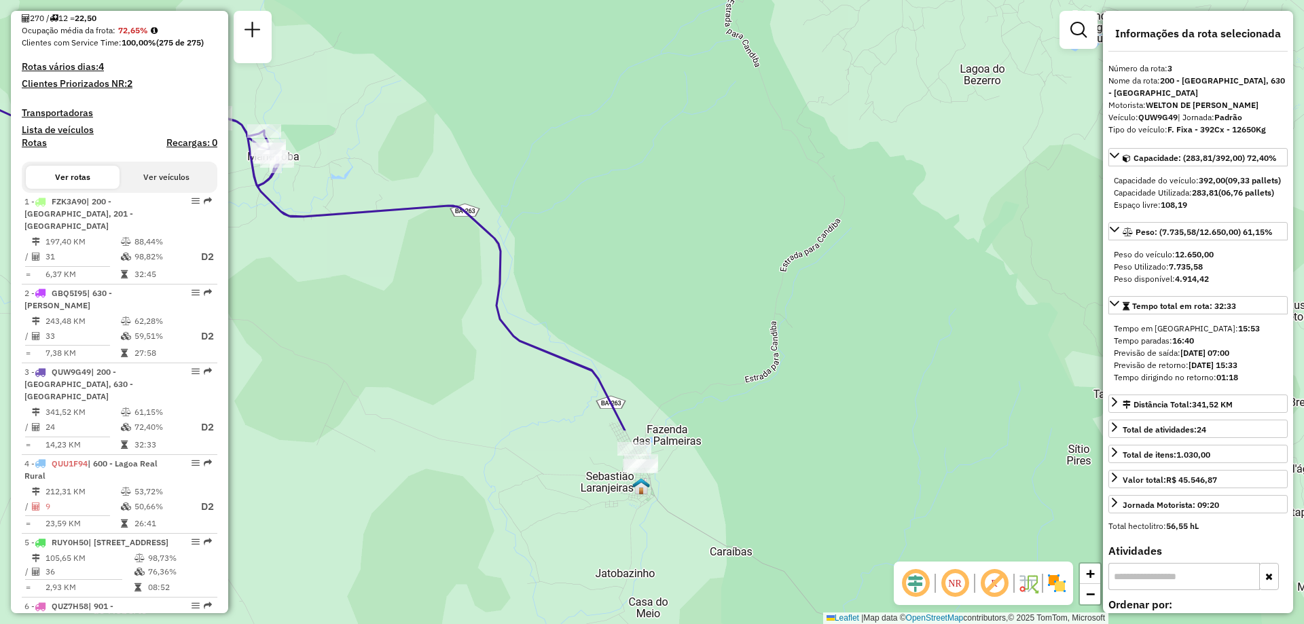
drag, startPoint x: 850, startPoint y: 560, endPoint x: 434, endPoint y: 304, distance: 488.3
click at [434, 304] on div "Janela de atendimento Grade de atendimento Capacidade Transportadoras Veículos …" at bounding box center [652, 312] width 1304 height 624
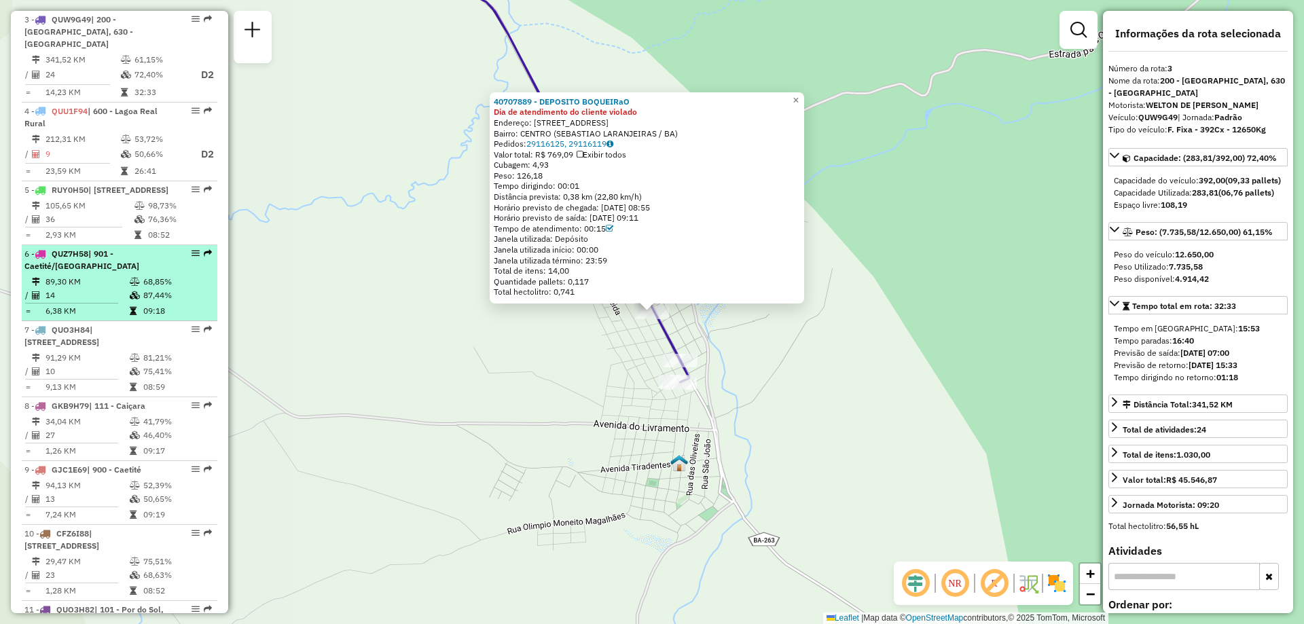
scroll to position [482, 0]
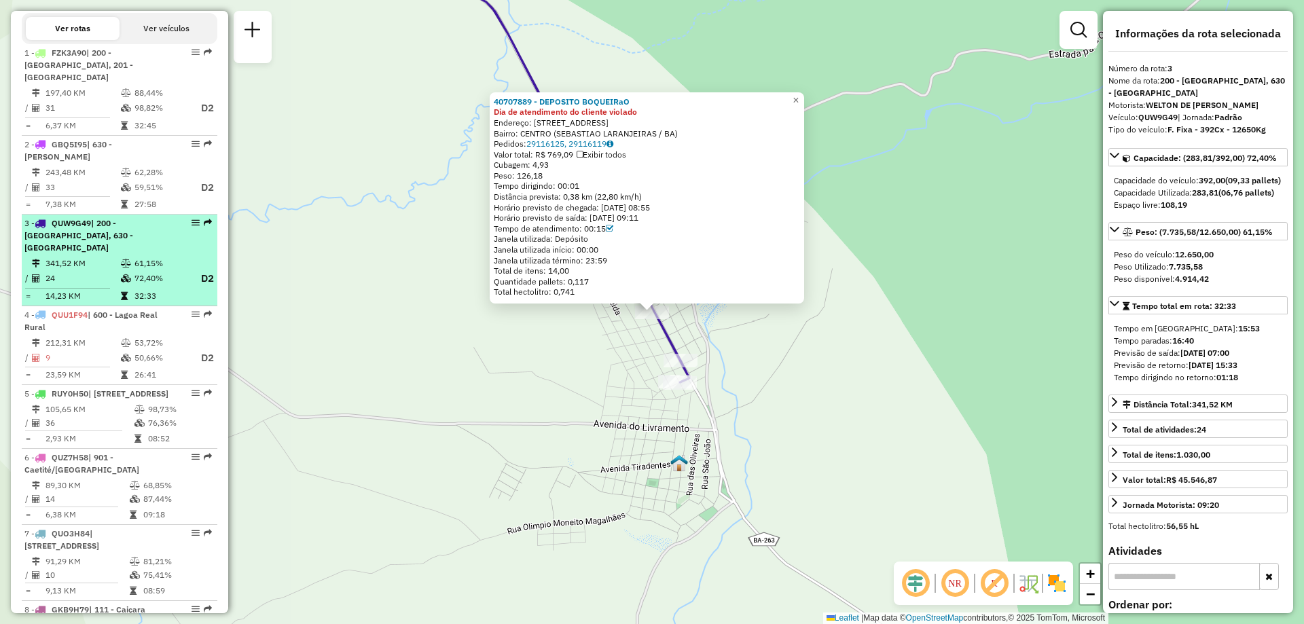
click at [115, 249] on div "3 - QUW9G49 | 200 - [GEOGRAPHIC_DATA], 630 - [GEOGRAPHIC_DATA]" at bounding box center [96, 235] width 144 height 37
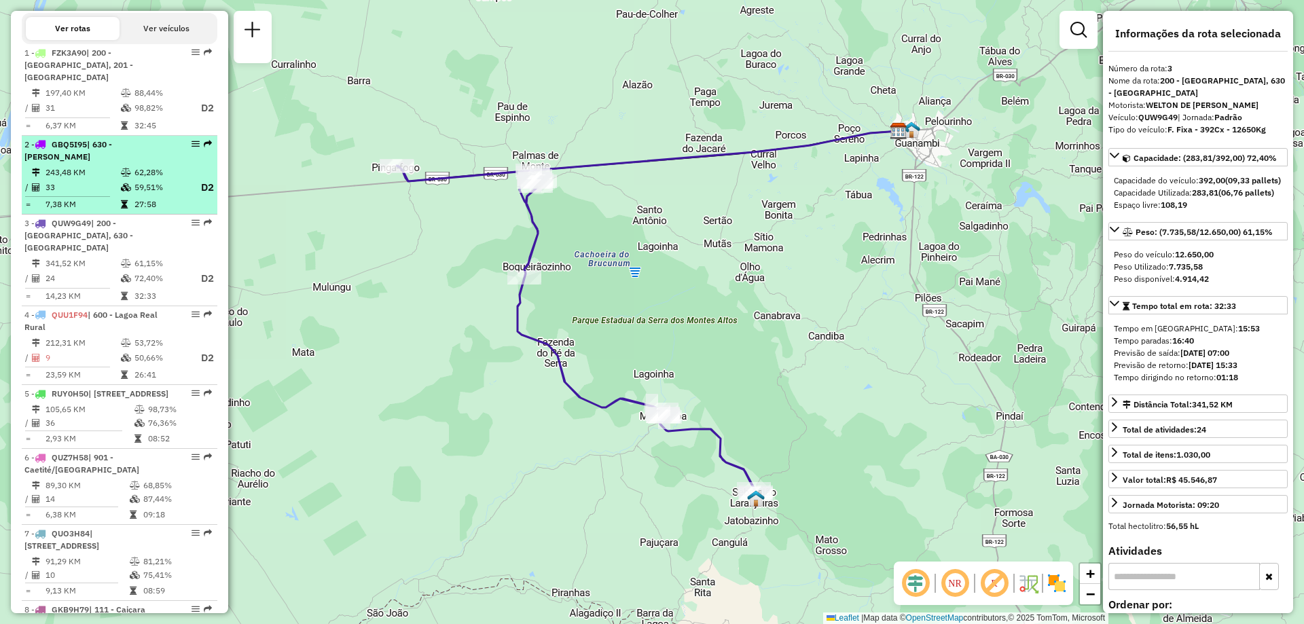
click at [128, 181] on td at bounding box center [127, 187] width 14 height 17
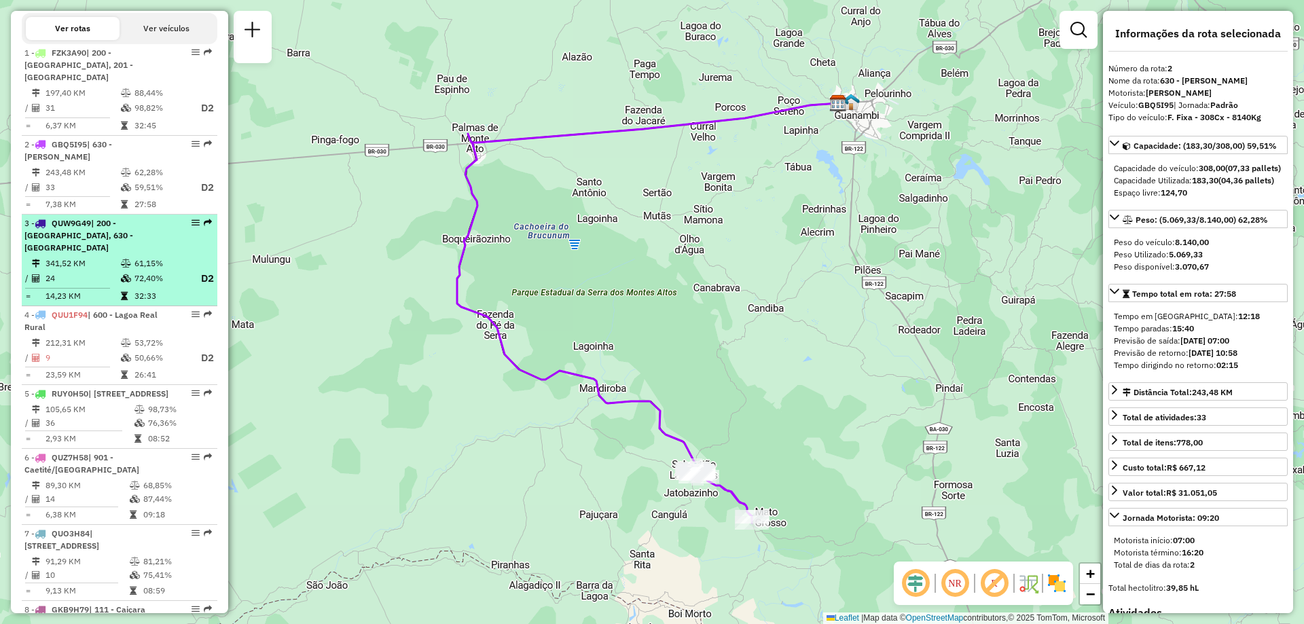
click at [129, 230] on div "3 - QUW9G49 | 200 - [GEOGRAPHIC_DATA], 630 - [GEOGRAPHIC_DATA]" at bounding box center [96, 235] width 144 height 37
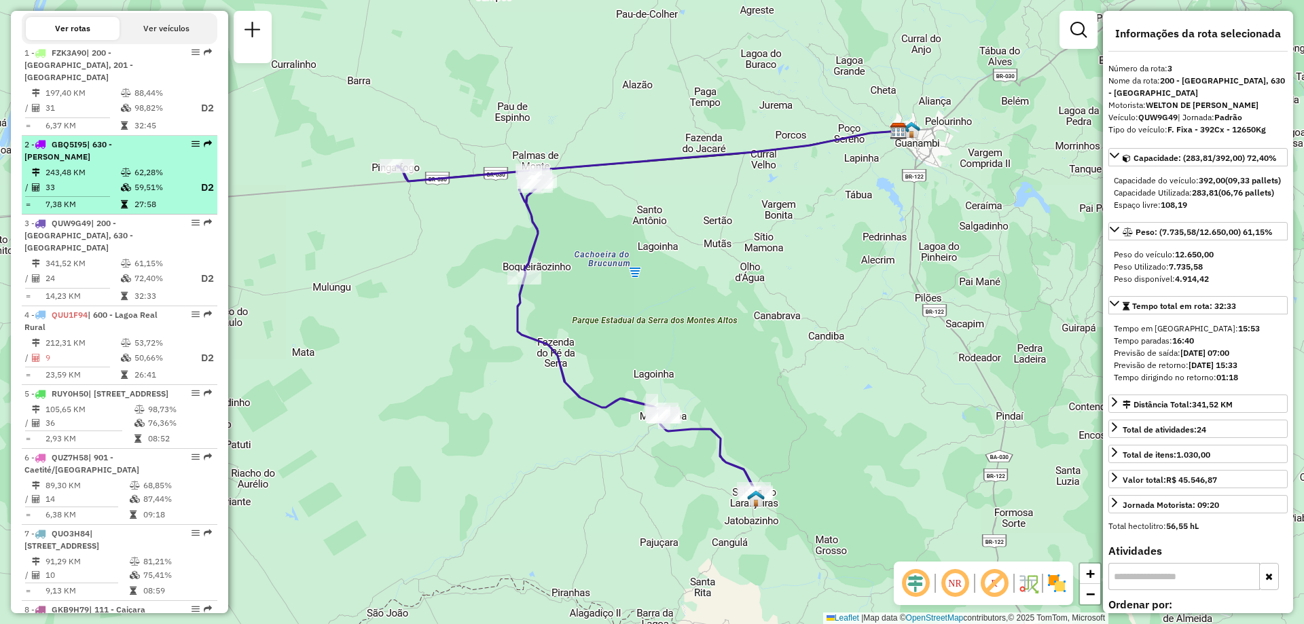
click at [125, 170] on icon at bounding box center [126, 172] width 10 height 8
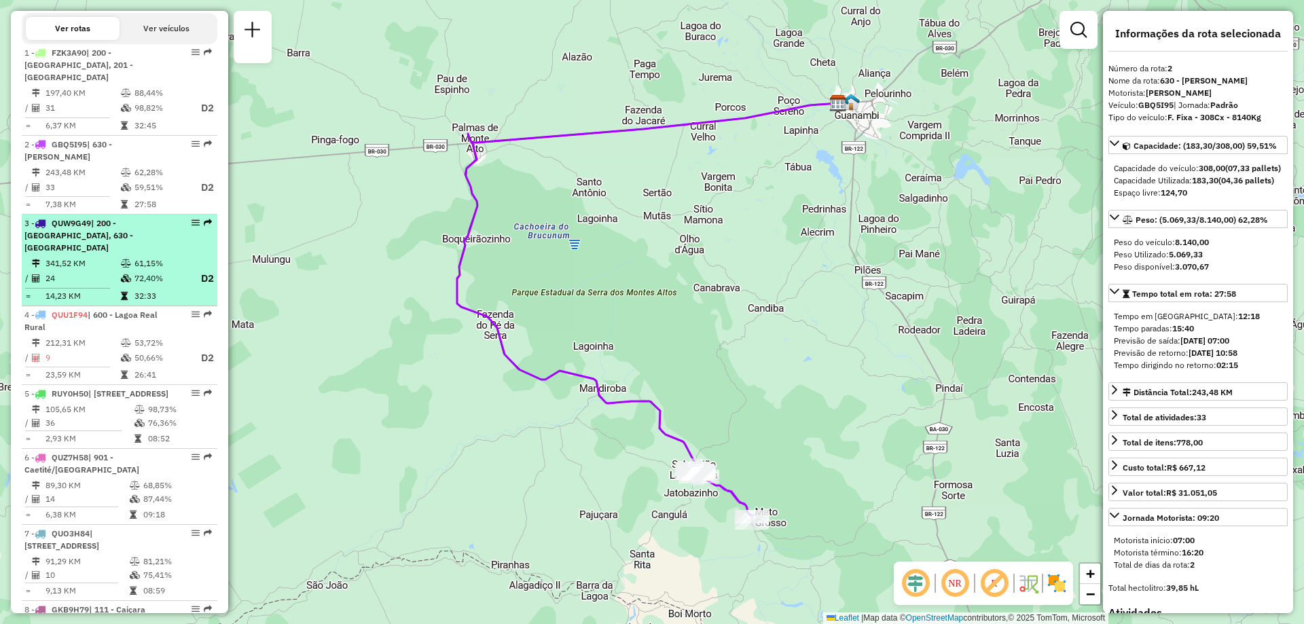
click at [122, 235] on span "| 200 - [GEOGRAPHIC_DATA], 630 - [GEOGRAPHIC_DATA]" at bounding box center [78, 235] width 109 height 35
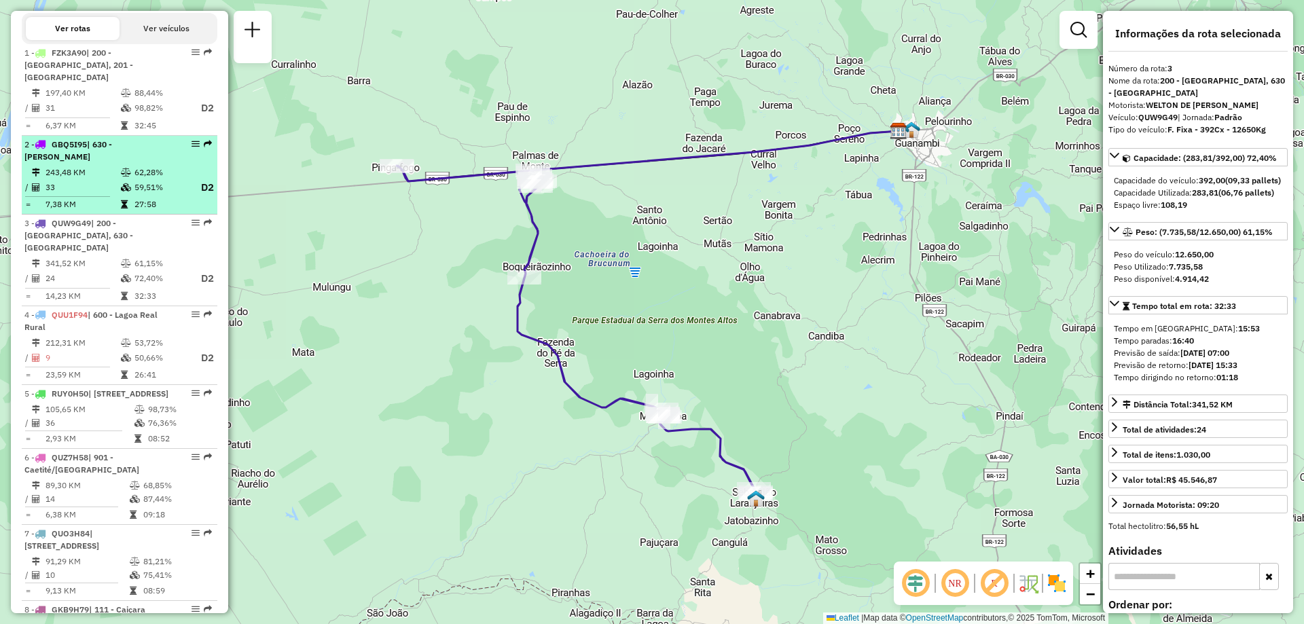
click at [138, 175] on td "62,28%" at bounding box center [161, 173] width 54 height 14
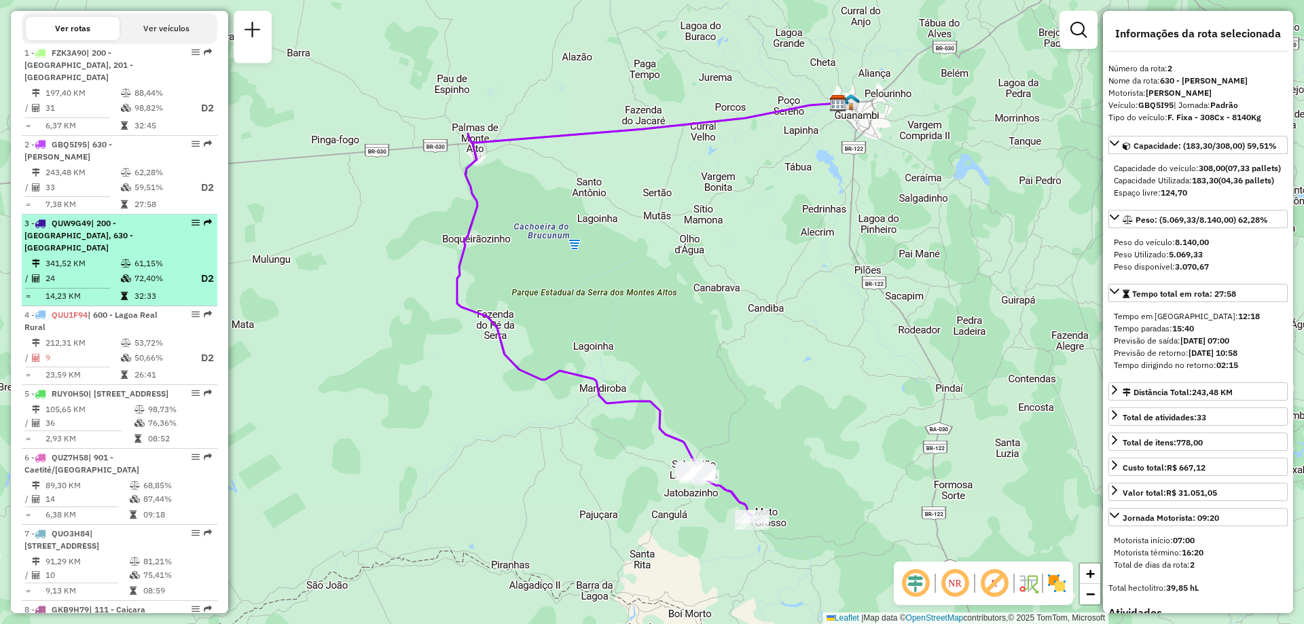
click at [134, 238] on div "3 - QUW9G49 | 200 - [GEOGRAPHIC_DATA], 630 - [GEOGRAPHIC_DATA]" at bounding box center [96, 235] width 144 height 37
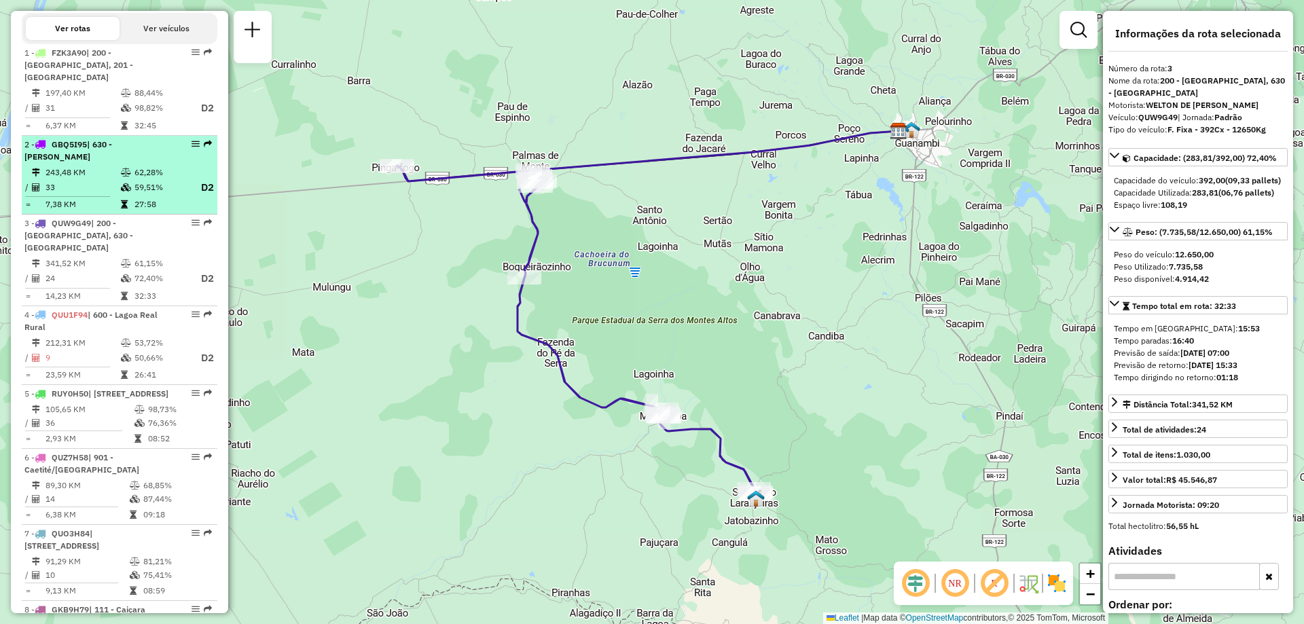
click at [135, 168] on td "62,28%" at bounding box center [161, 173] width 54 height 14
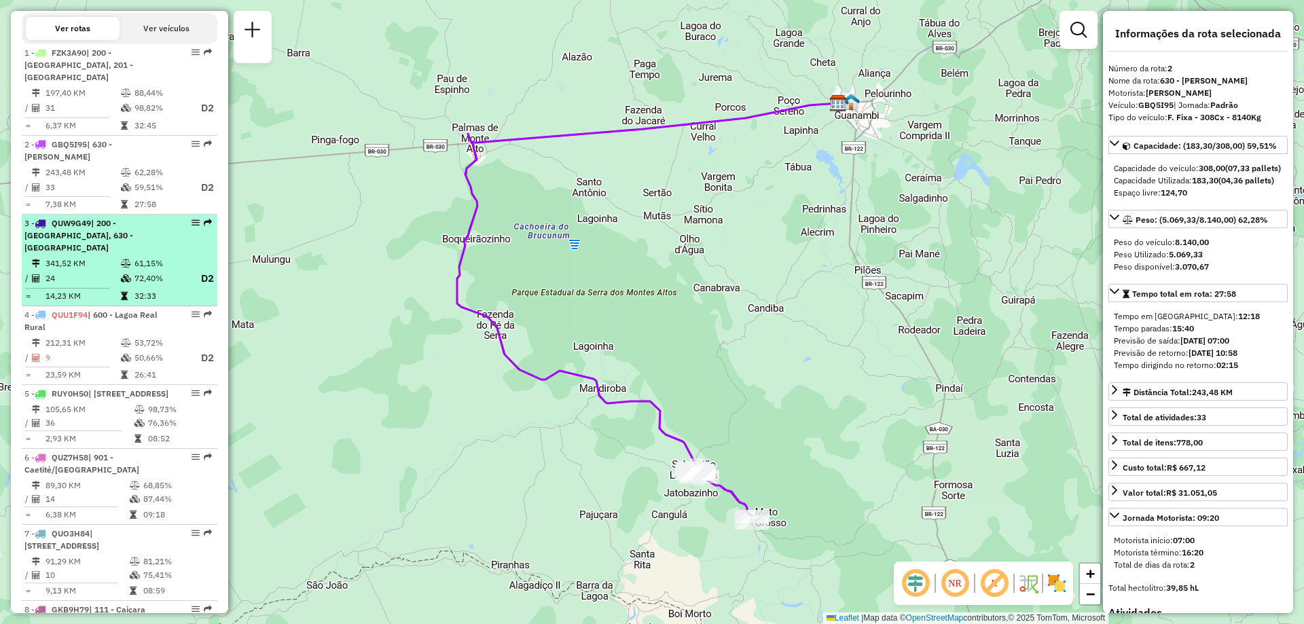
click at [98, 272] on td "24" at bounding box center [82, 278] width 75 height 17
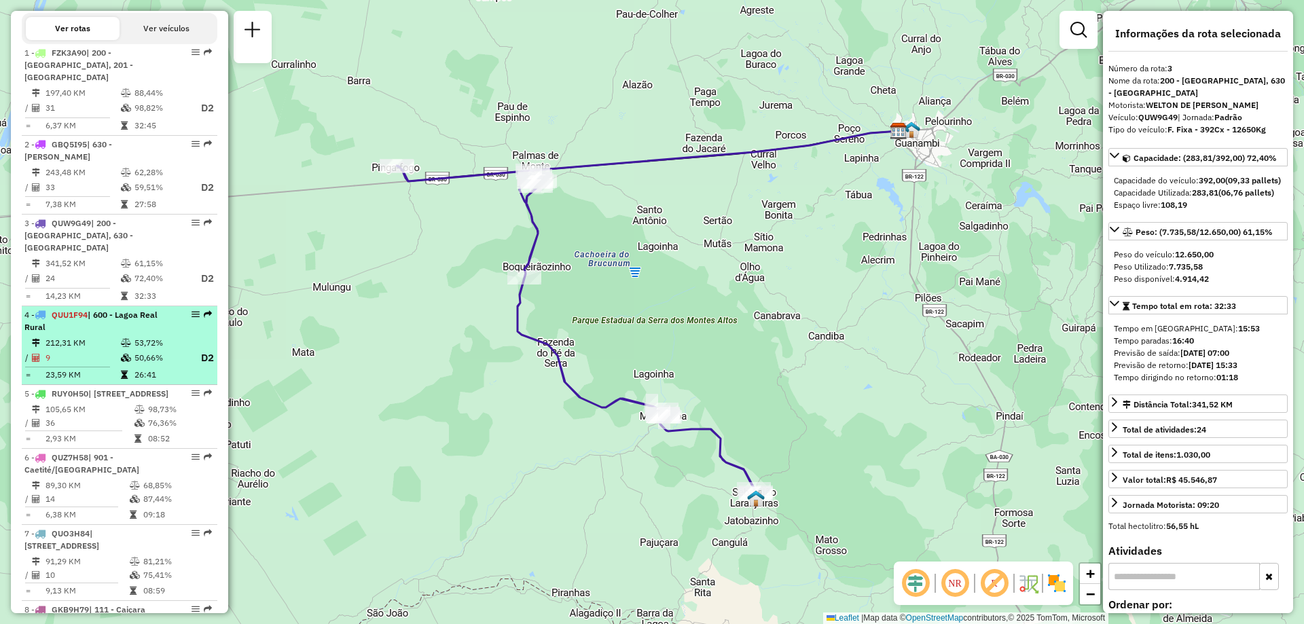
click at [93, 357] on td "9" at bounding box center [82, 358] width 75 height 17
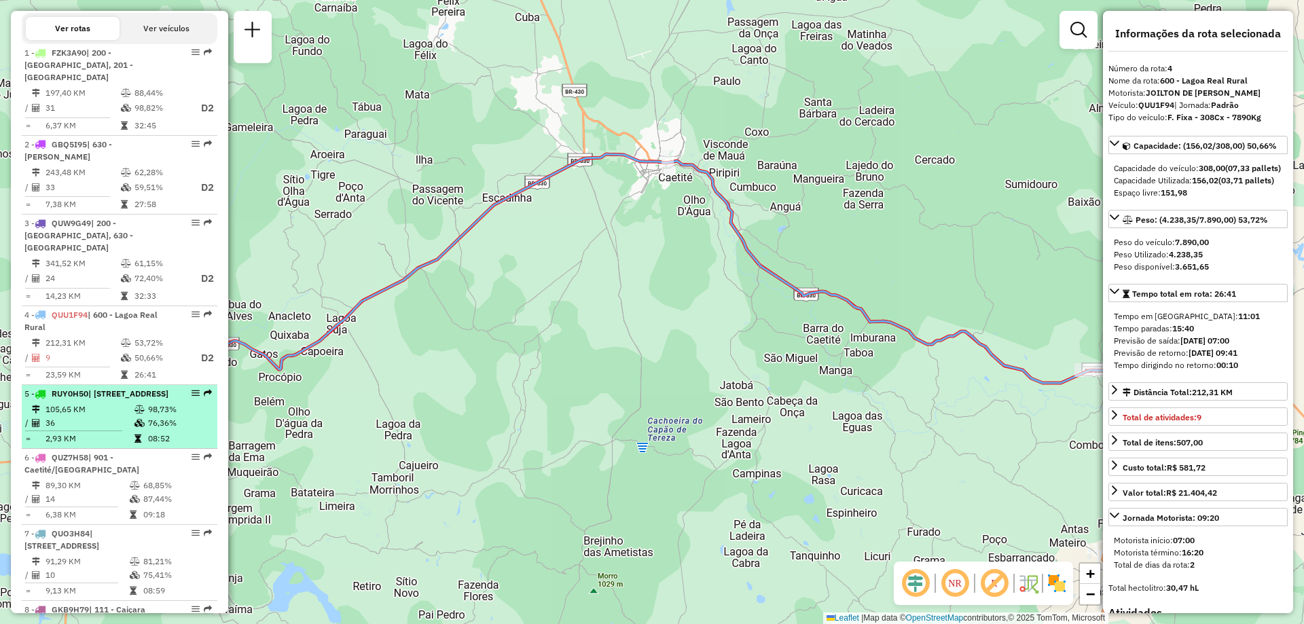
click at [97, 414] on li "5 - RUY0H50 | 900 - Caetité, 901 - Caetité/[GEOGRAPHIC_DATA] 105,65 KM 98,73% /…" at bounding box center [120, 417] width 196 height 64
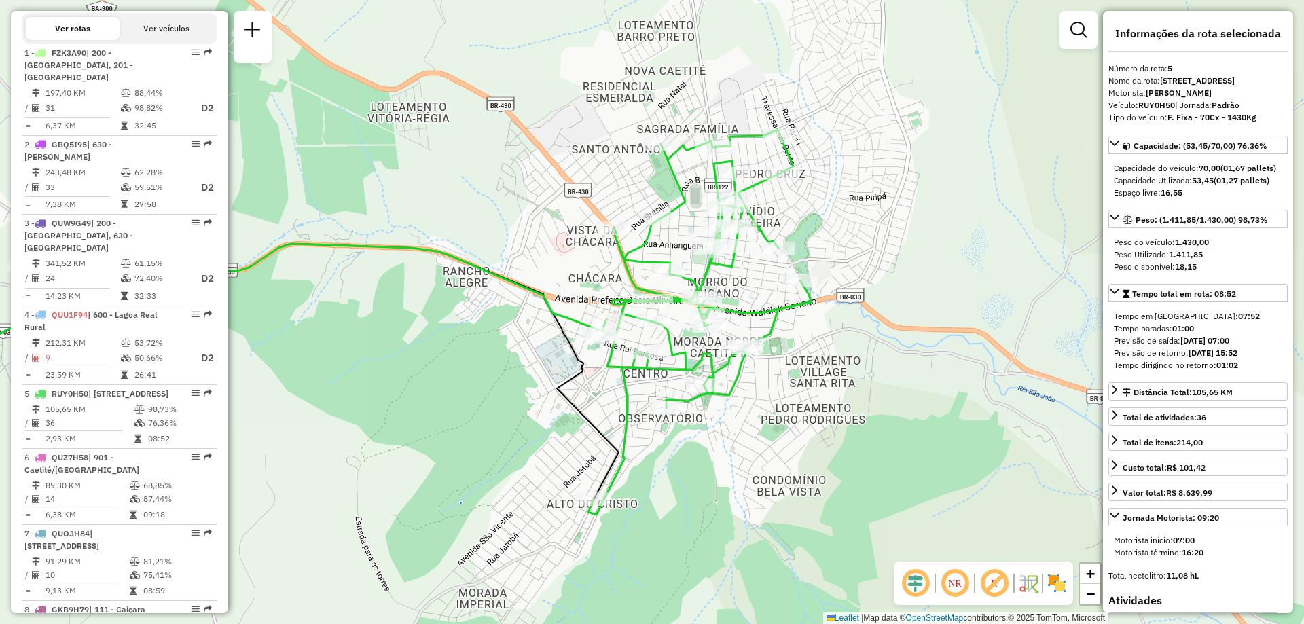
drag, startPoint x: 687, startPoint y: 52, endPoint x: 532, endPoint y: 124, distance: 171.7
click at [532, 124] on div "Janela de atendimento Grade de atendimento Capacidade Transportadoras Veículos …" at bounding box center [652, 312] width 1304 height 624
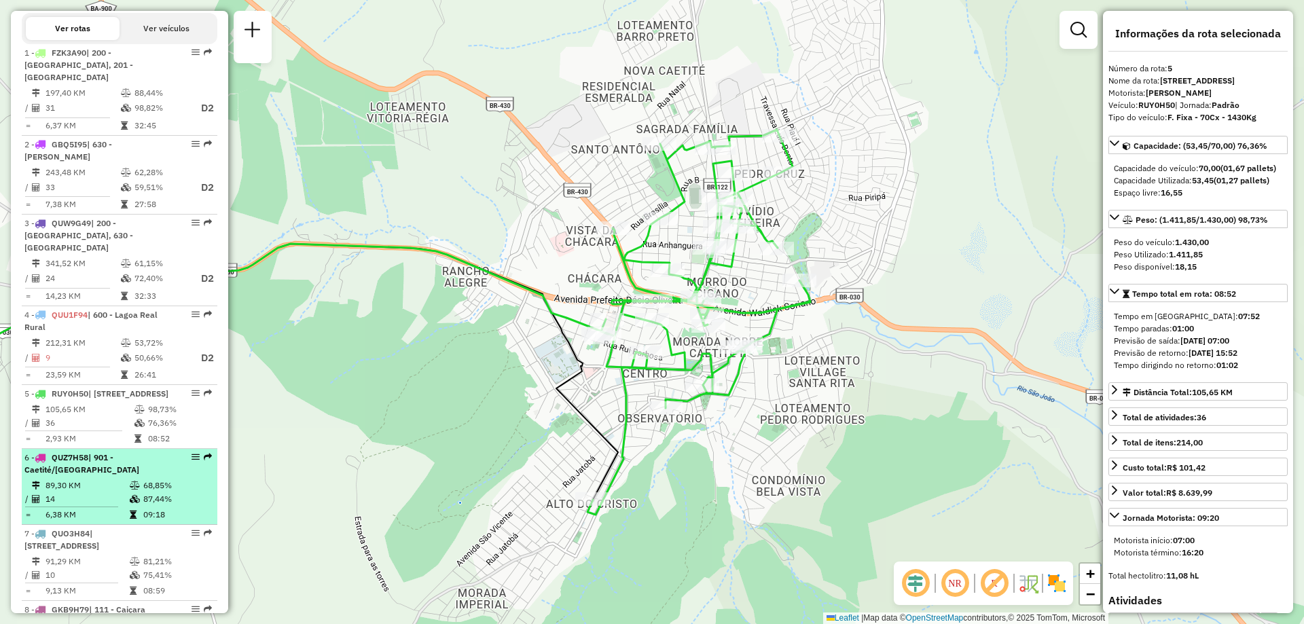
click at [86, 475] on span "| 901 - Caetité/[GEOGRAPHIC_DATA]" at bounding box center [81, 463] width 115 height 22
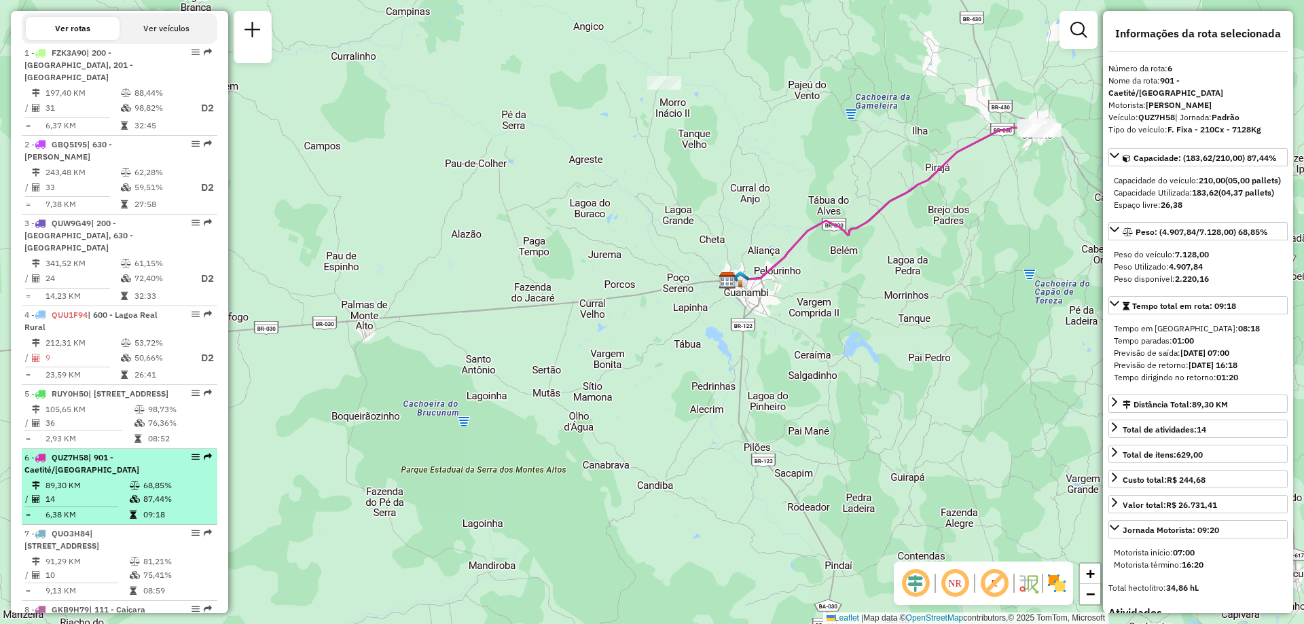
scroll to position [550, 0]
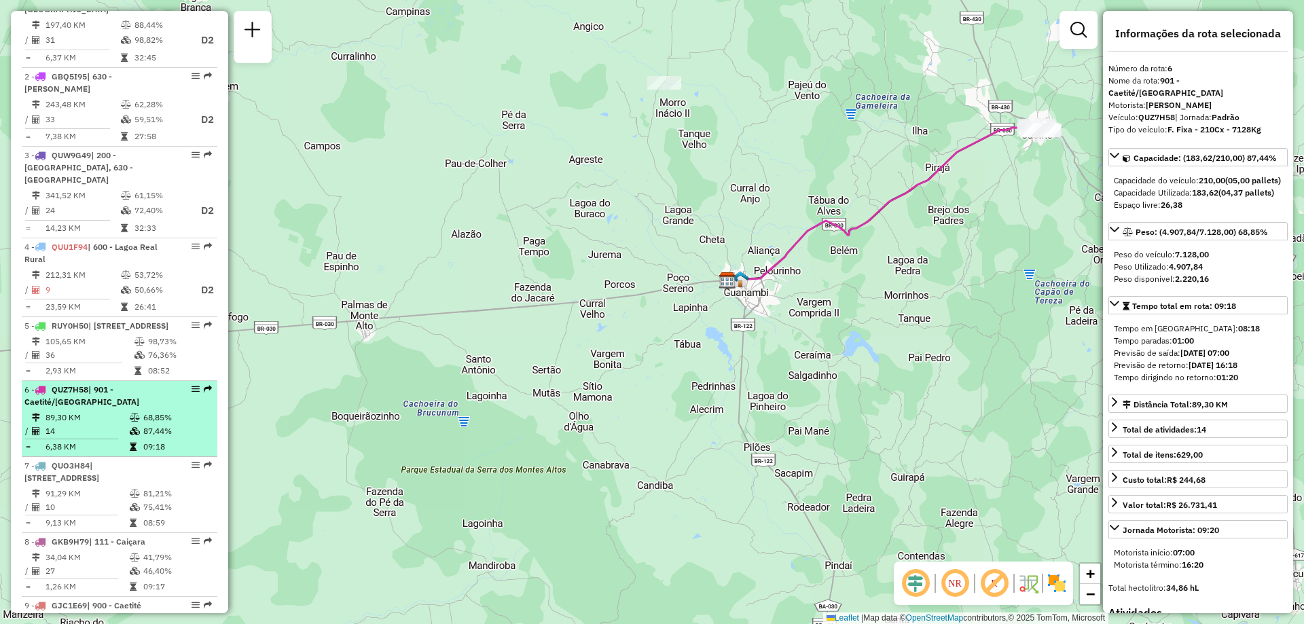
click at [122, 501] on td "91,29 KM" at bounding box center [87, 494] width 84 height 14
